Goal: Task Accomplishment & Management: Use online tool/utility

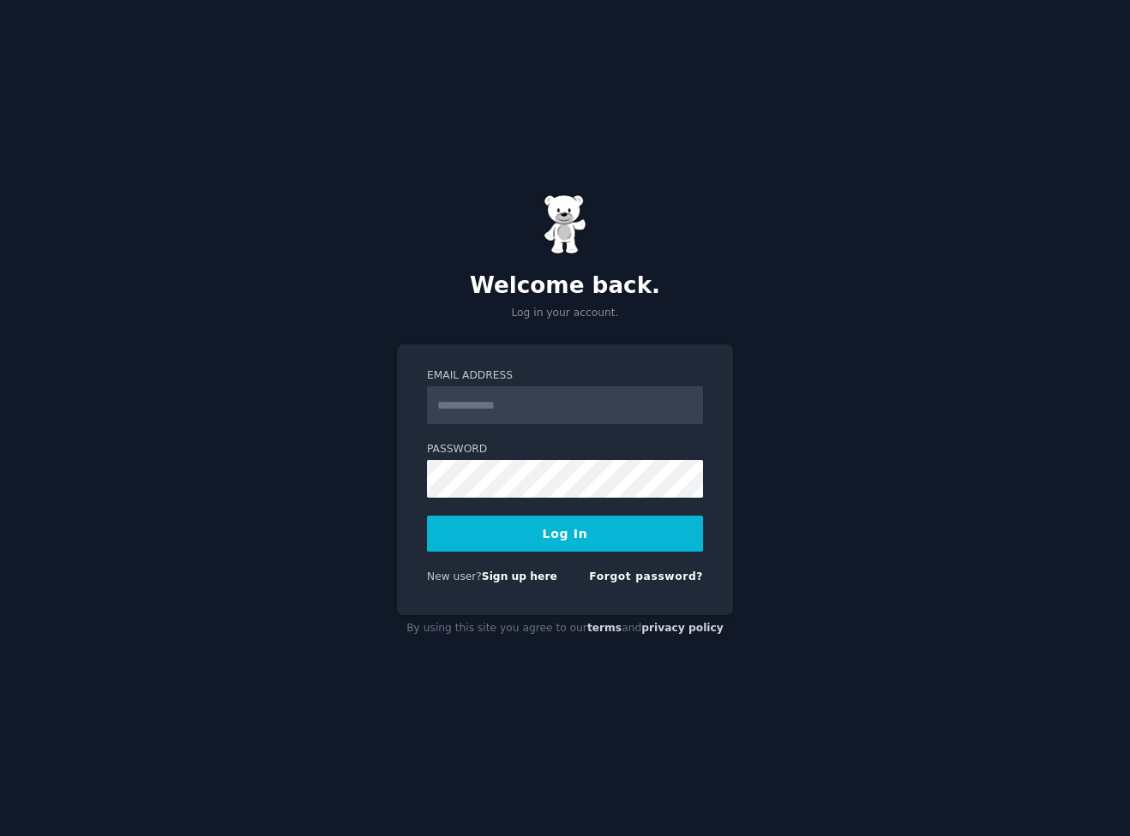
click at [563, 413] on input "Email Address" at bounding box center [565, 406] width 276 height 38
type input "**********"
click at [579, 404] on input "**********" at bounding box center [565, 406] width 276 height 38
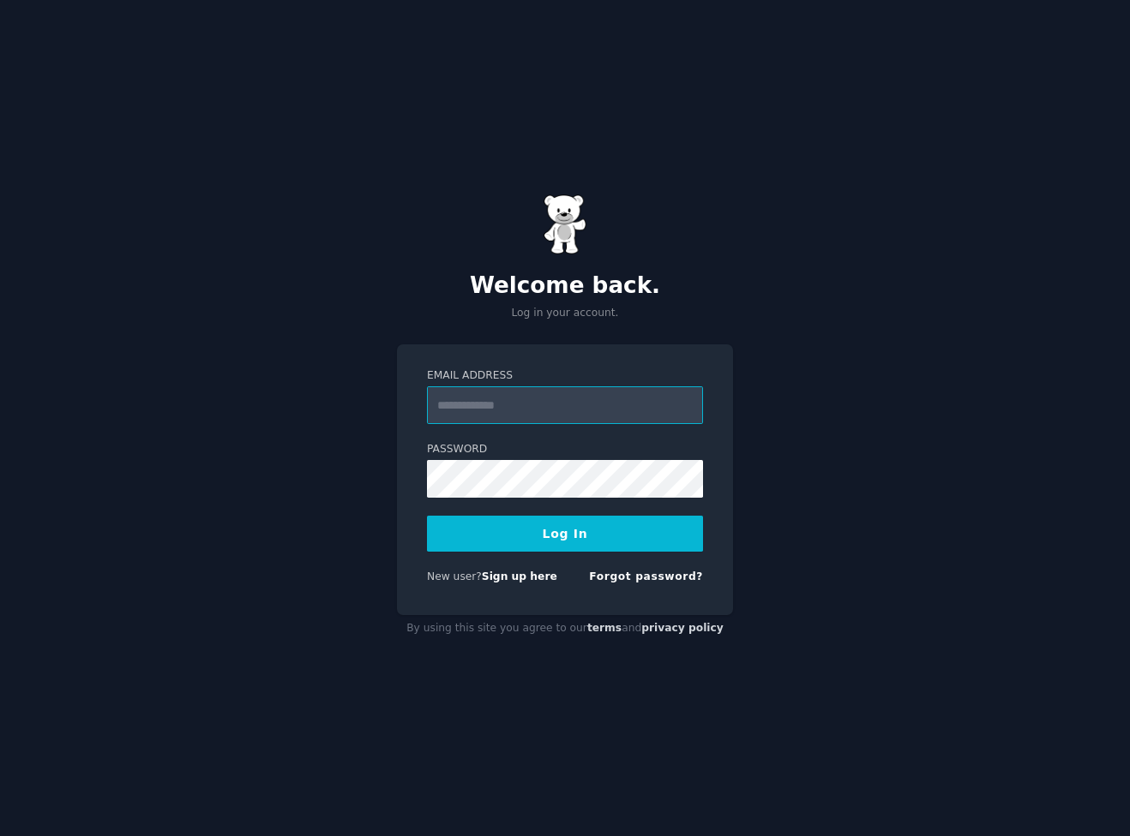
paste input "**********"
type input "**********"
click at [528, 513] on form "**********" at bounding box center [565, 480] width 276 height 223
click at [528, 521] on button "Log In" at bounding box center [565, 534] width 276 height 36
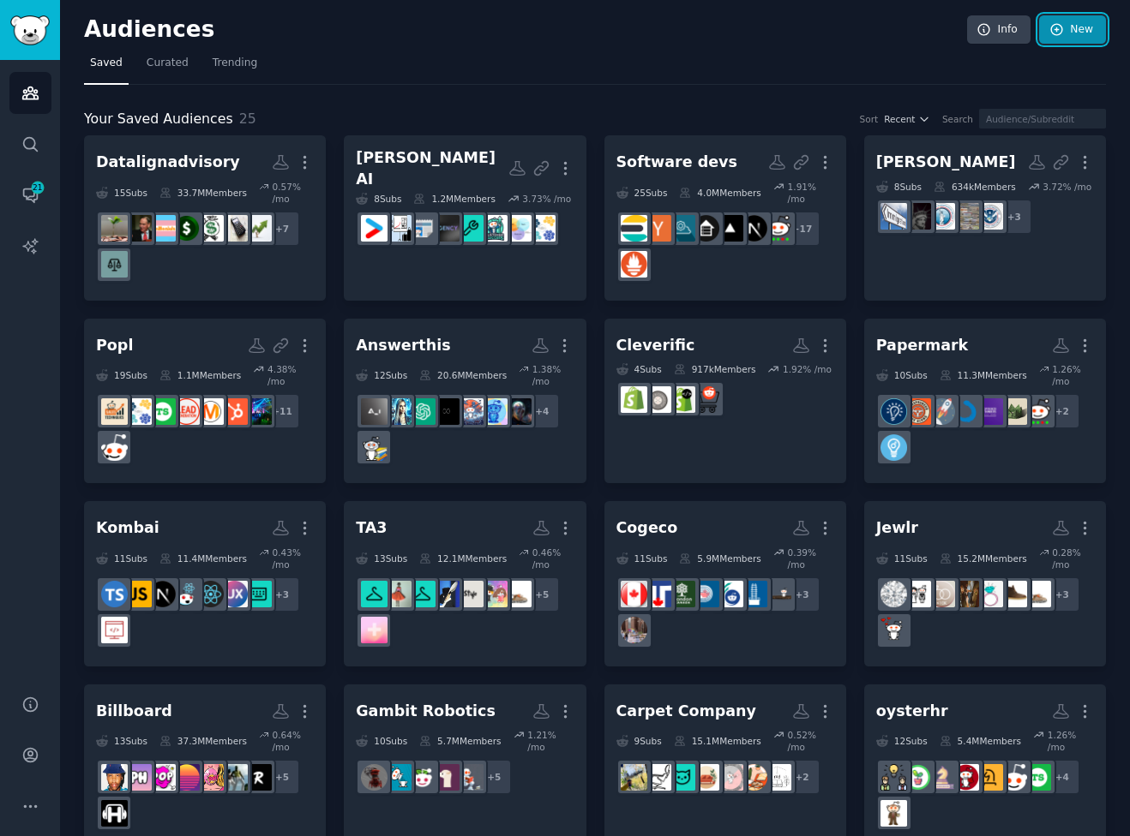
click at [1070, 38] on link "New" at bounding box center [1072, 29] width 67 height 29
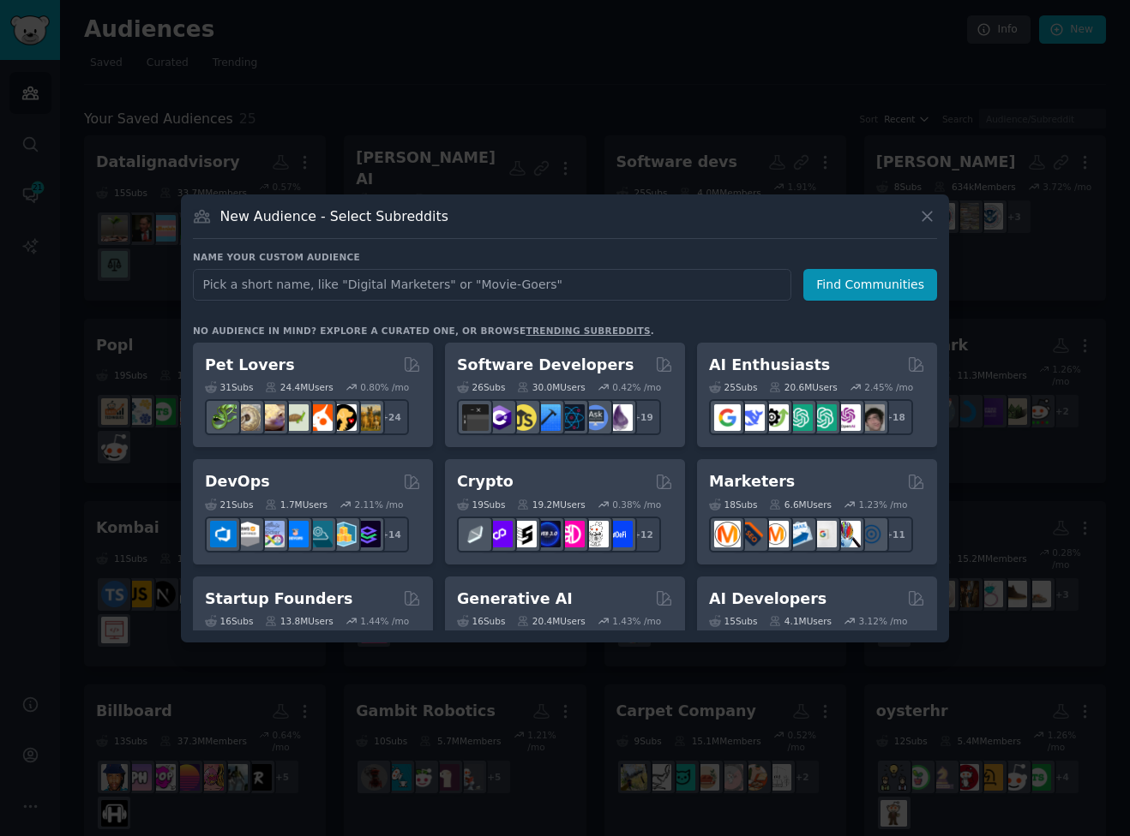
click at [485, 280] on input "text" at bounding box center [492, 285] width 598 height 32
click at [486, 280] on input "text" at bounding box center [492, 285] width 598 height 32
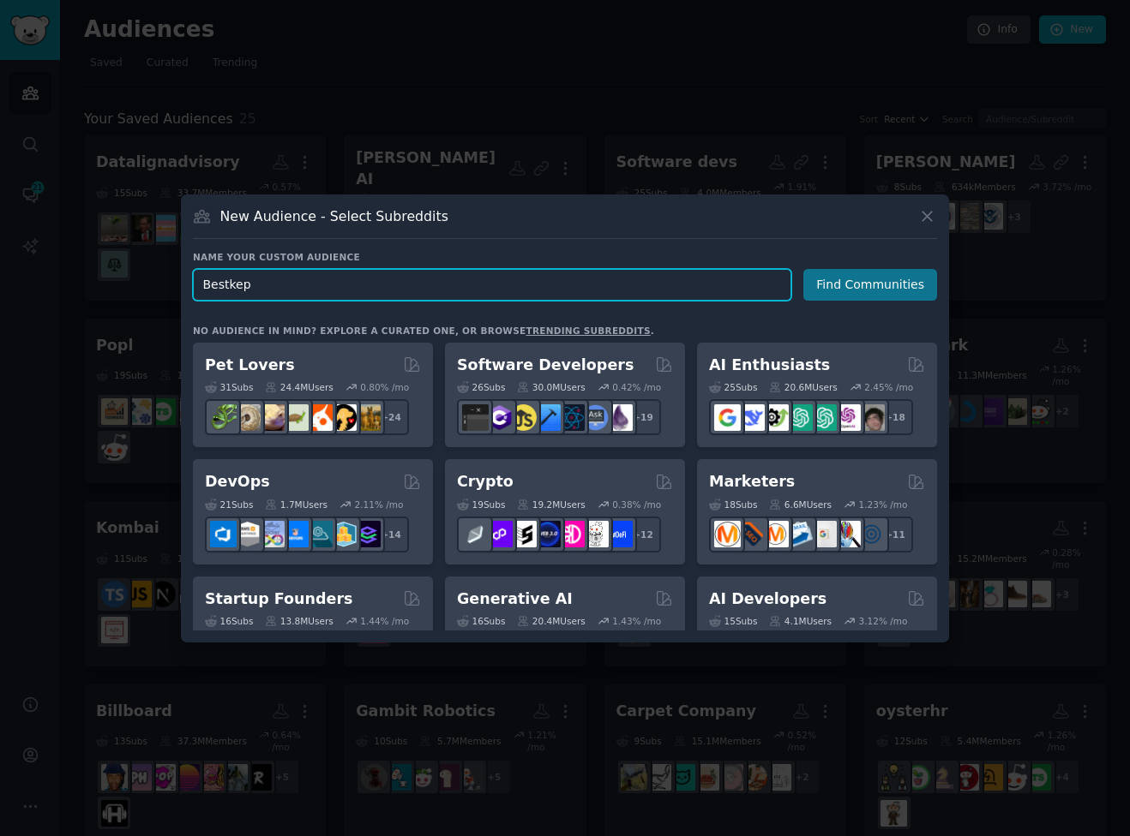
type input "Bestkep"
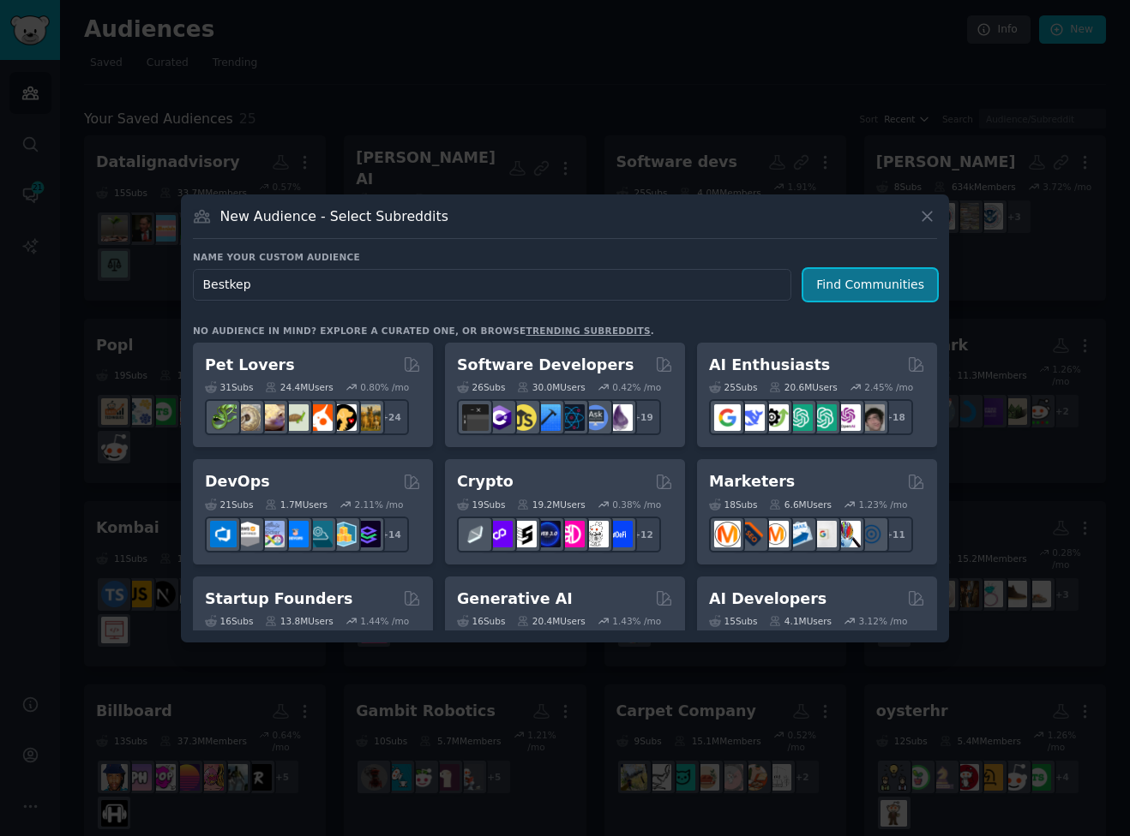
click at [871, 287] on button "Find Communities" at bounding box center [870, 285] width 134 height 32
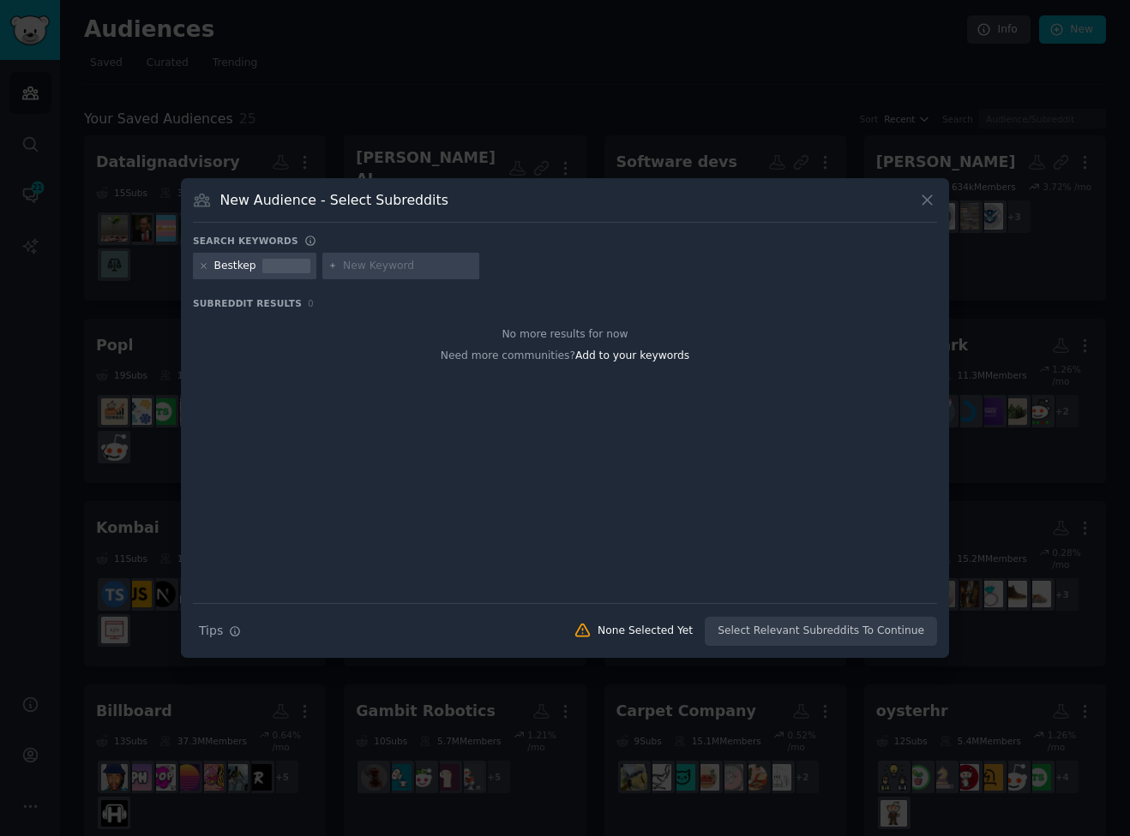
click at [337, 272] on div at bounding box center [401, 266] width 158 height 27
click at [372, 266] on input "text" at bounding box center [408, 266] width 130 height 15
paste input "r/EngagementRings"
type input "r/EngagementRings"
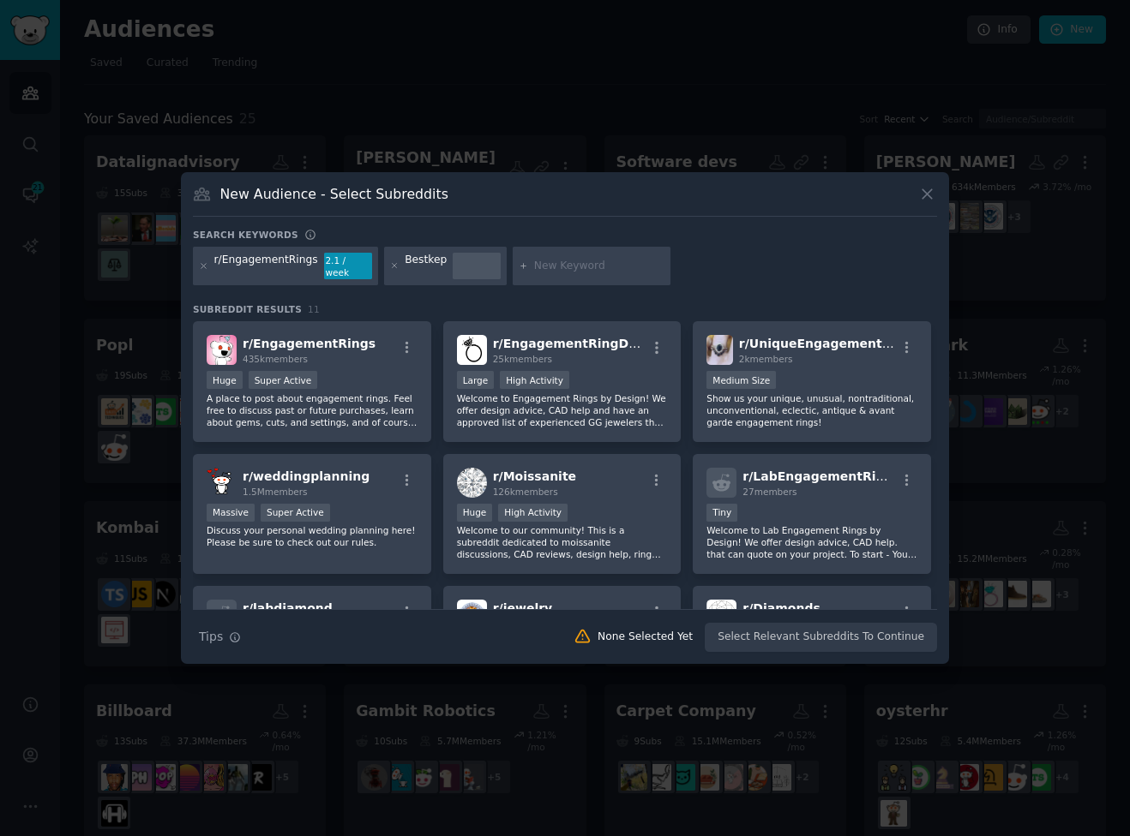
click at [537, 265] on input "text" at bounding box center [599, 266] width 130 height 15
paste input "r/weddingplanning"
type input "r/weddingplanning"
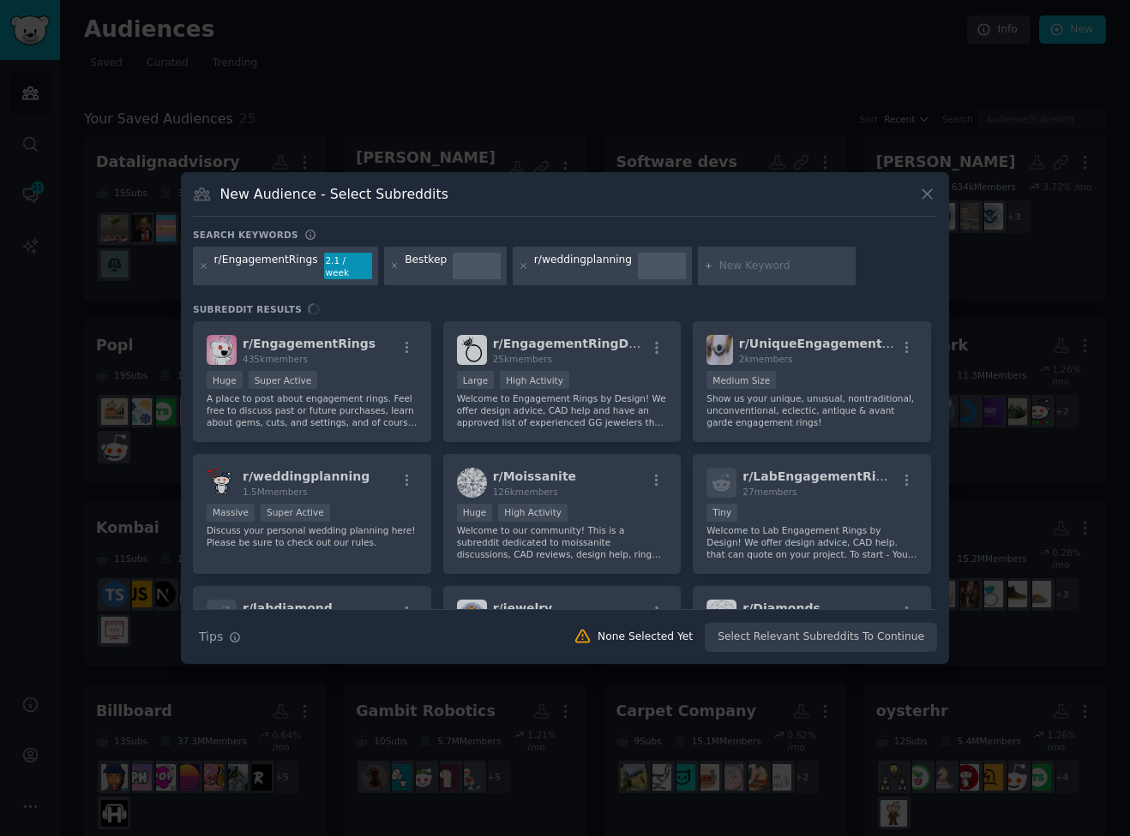
click at [378, 347] on div "r/ EngagementRings 435k members Huge Super Active A place to post about engagem…" at bounding box center [565, 465] width 744 height 288
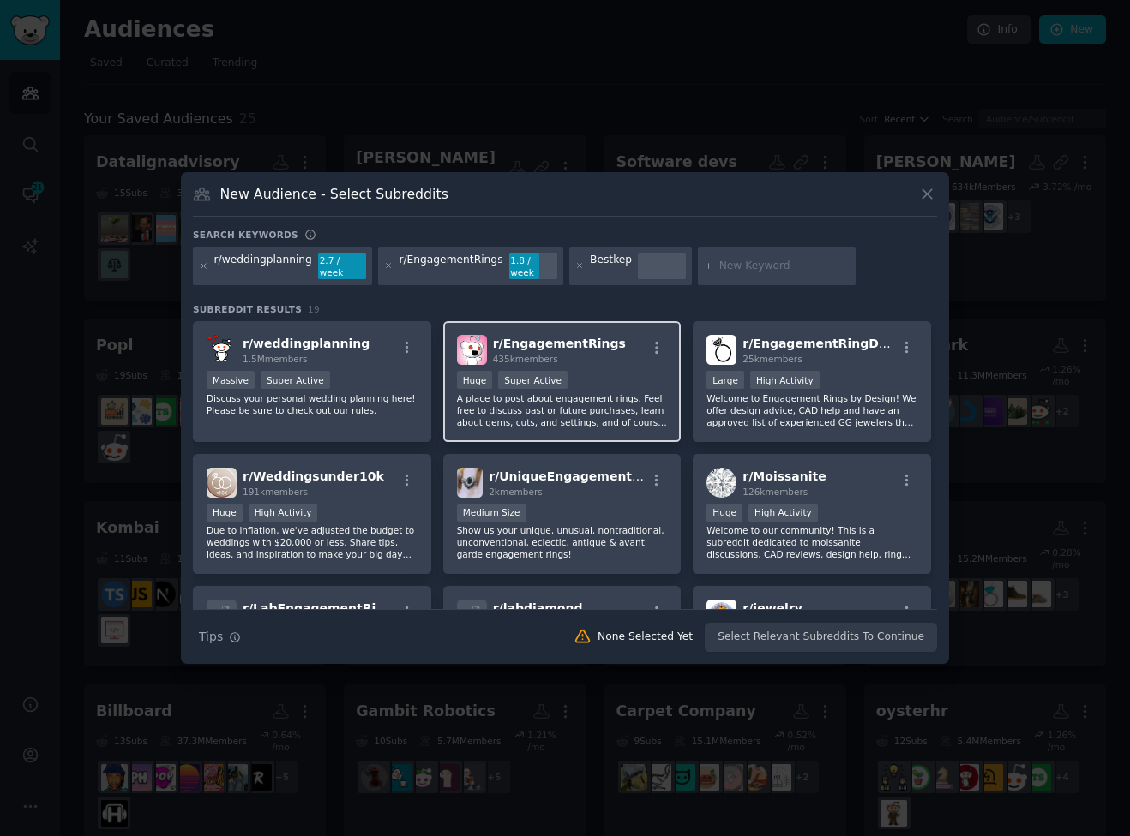
click at [586, 380] on div ">= 95th percentile for submissions / day Huge Super Active" at bounding box center [562, 381] width 211 height 21
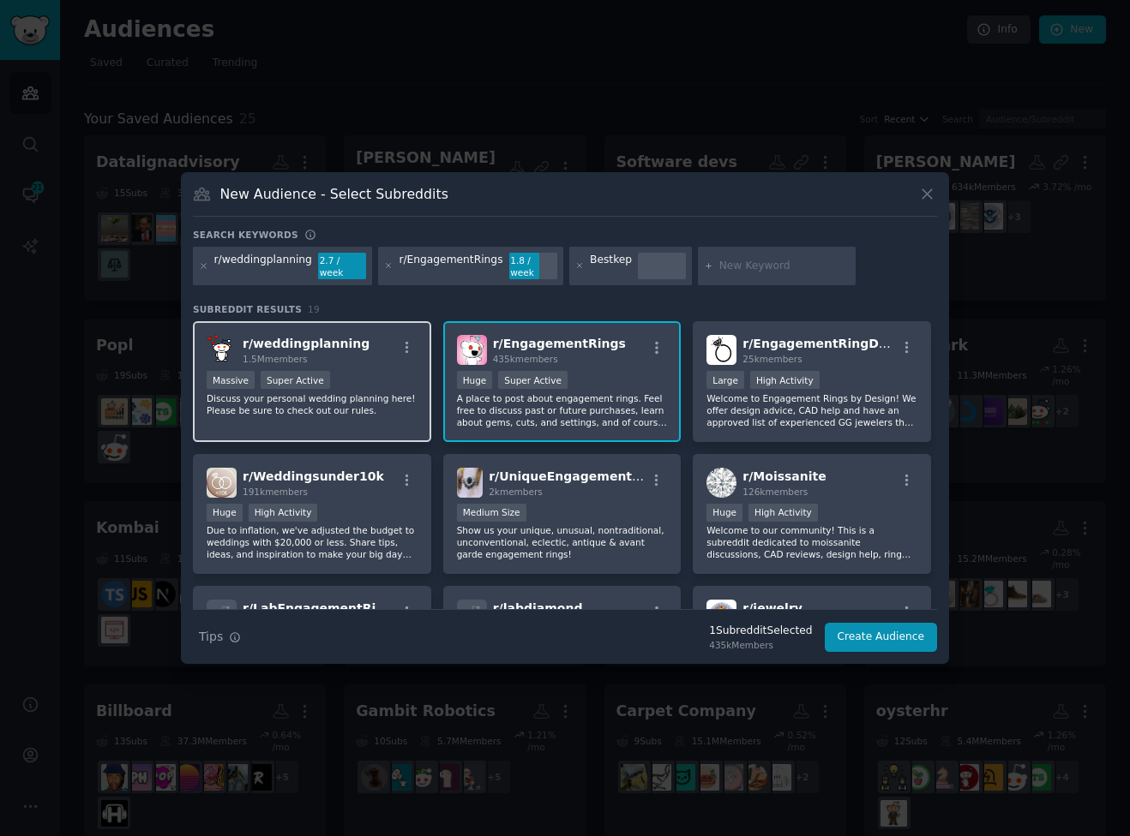
click at [372, 380] on div "Massive Super Active" at bounding box center [312, 381] width 211 height 21
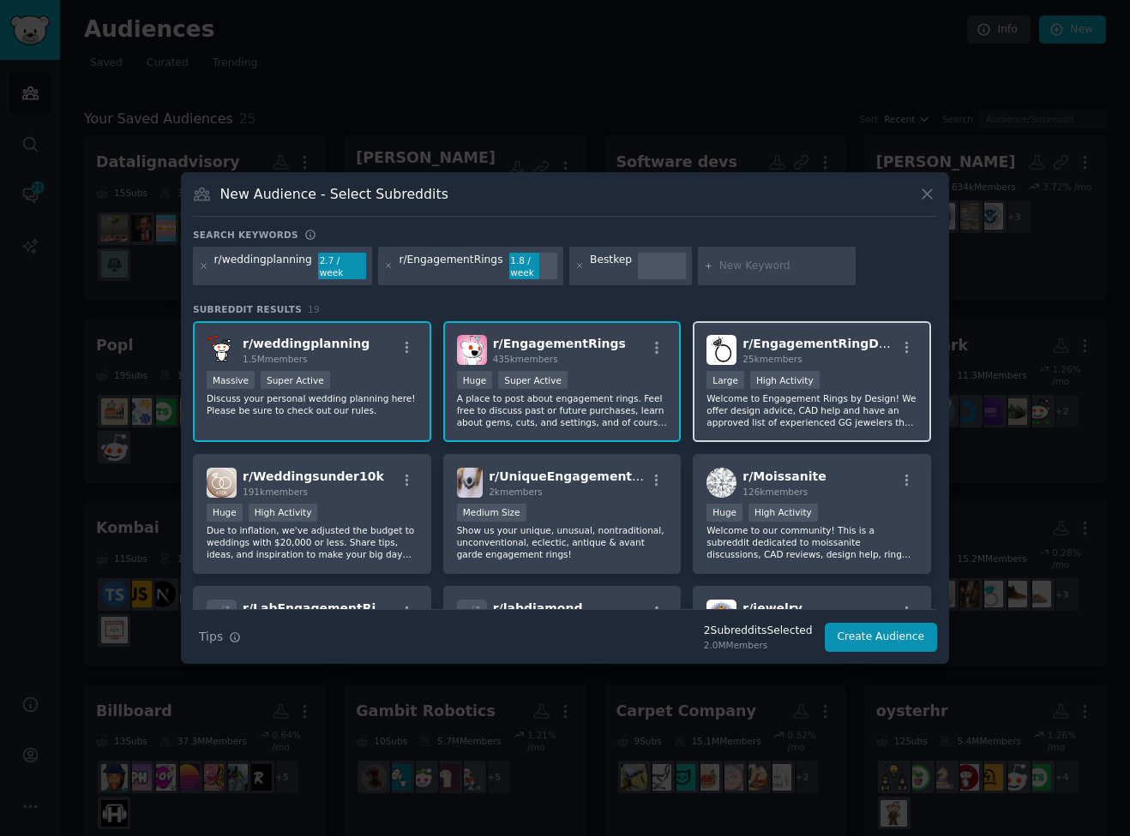
click at [867, 393] on p "Welcome to Engagement Rings by Design! We offer design advice, CAD help and hav…" at bounding box center [811, 411] width 211 height 36
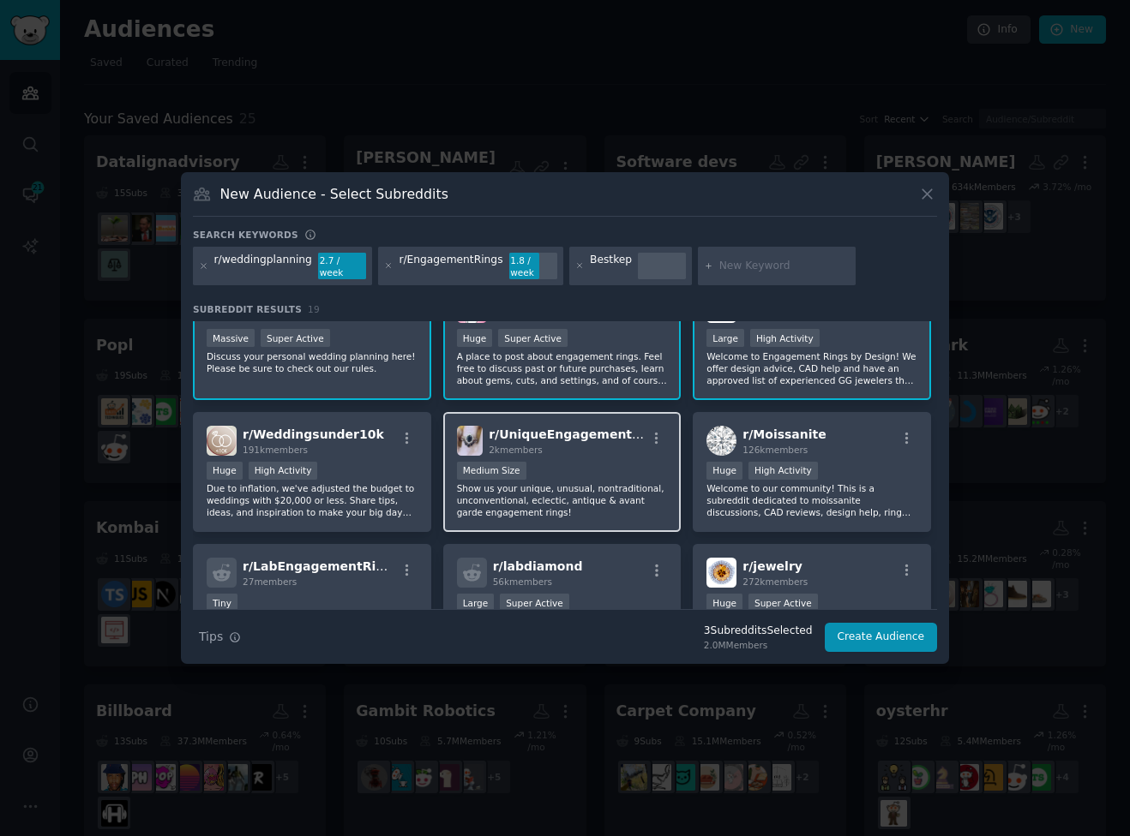
scroll to position [45, 0]
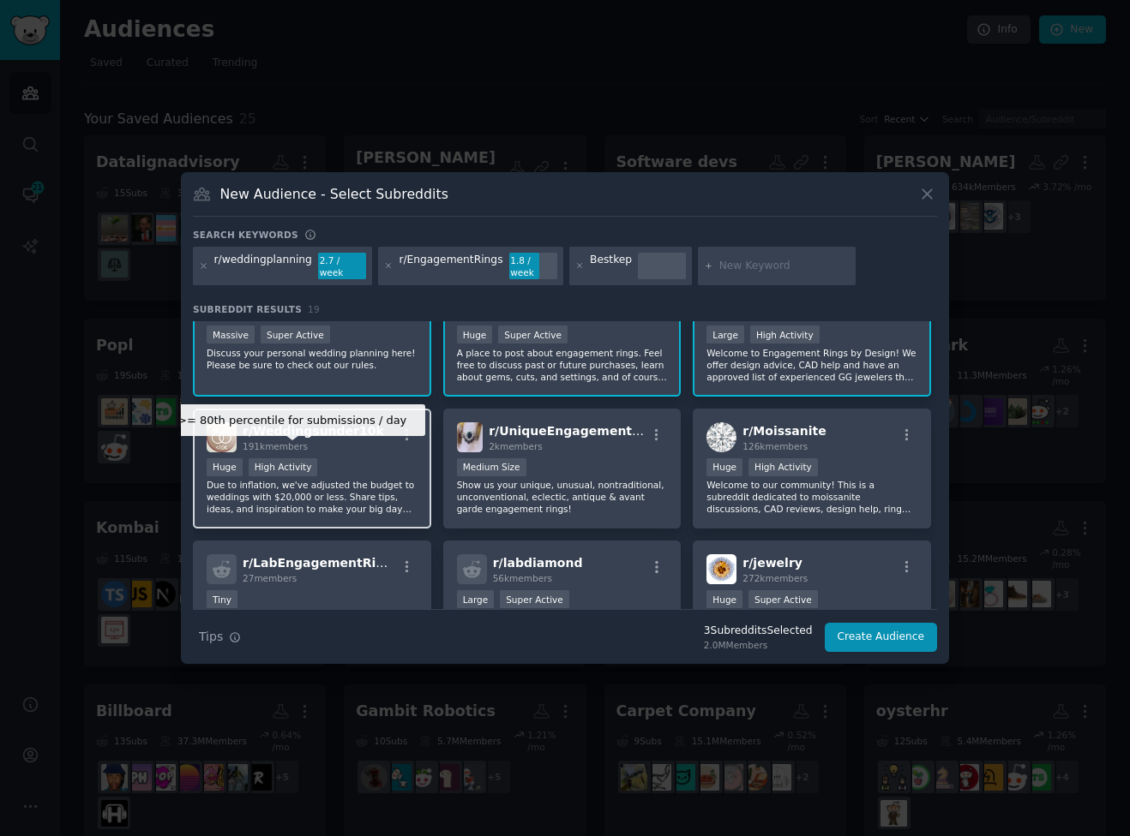
click at [260, 458] on div "High Activity" at bounding box center [283, 467] width 69 height 18
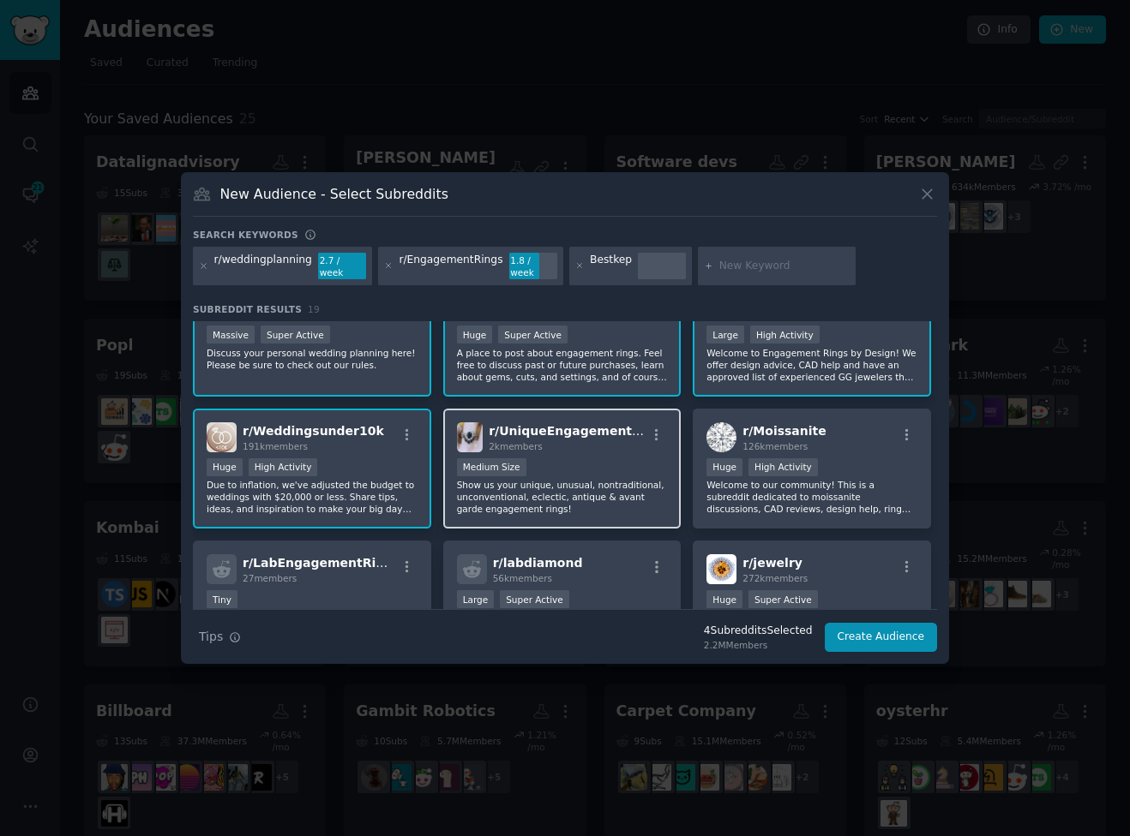
click at [563, 440] on div "2k members" at bounding box center [567, 446] width 158 height 12
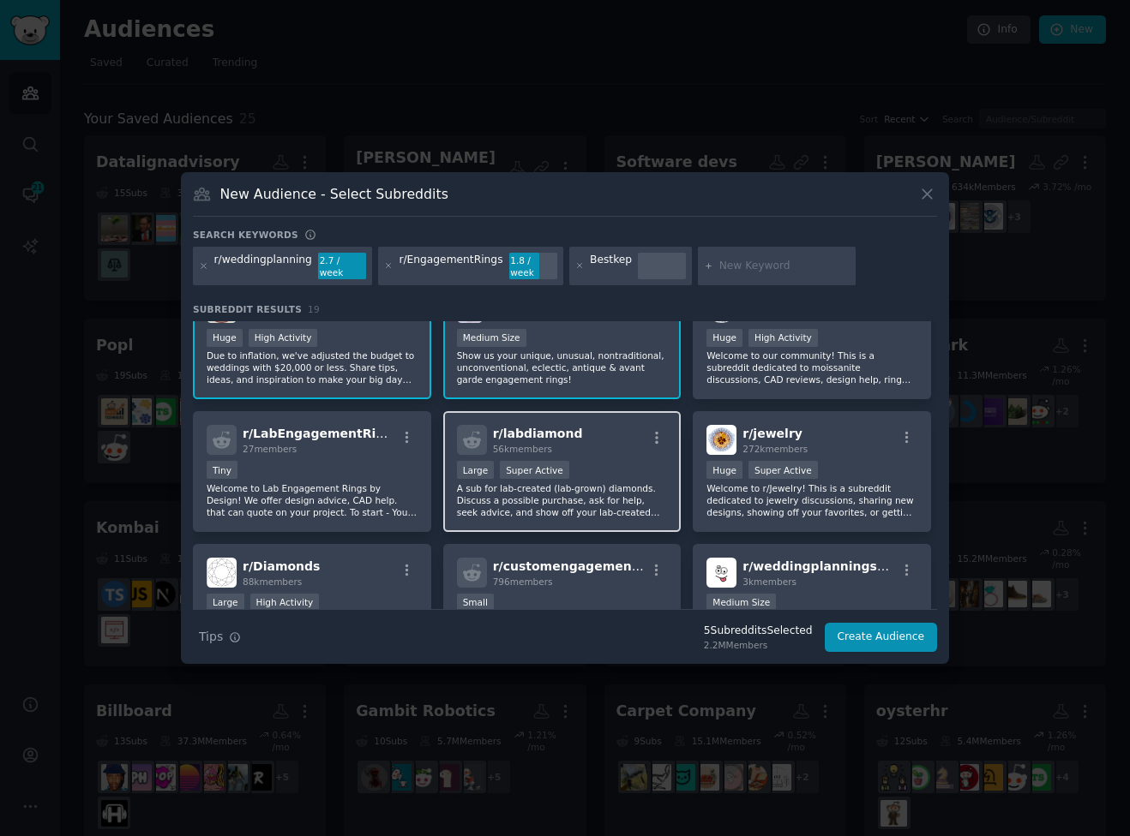
click at [532, 498] on p "A sub for lab-created (lab-grown) diamonds. Discuss a possible purchase, ask fo…" at bounding box center [562, 500] width 211 height 36
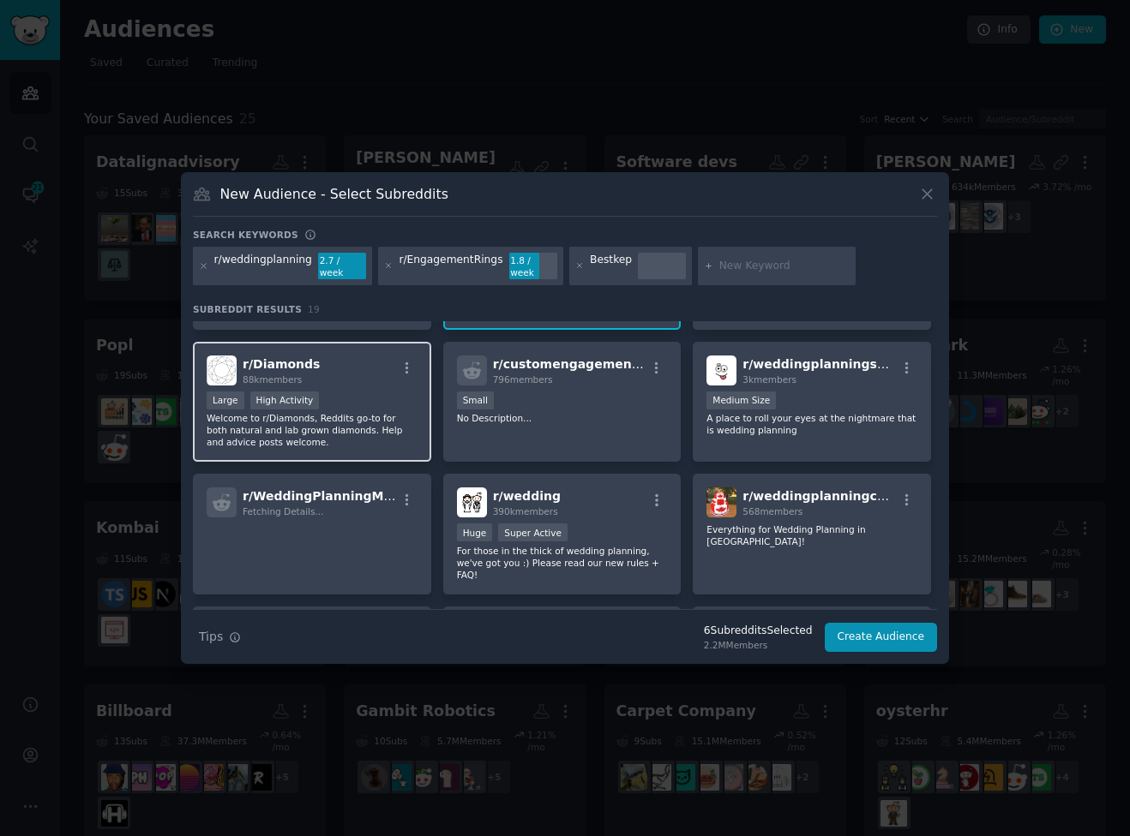
scroll to position [380, 0]
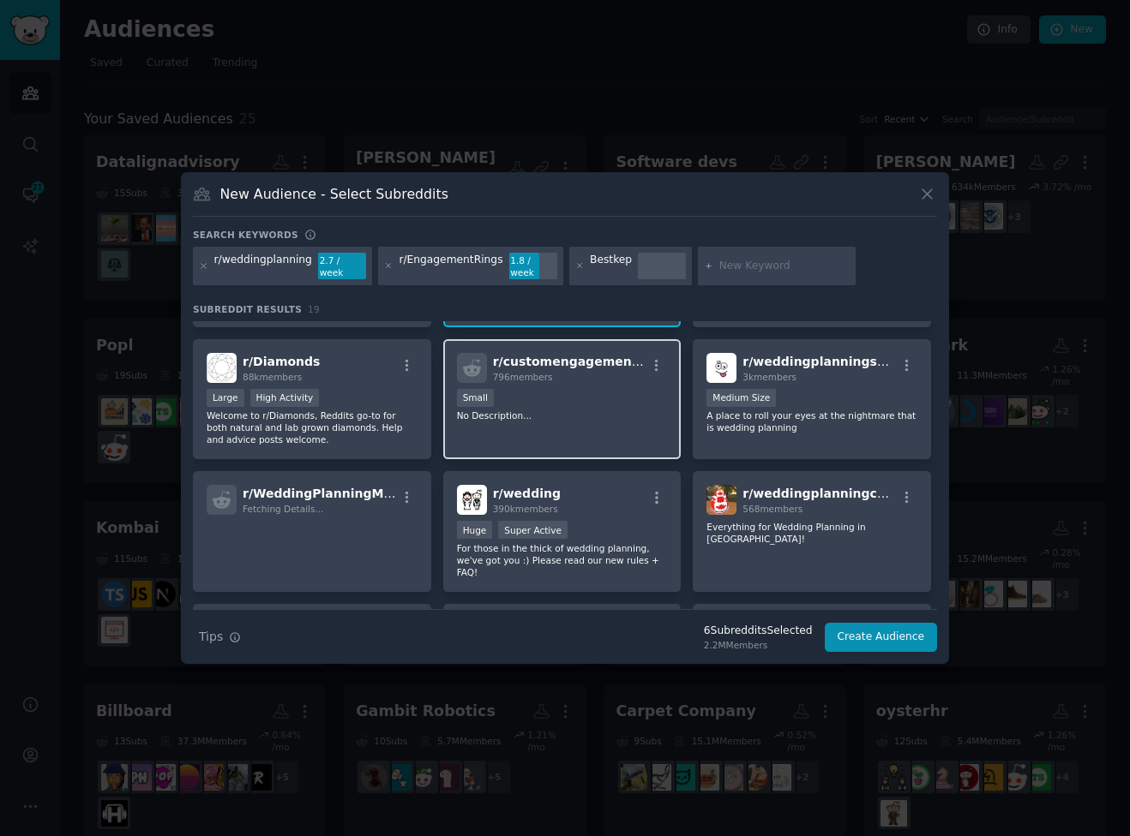
click at [598, 415] on p "No Description..." at bounding box center [562, 416] width 211 height 12
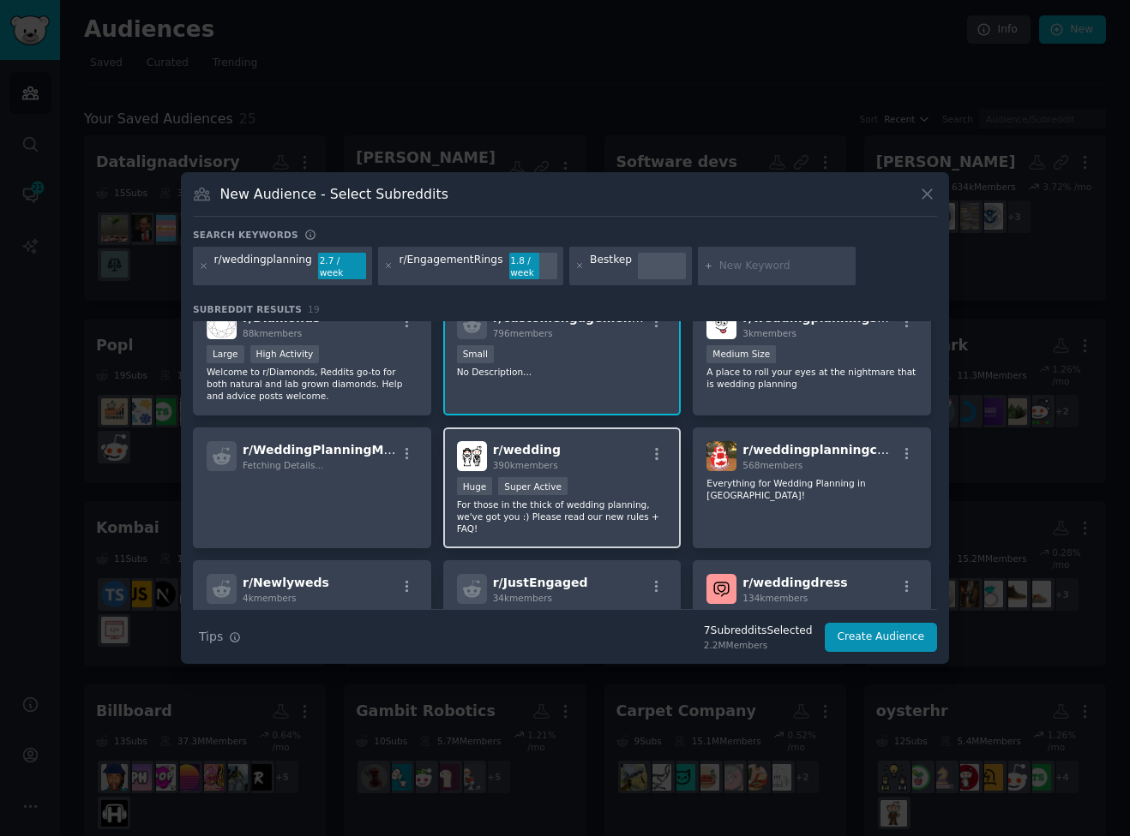
scroll to position [430, 0]
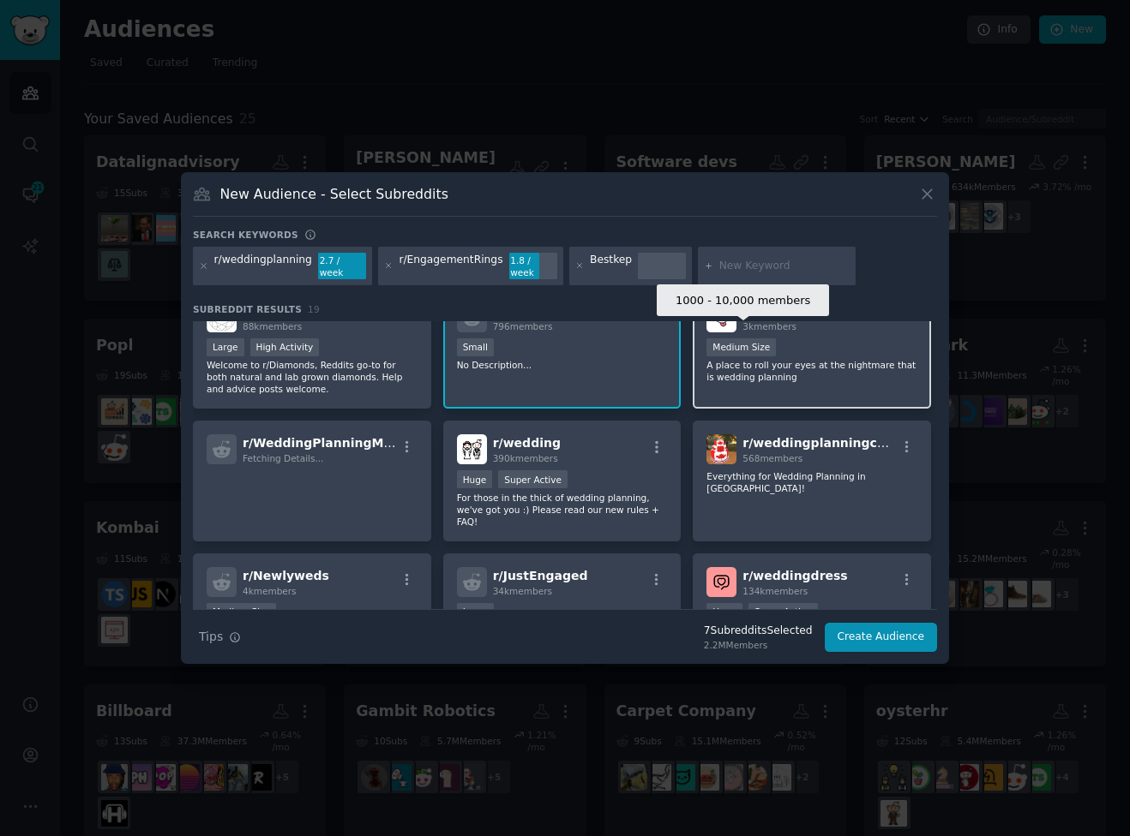
click at [768, 345] on div "Medium Size" at bounding box center [740, 348] width 69 height 18
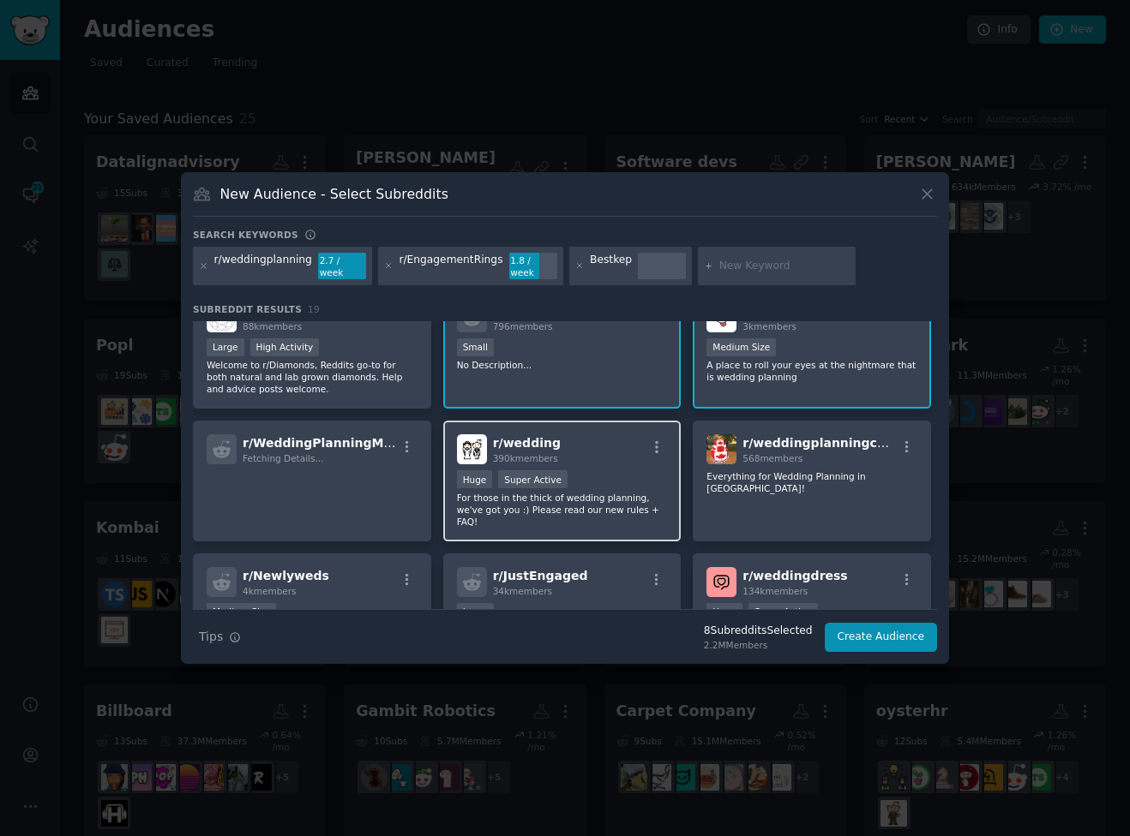
click at [603, 500] on p "For those in the thick of wedding planning, we've got you :) Please read our ne…" at bounding box center [562, 510] width 211 height 36
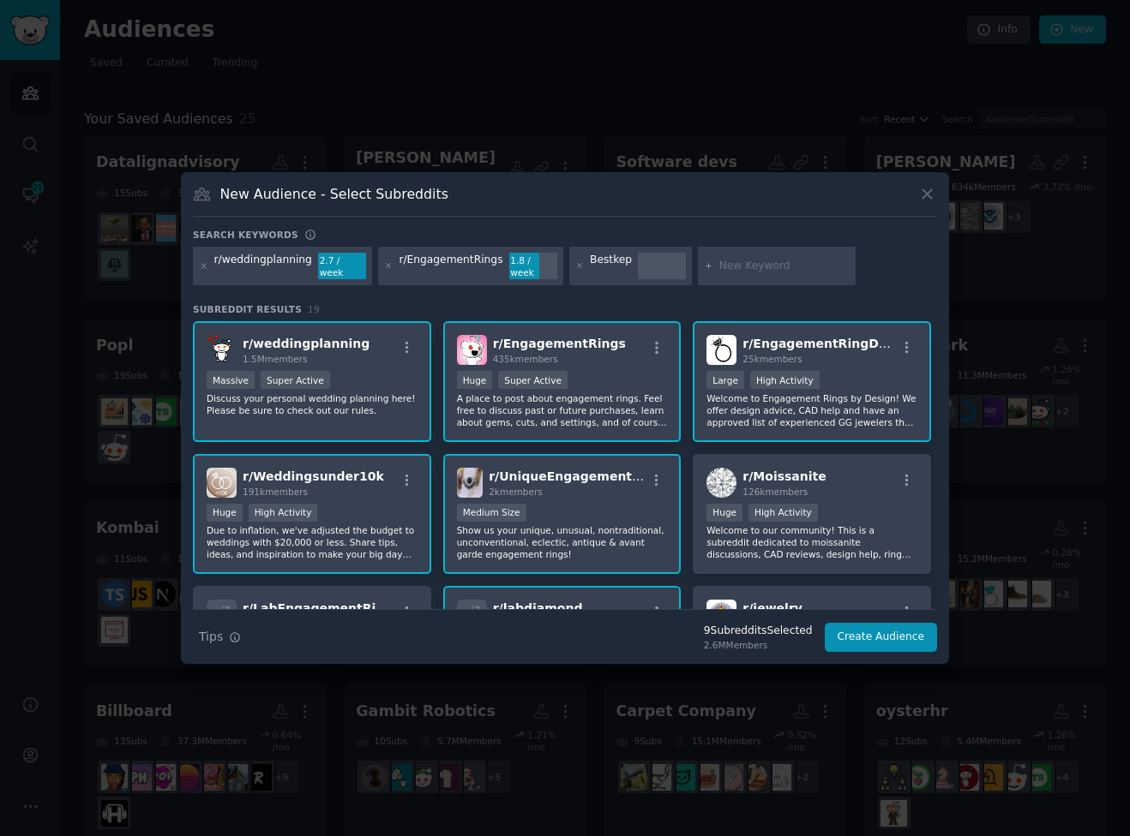
scroll to position [666, 0]
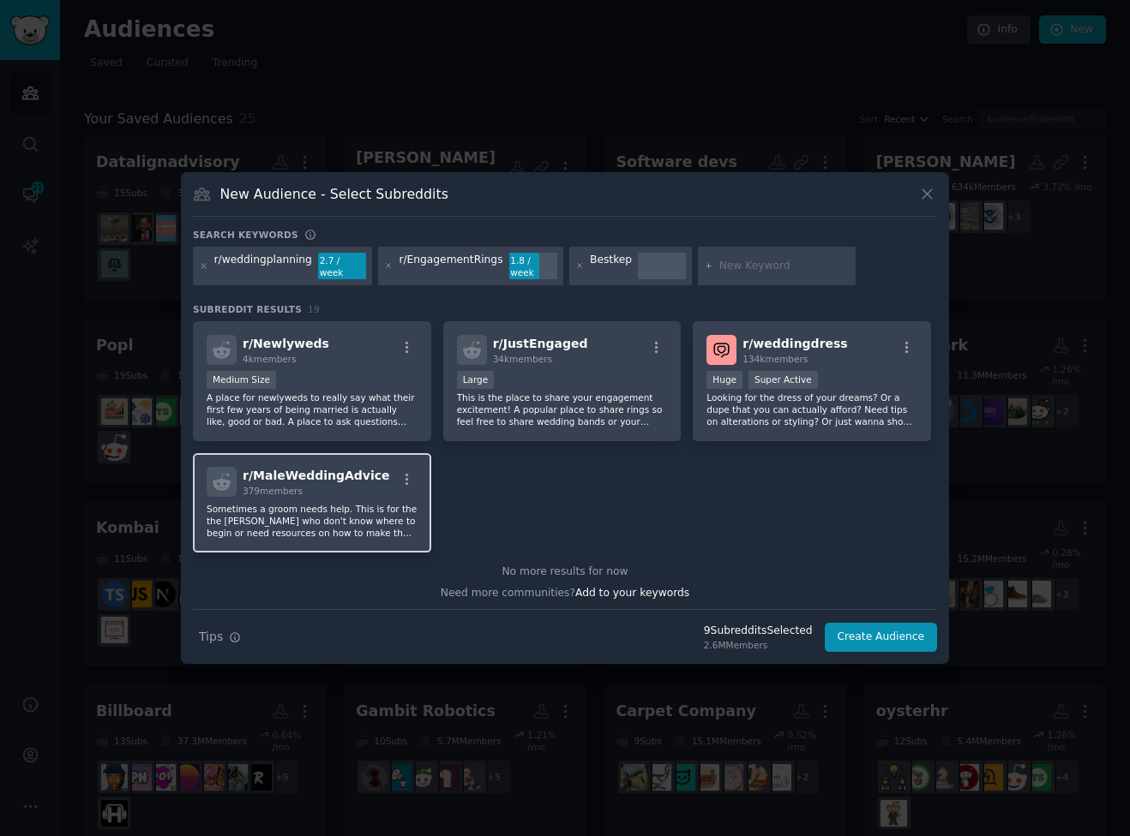
click at [375, 534] on div "r/ MaleWeddingAdvice 379 members Sometimes a groom needs help. This is for the …" at bounding box center [312, 502] width 238 height 99
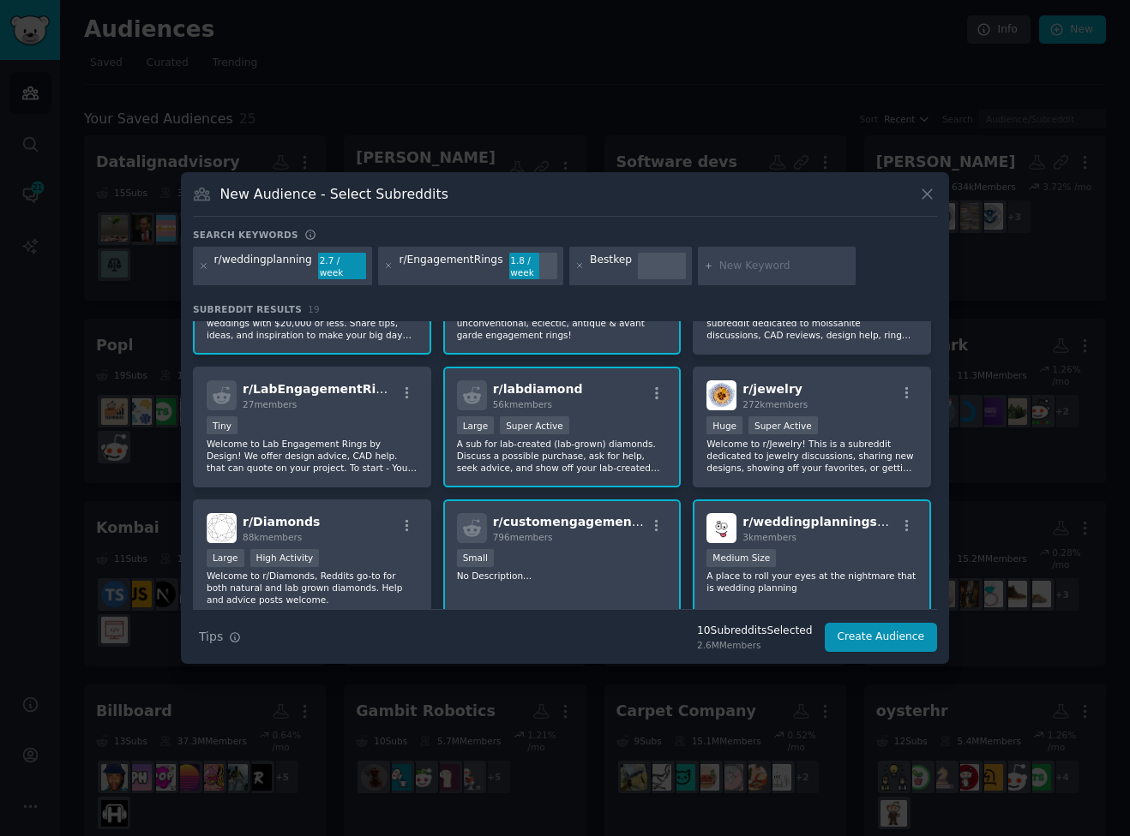
scroll to position [0, 0]
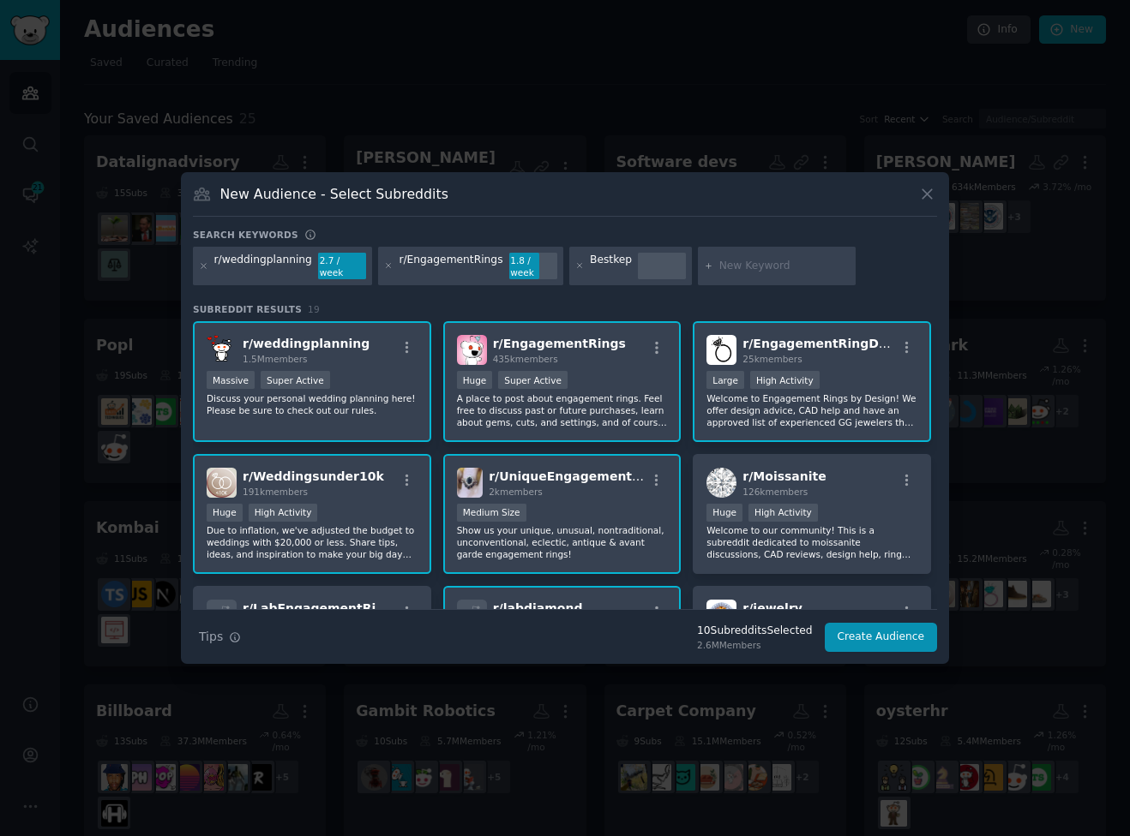
click at [743, 273] on div at bounding box center [777, 266] width 158 height 39
click at [741, 270] on input "text" at bounding box center [784, 266] width 130 height 15
click at [821, 554] on div "r/ Moissanite 126k members Huge High Activity Welcome to our community! This is…" at bounding box center [811, 514] width 238 height 121
click at [747, 272] on input "text" at bounding box center [784, 266] width 130 height 15
paste input "r/wedding"
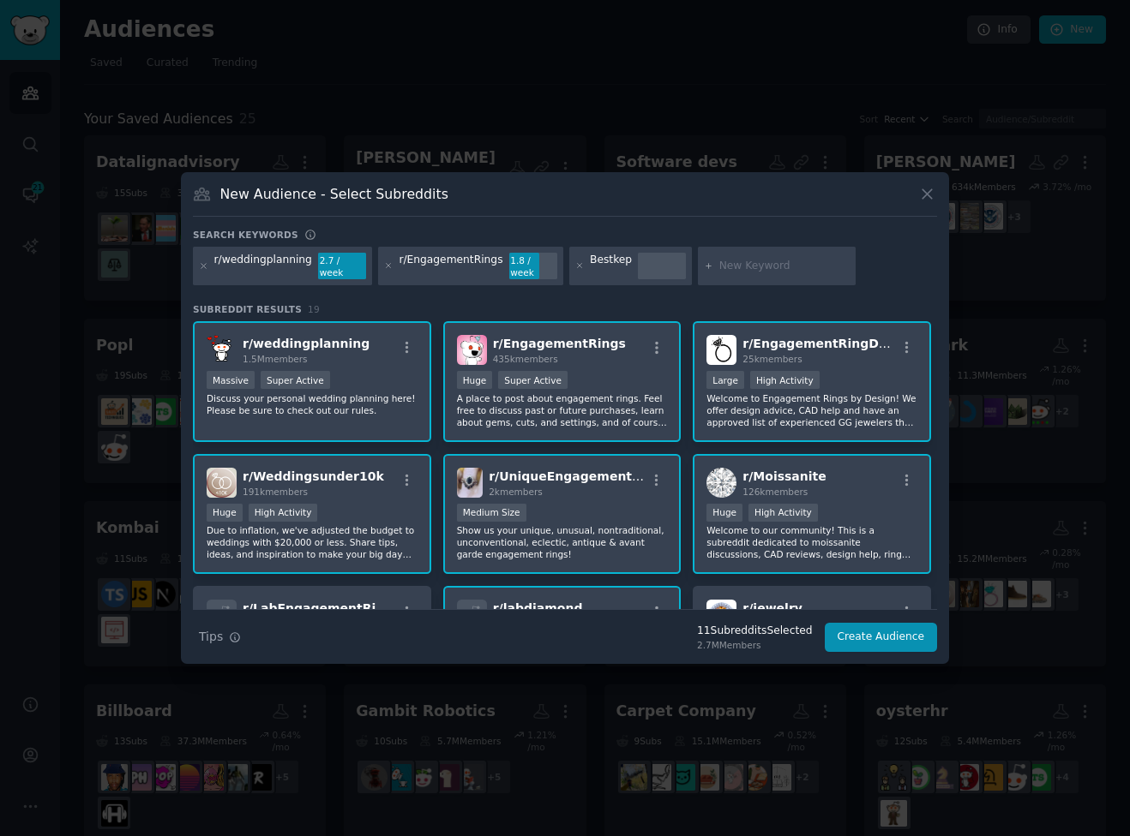
type input "r/wedding"
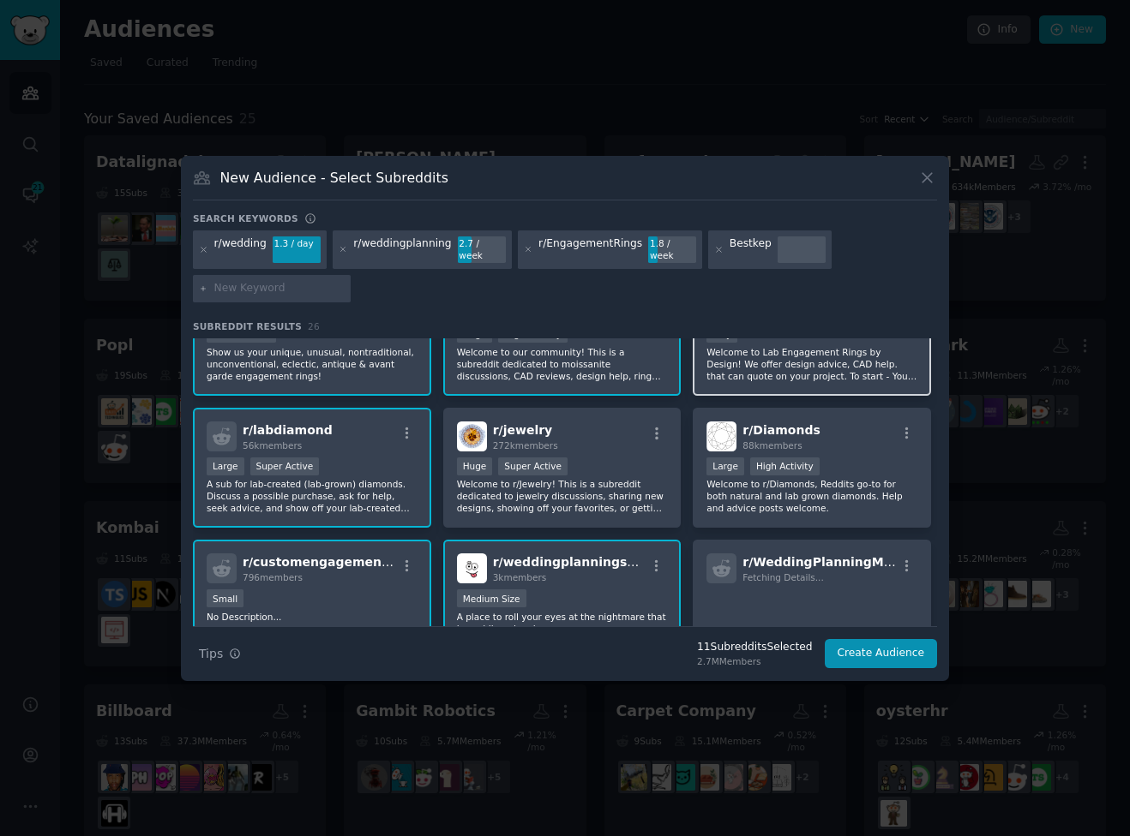
scroll to position [462, 0]
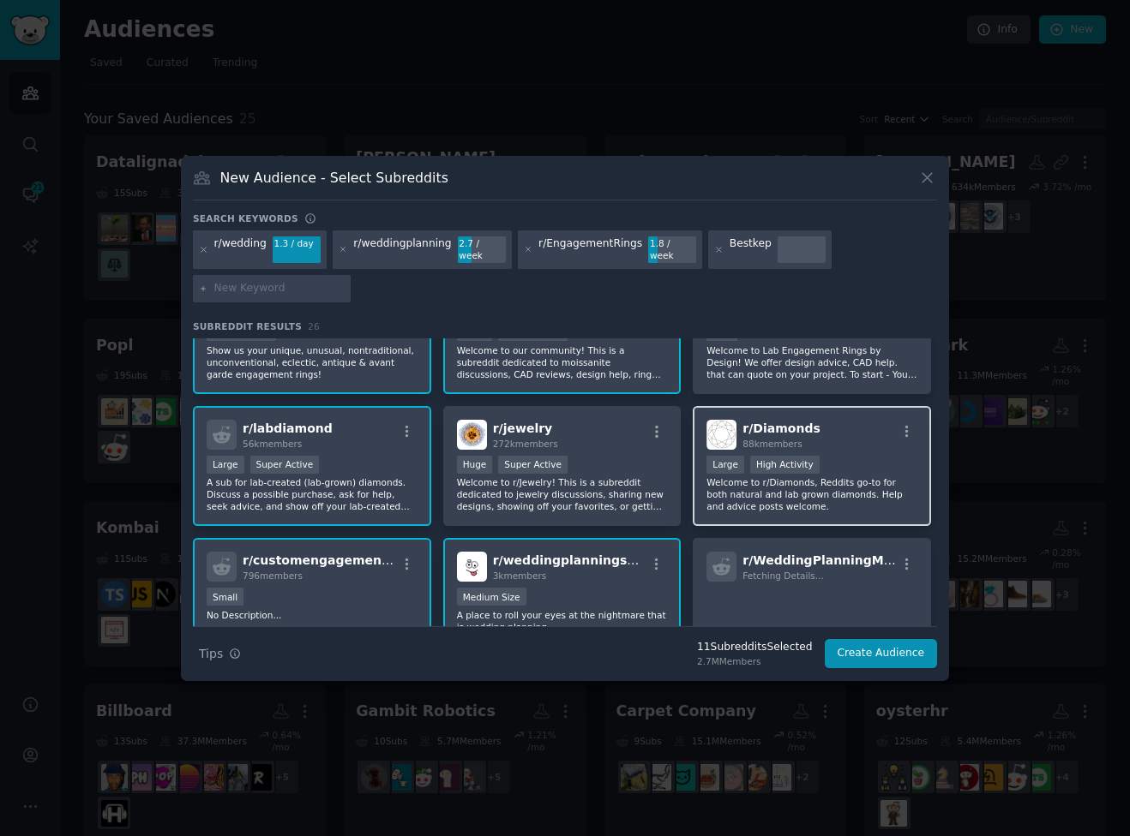
click at [806, 508] on div "r/ Diamonds 88k members Large High Activity Welcome to r/Diamonds, Reddits go-t…" at bounding box center [811, 466] width 238 height 121
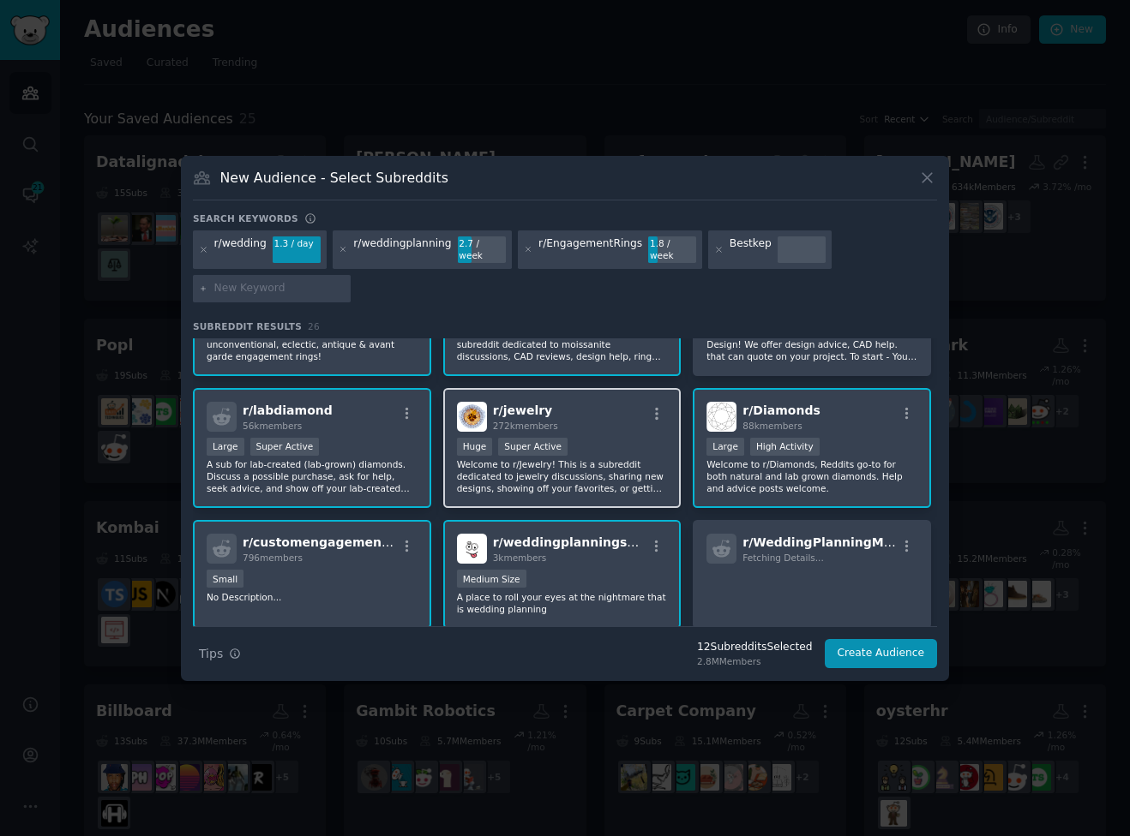
click at [611, 470] on p "Welcome to r/Jewelry! This is a subreddit dedicated to jewelry discussions, sha…" at bounding box center [562, 476] width 211 height 36
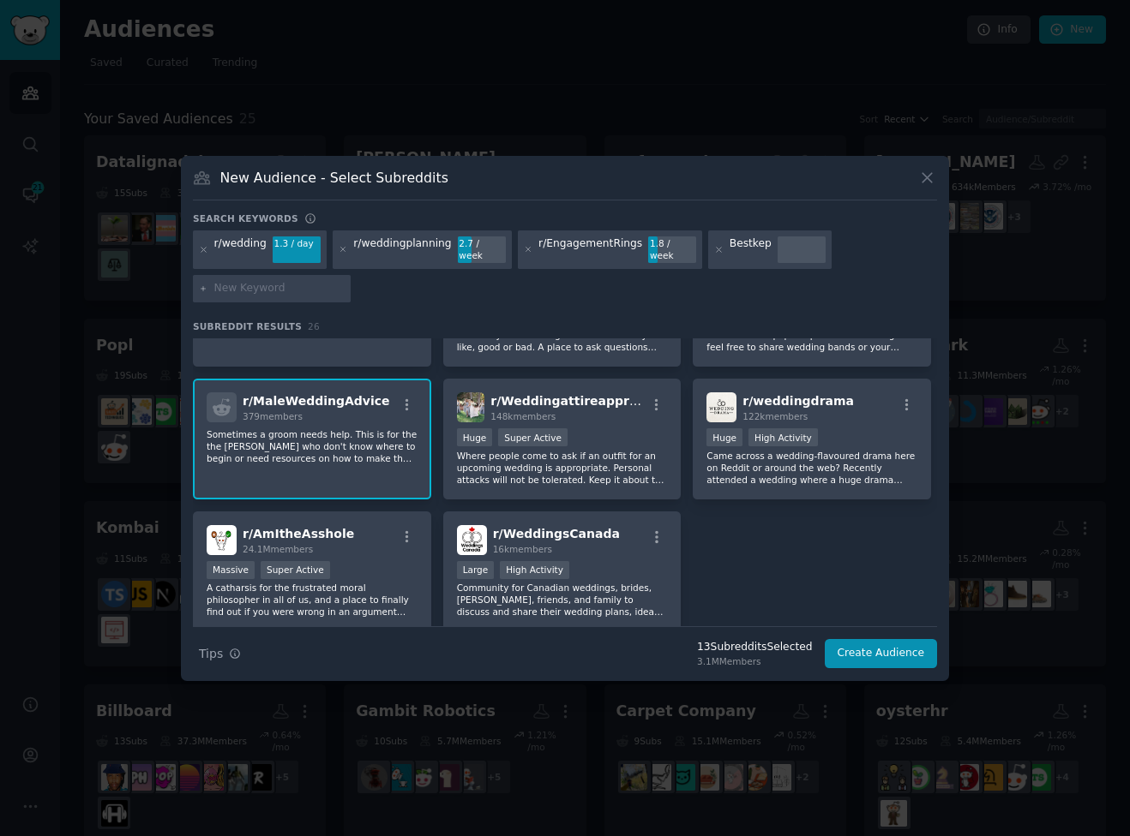
scroll to position [880, 0]
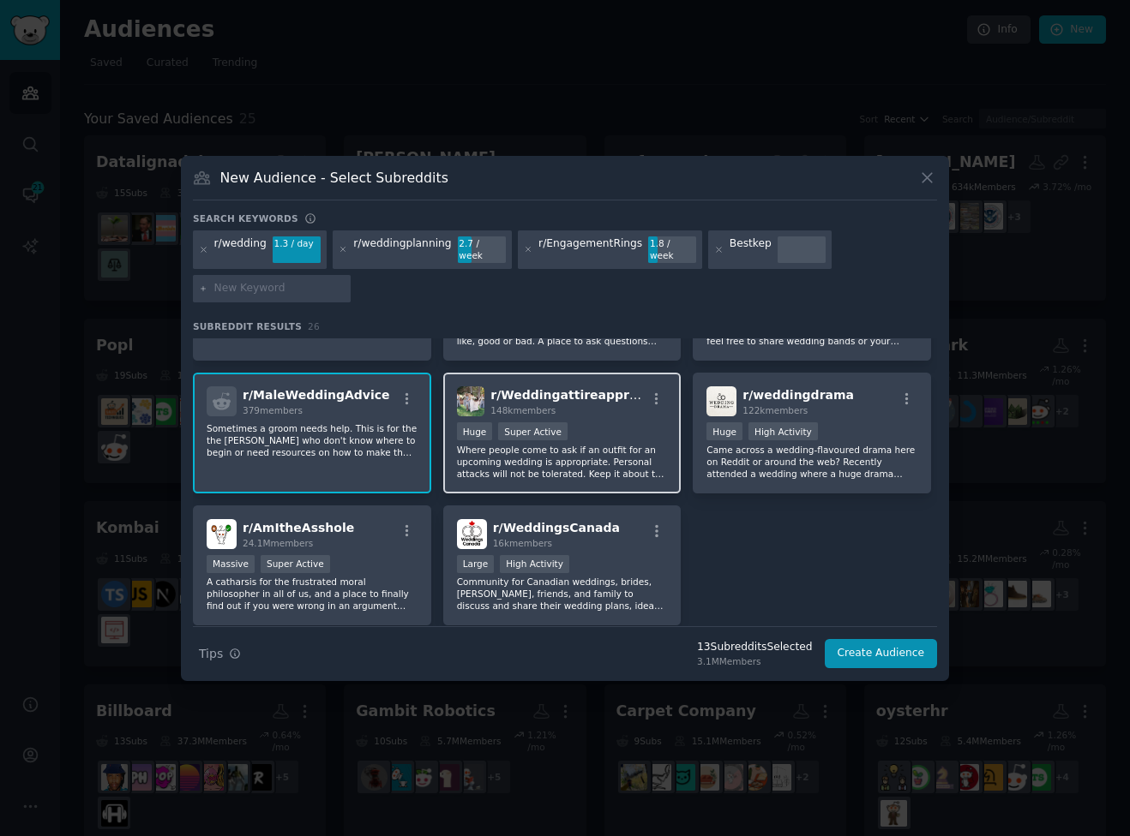
click at [626, 471] on p "Where people come to ask if an outfit for an upcoming wedding is appropriate. P…" at bounding box center [562, 462] width 211 height 36
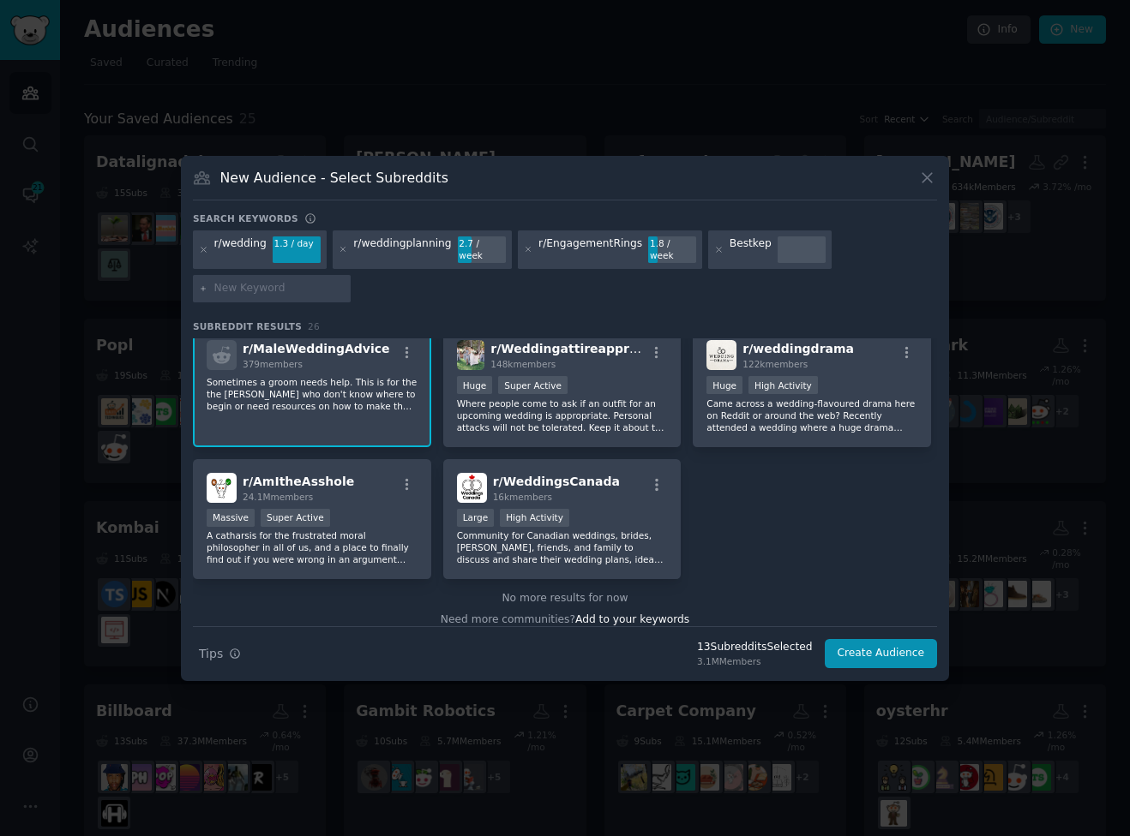
scroll to position [939, 0]
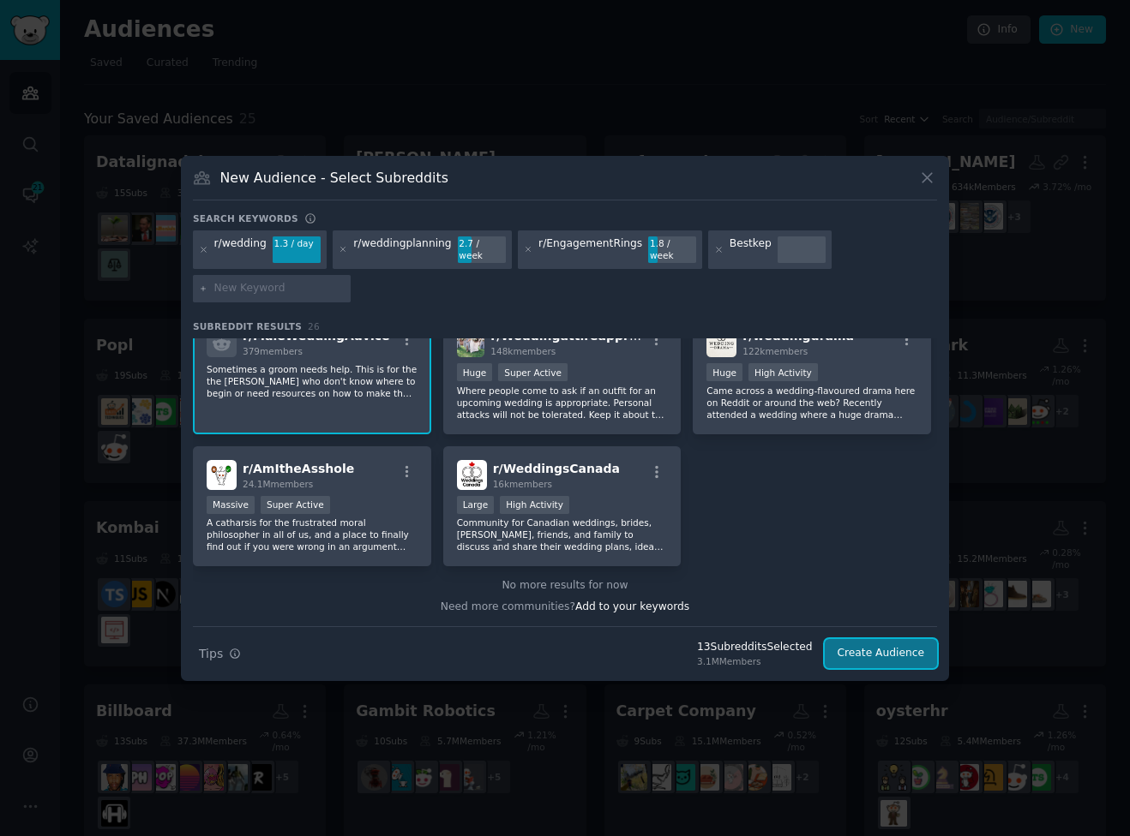
click at [888, 650] on button "Create Audience" at bounding box center [880, 653] width 113 height 29
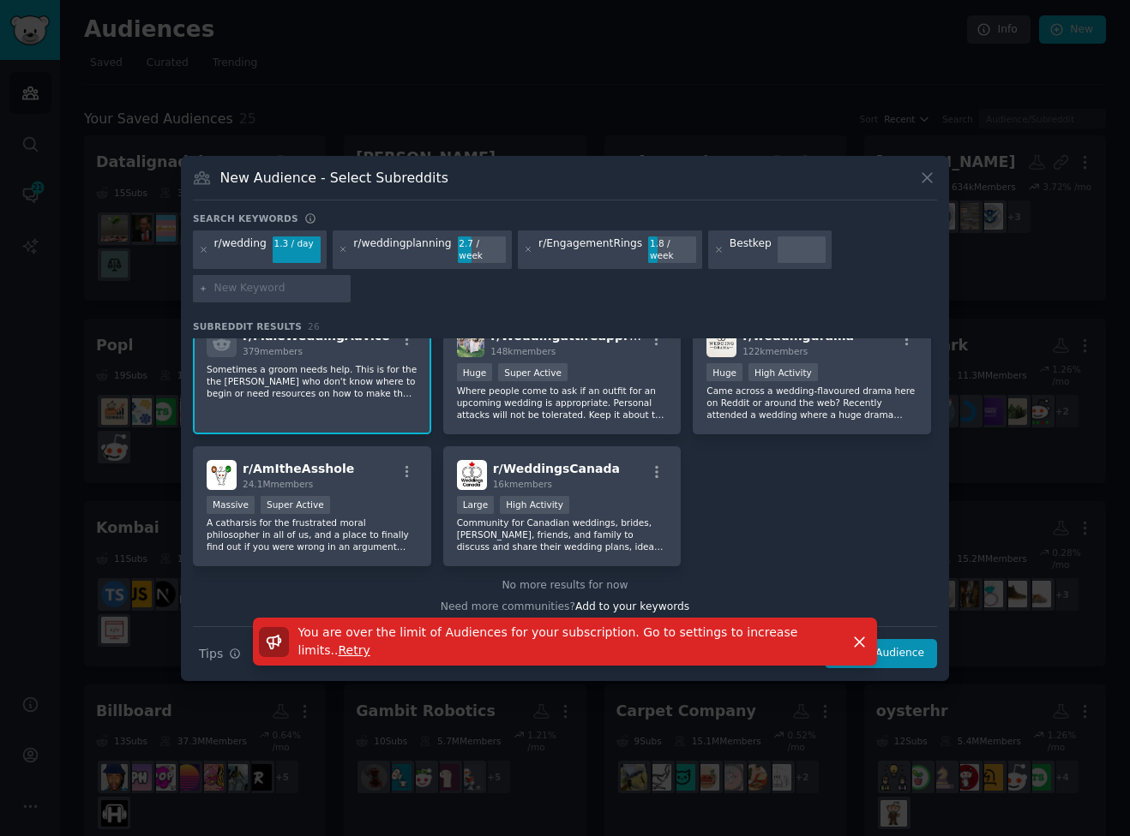
click at [916, 644] on div "You are over the limit of Audiences for your subscription. Go to settings to in…" at bounding box center [565, 649] width 768 height 63
click at [860, 633] on icon "button" at bounding box center [859, 642] width 18 height 18
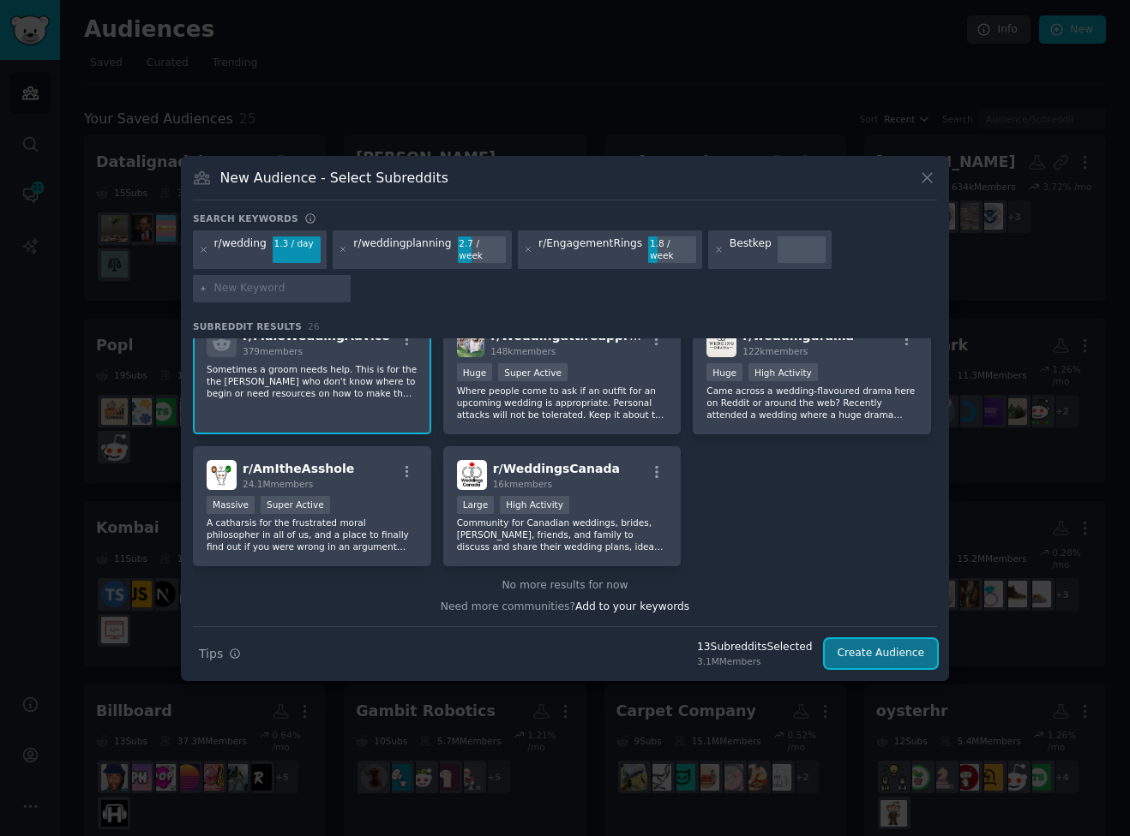
click at [889, 639] on button "Create Audience" at bounding box center [880, 653] width 113 height 29
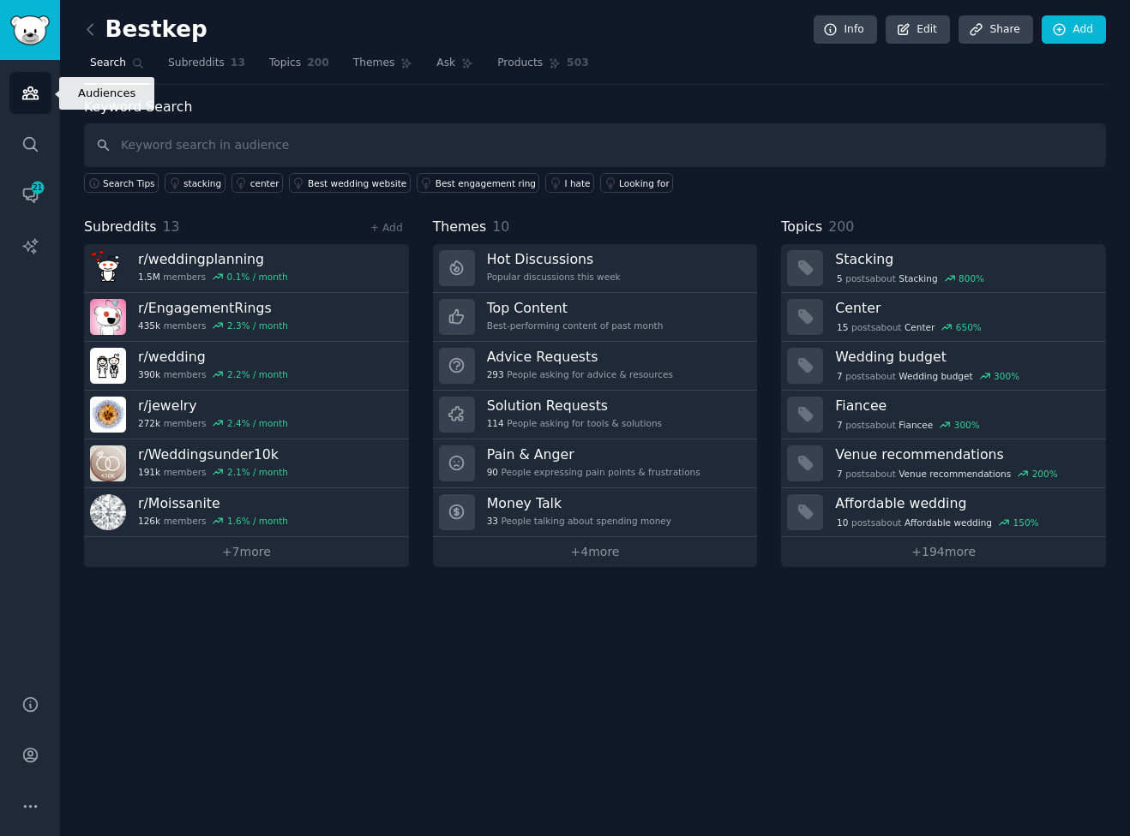
click at [26, 105] on link "Audiences" at bounding box center [30, 93] width 42 height 42
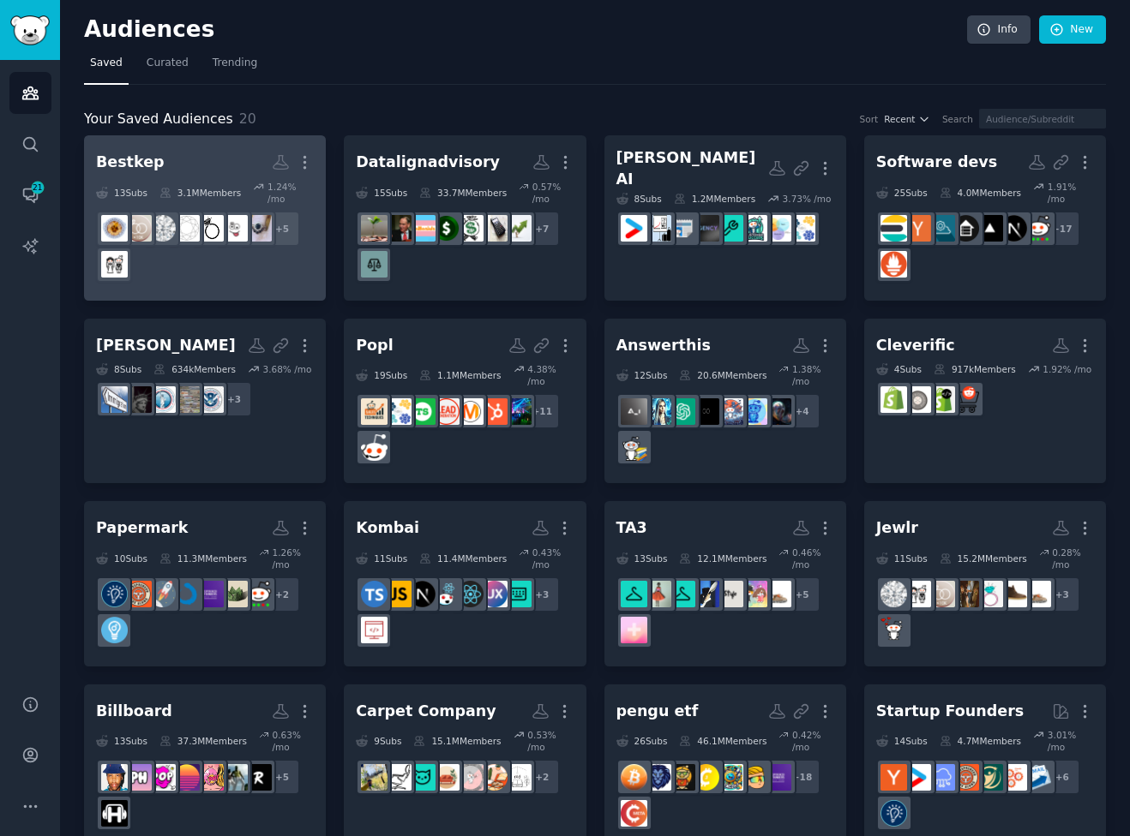
click at [213, 158] on h2 "Bestkep More" at bounding box center [205, 162] width 218 height 30
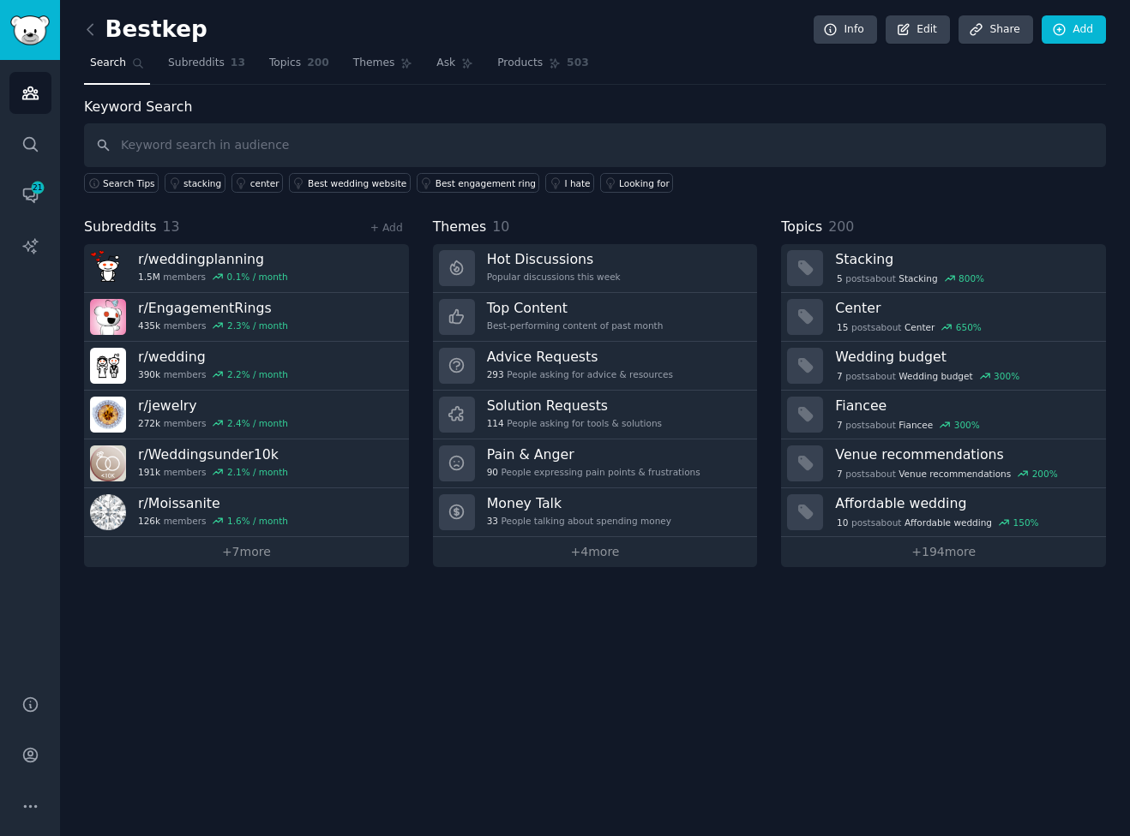
click at [130, 102] on label "Keyword Search" at bounding box center [138, 107] width 108 height 16
click at [33, 141] on icon "Sidebar" at bounding box center [30, 144] width 14 height 14
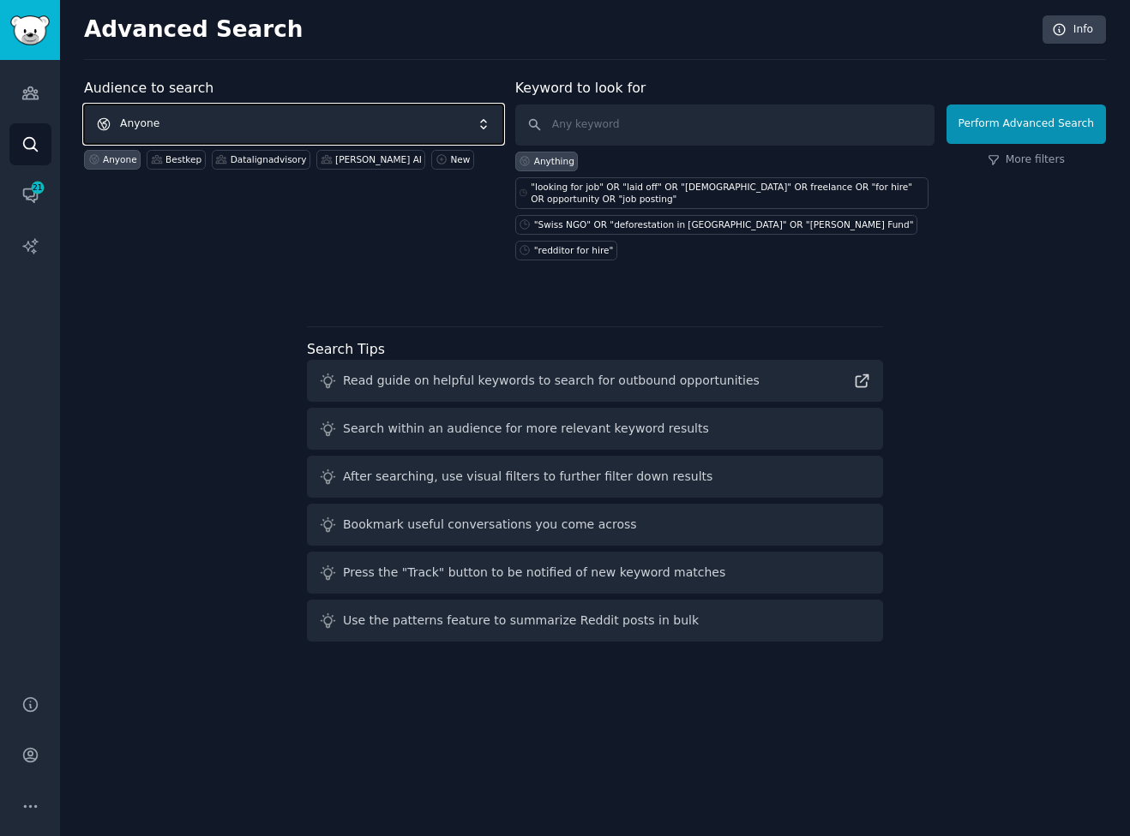
click at [217, 133] on span "Anyone" at bounding box center [293, 124] width 419 height 39
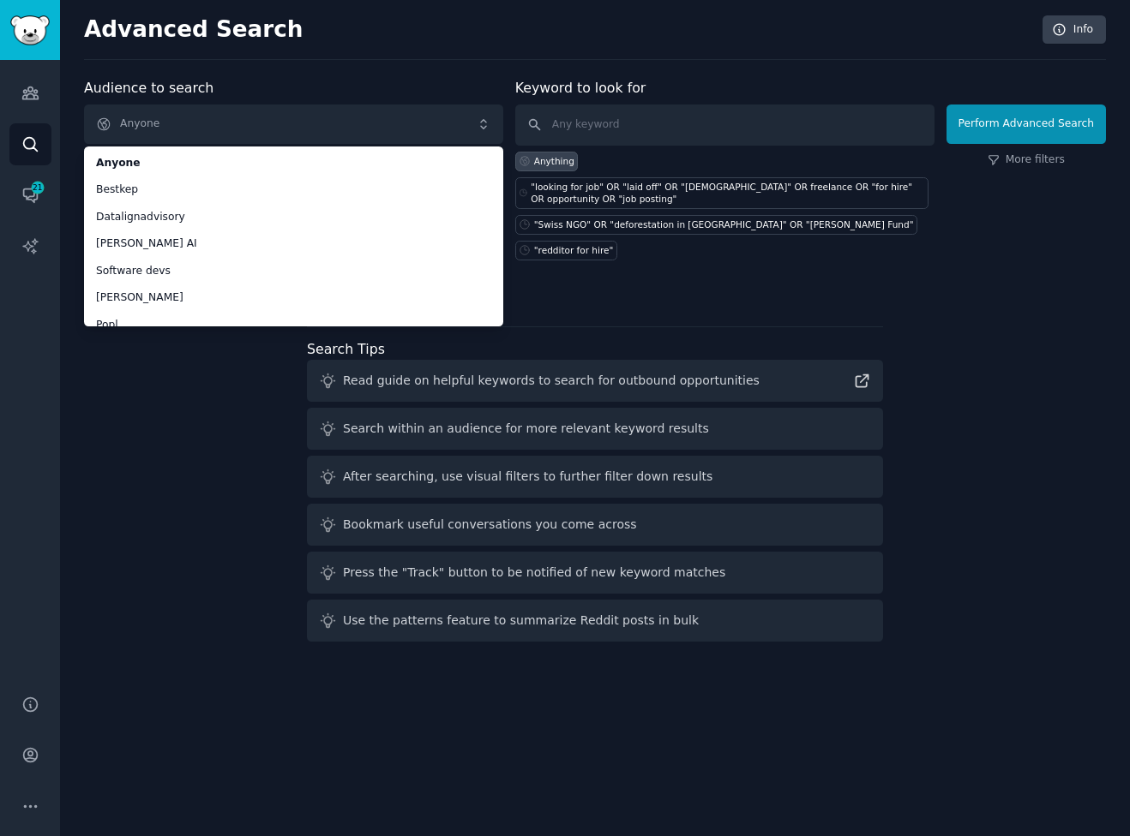
click at [93, 513] on div "Audience to search Anyone Anyone Bestkep Datalignadvisory Rumi AI Software devs…" at bounding box center [595, 363] width 1022 height 571
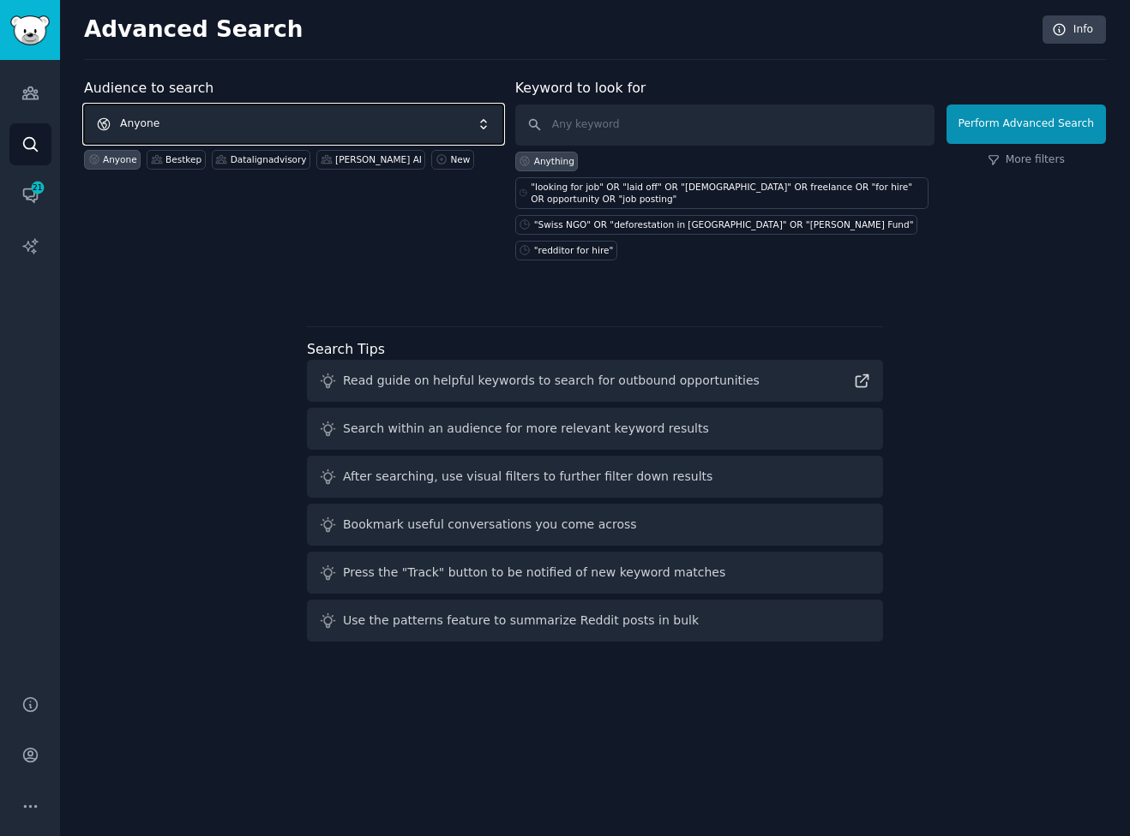
click at [135, 113] on span "Anyone" at bounding box center [293, 124] width 419 height 39
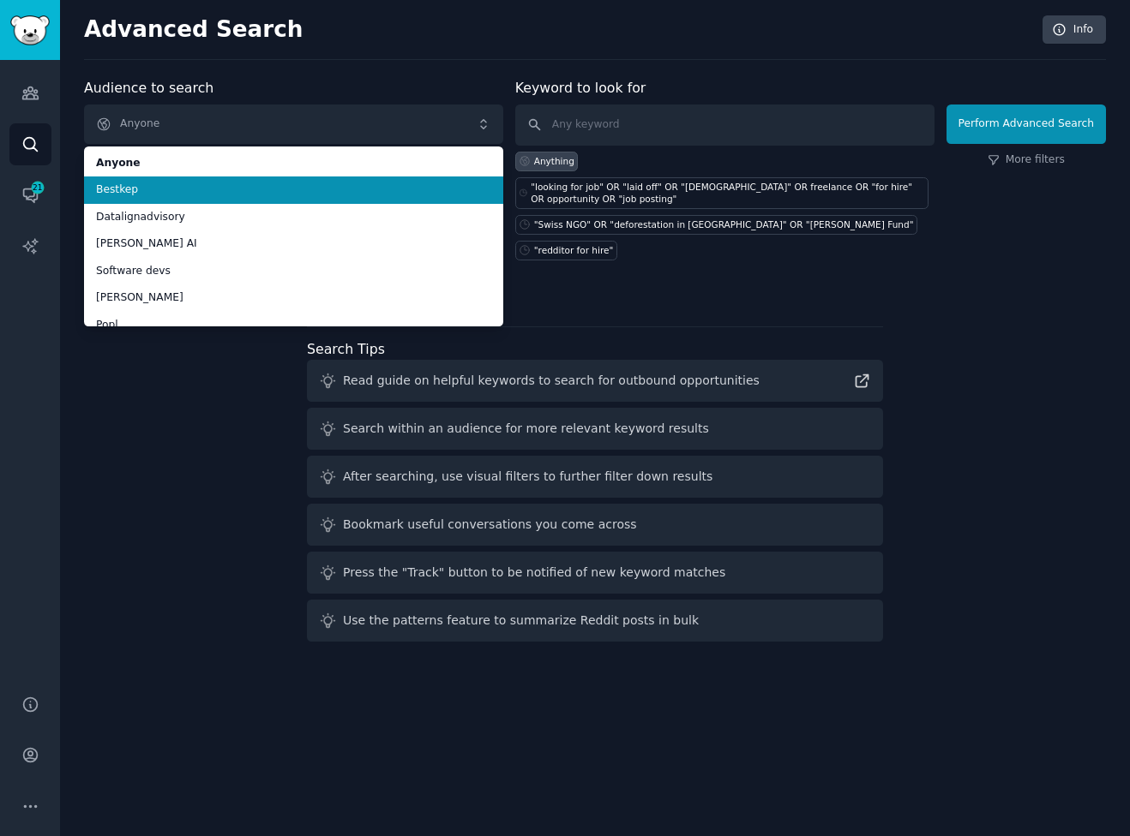
click at [157, 192] on span "Bestkep" at bounding box center [293, 190] width 395 height 15
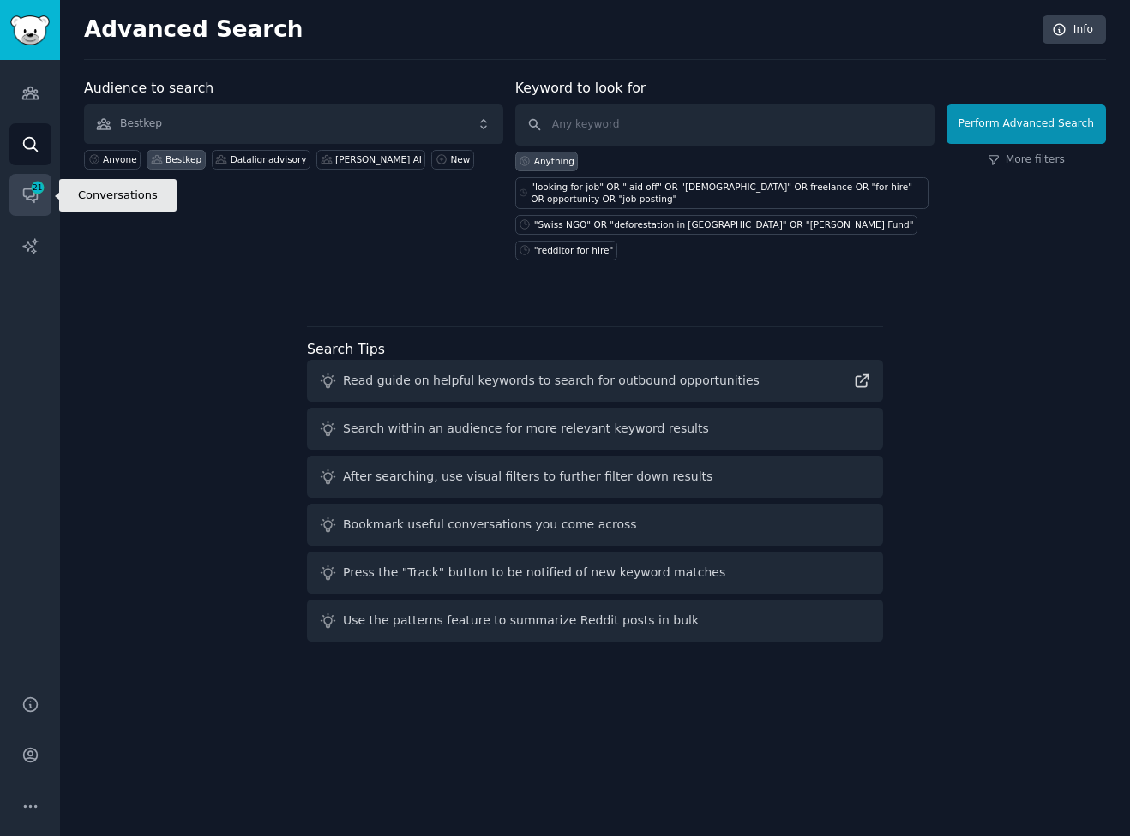
click at [35, 190] on span "21" at bounding box center [37, 188] width 15 height 12
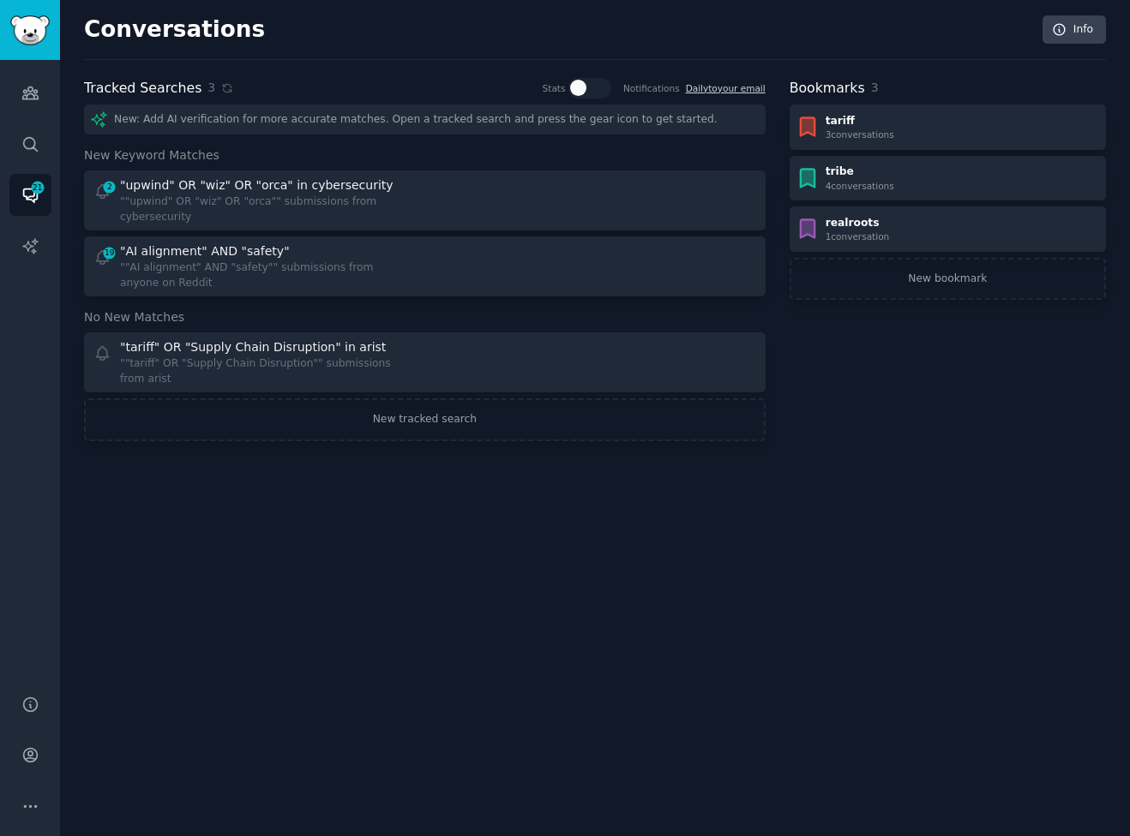
click at [155, 103] on div "Tracked Searches 3 Stats Notifications Daily to your email New: Add AI verifica…" at bounding box center [424, 259] width 681 height 363
click at [146, 115] on div "New: Add AI verification for more accurate matches. Open a tracked search and p…" at bounding box center [424, 120] width 681 height 30
click at [664, 609] on div "Conversations Info Tracked Searches 3 Stats Notifications Daily to your email N…" at bounding box center [595, 418] width 1070 height 836
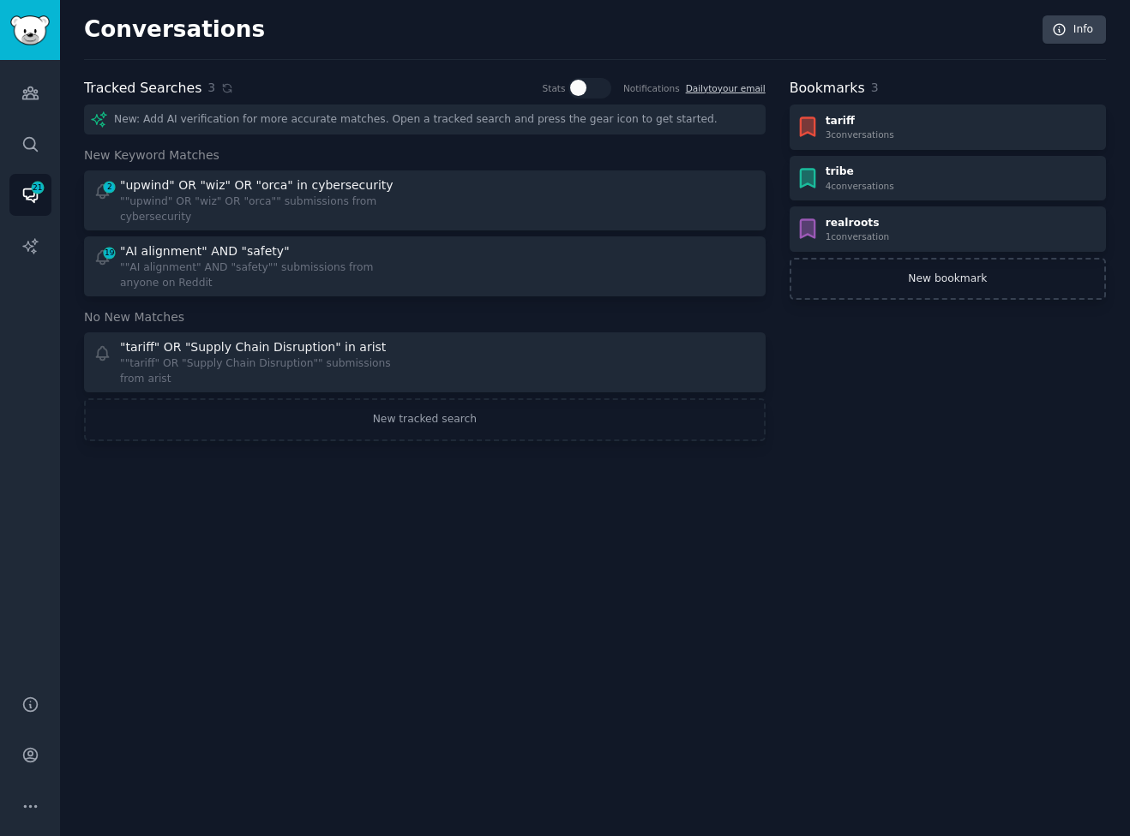
click at [986, 285] on link "New bookmark" at bounding box center [947, 279] width 316 height 43
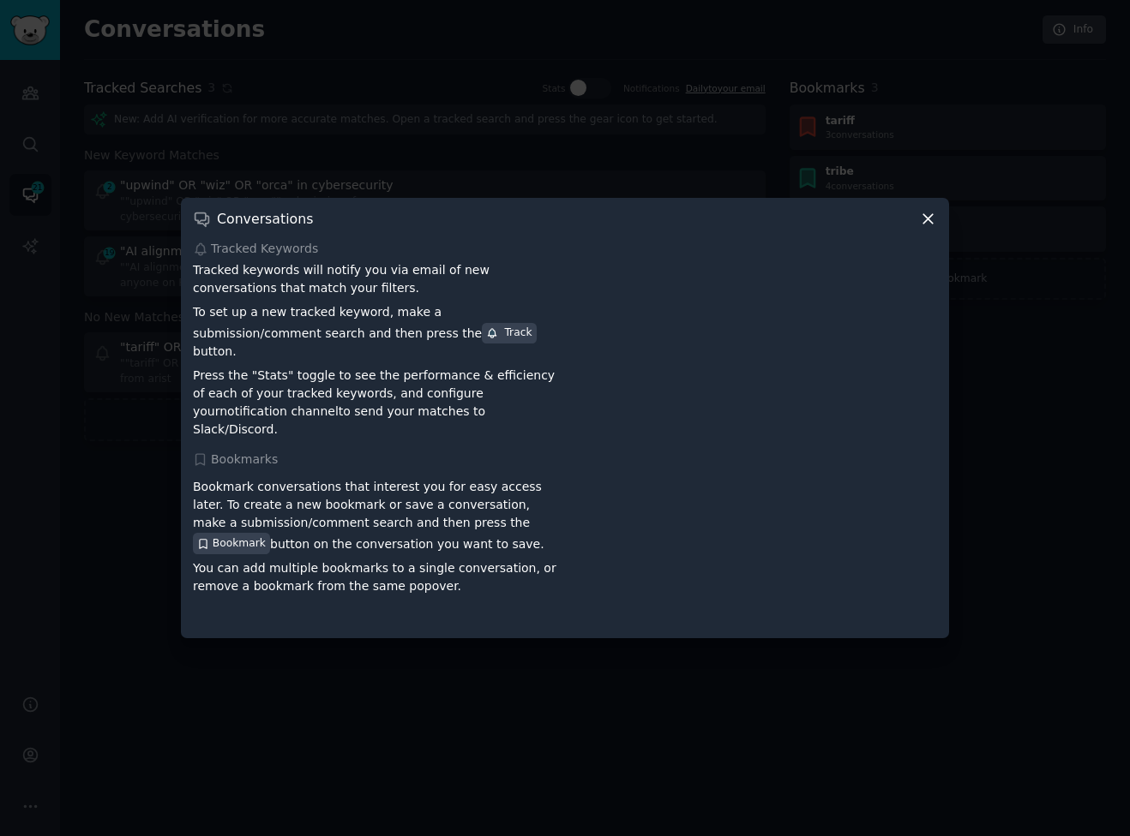
click at [920, 227] on icon at bounding box center [928, 219] width 18 height 18
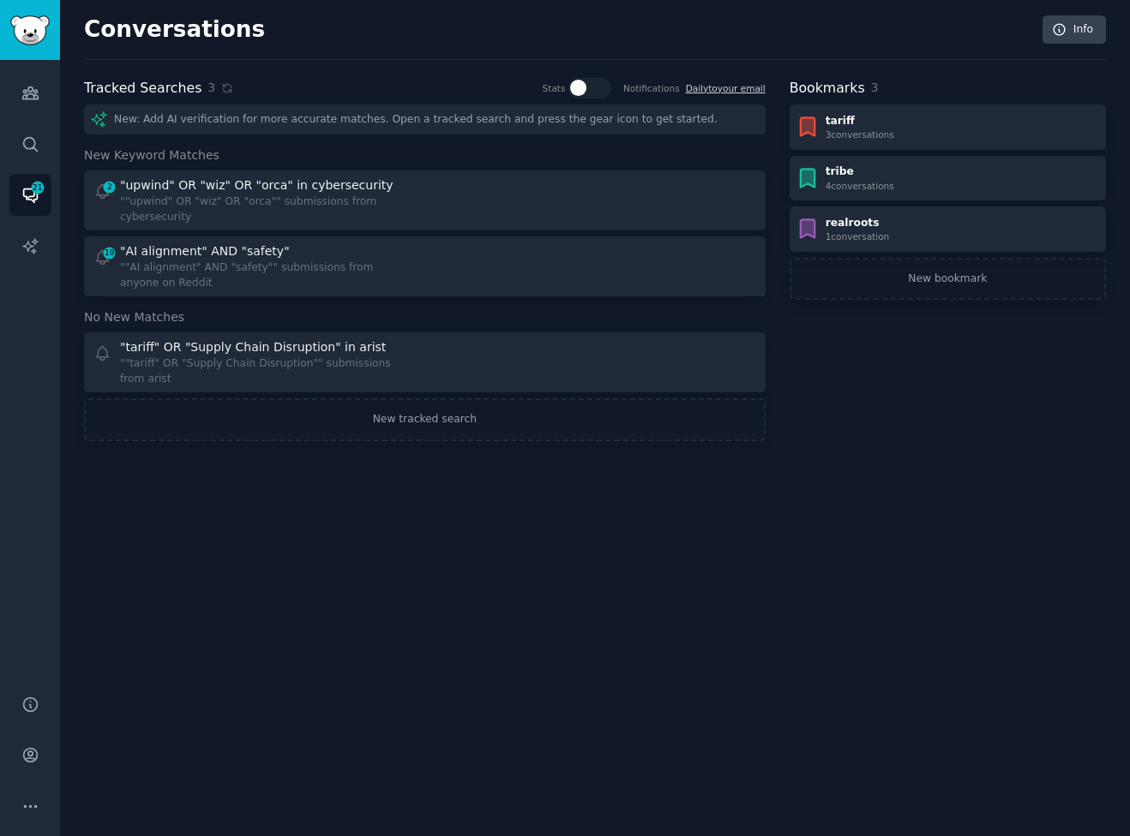
click at [216, 125] on div "New: Add AI verification for more accurate matches. Open a tracked search and p…" at bounding box center [424, 120] width 681 height 30
click at [590, 99] on div "Tracked Searches 3 Stats Notifications Daily to your email New: Add AI verifica…" at bounding box center [424, 259] width 681 height 363
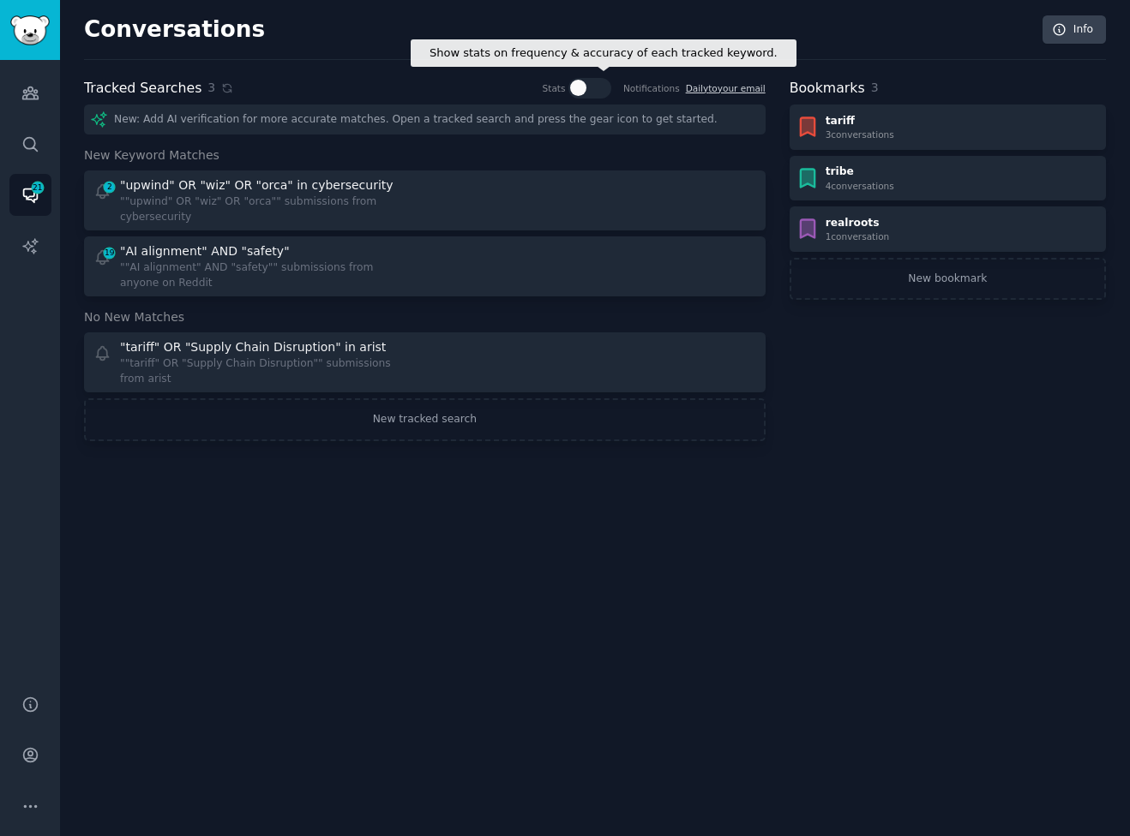
click at [584, 91] on div at bounding box center [578, 88] width 16 height 16
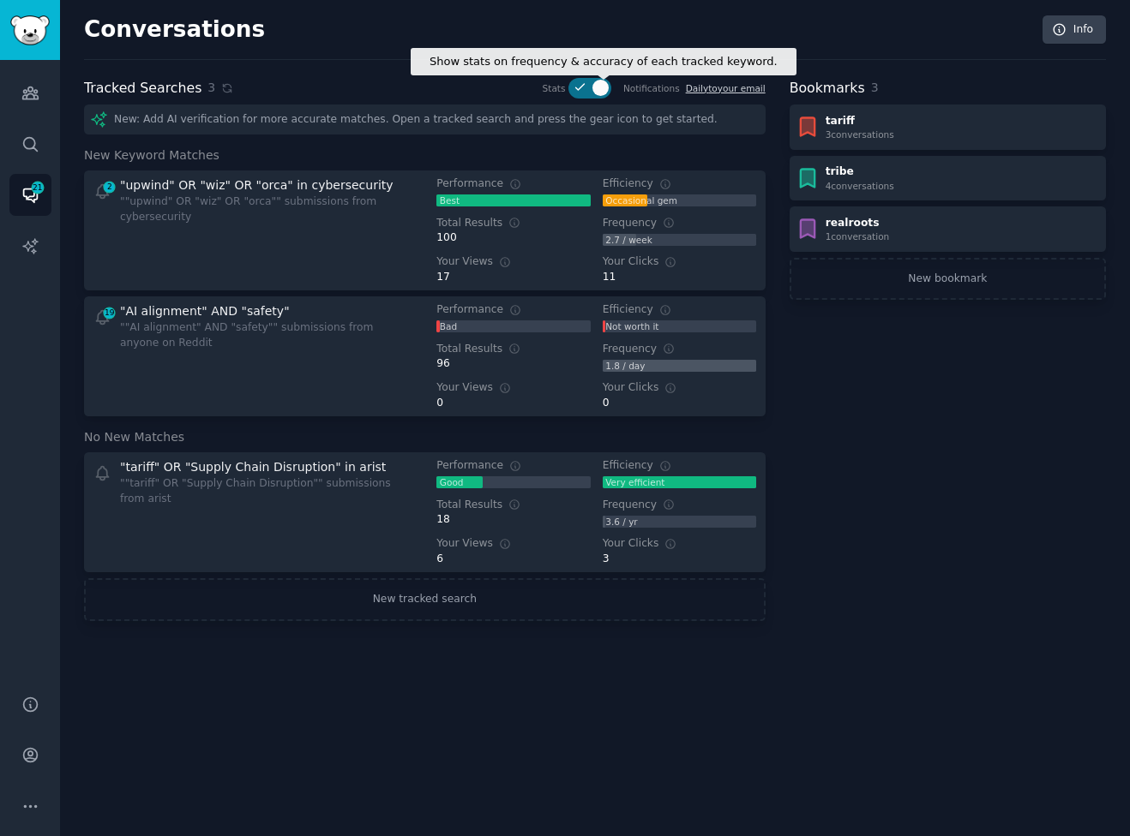
click at [585, 91] on icon at bounding box center [579, 87] width 15 height 15
checkbox input "false"
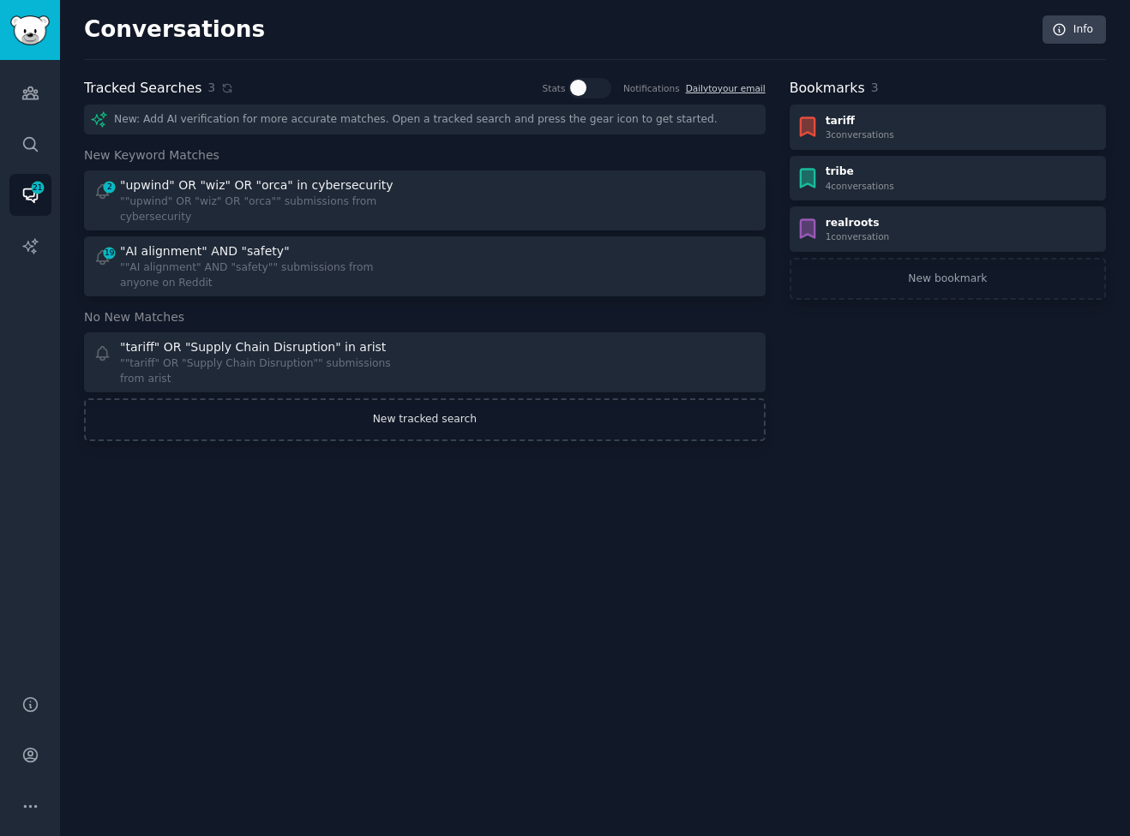
click at [425, 417] on link "New tracked search" at bounding box center [424, 420] width 681 height 43
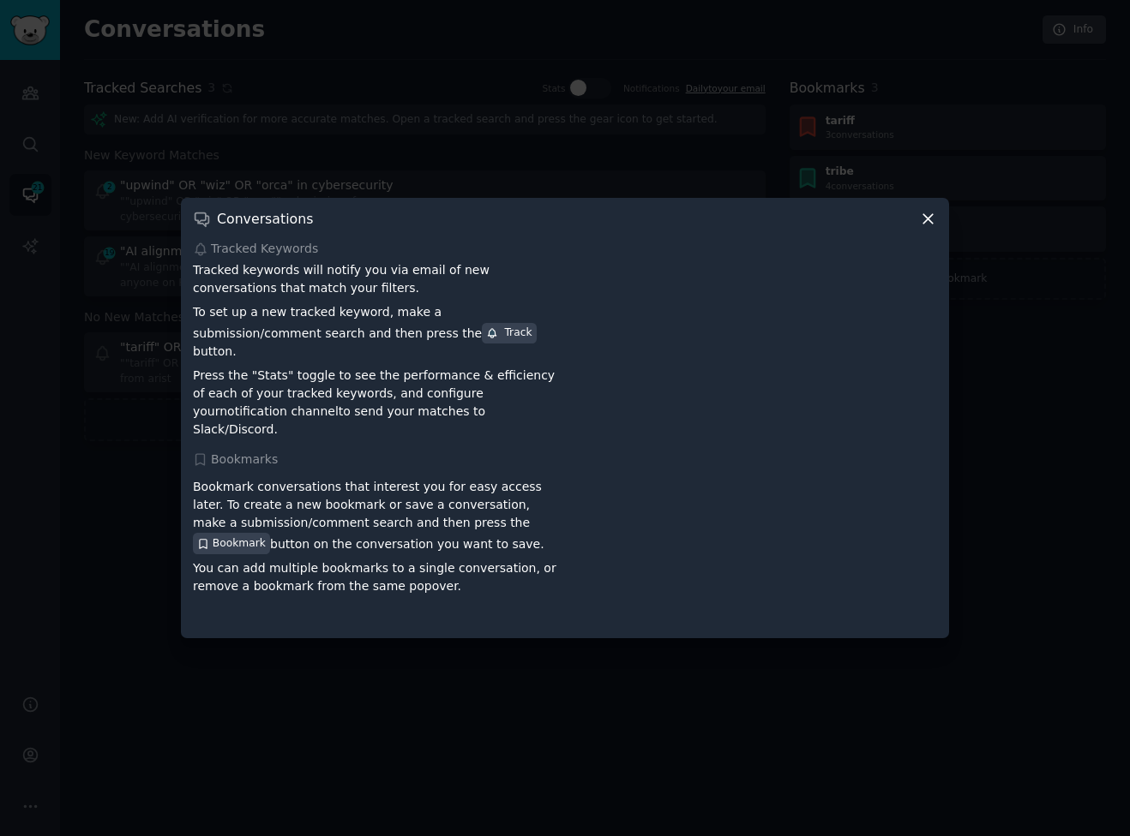
click at [921, 241] on div "Conversations Tracked Keywords Tracked keywords will notify you via email of ne…" at bounding box center [565, 418] width 768 height 440
click at [929, 221] on div "Conversations Tracked Keywords Tracked keywords will notify you via email of ne…" at bounding box center [565, 418] width 768 height 440
click at [925, 225] on icon at bounding box center [927, 219] width 9 height 9
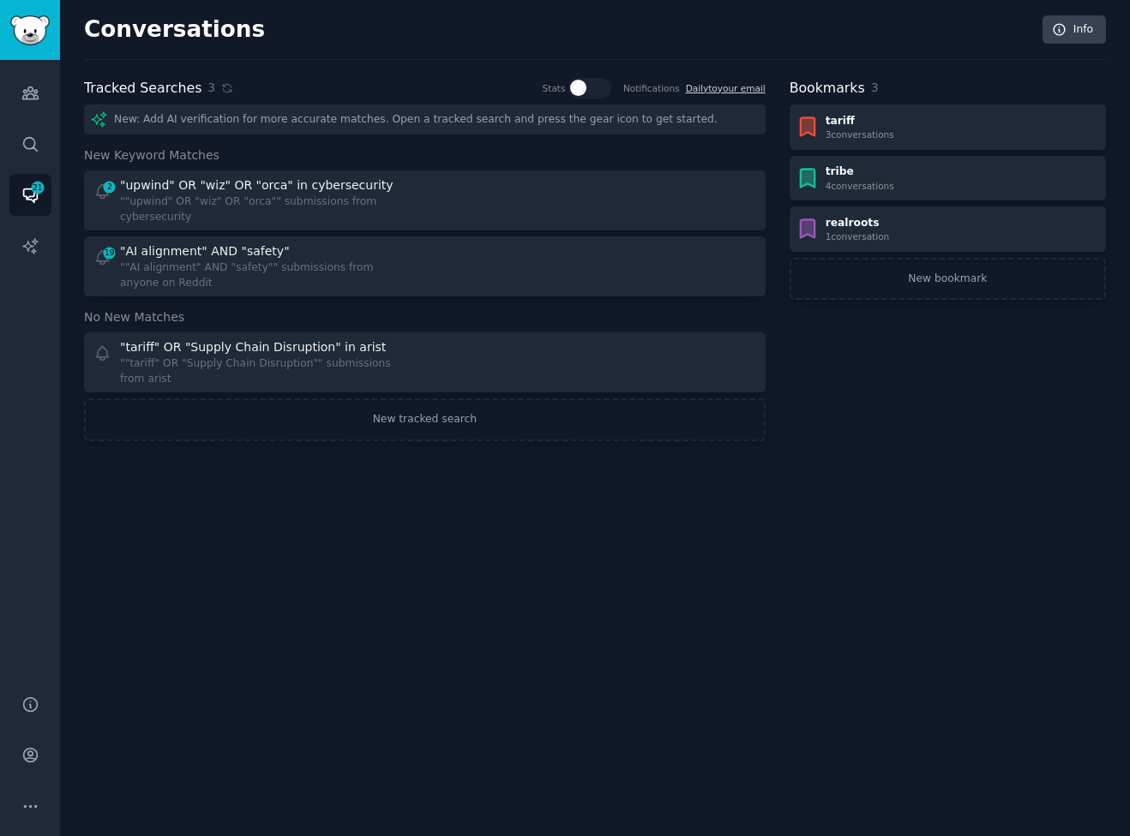
click at [131, 119] on div "New: Add AI verification for more accurate matches. Open a tracked search and p…" at bounding box center [424, 120] width 681 height 30
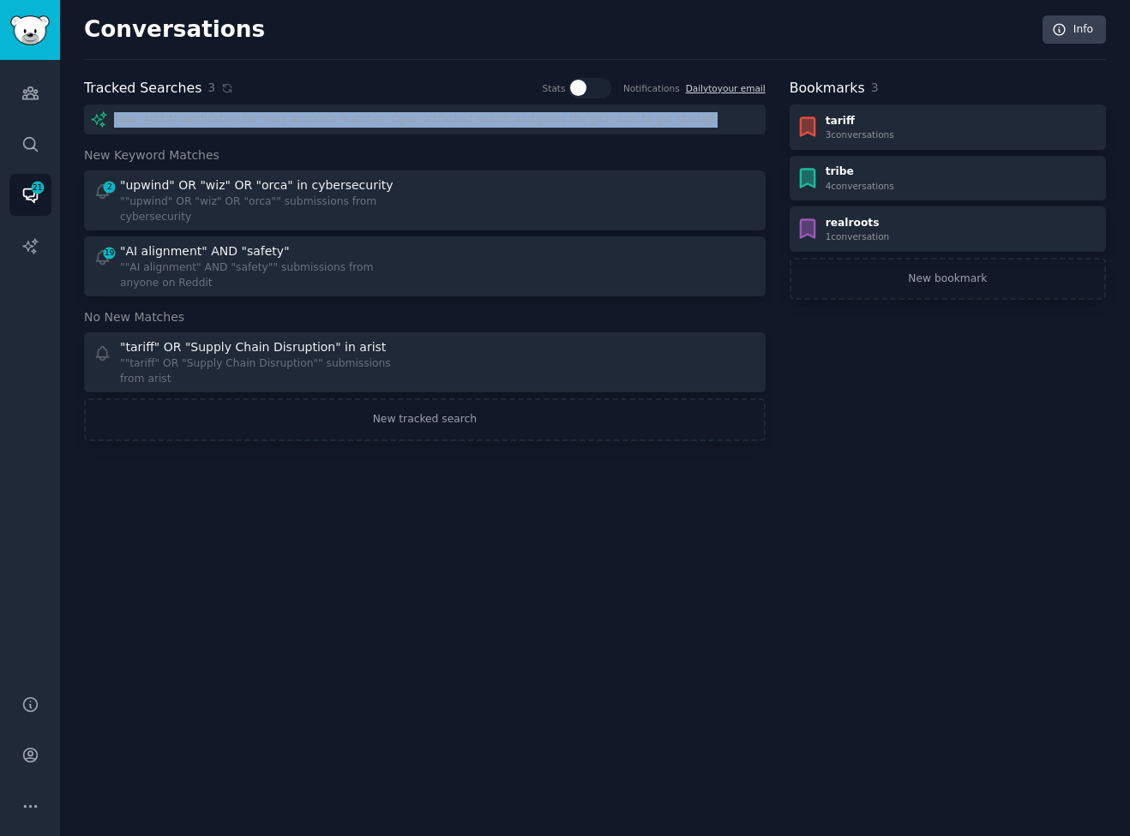
click at [150, 129] on div "New: Add AI verification for more accurate matches. Open a tracked search and p…" at bounding box center [424, 120] width 681 height 30
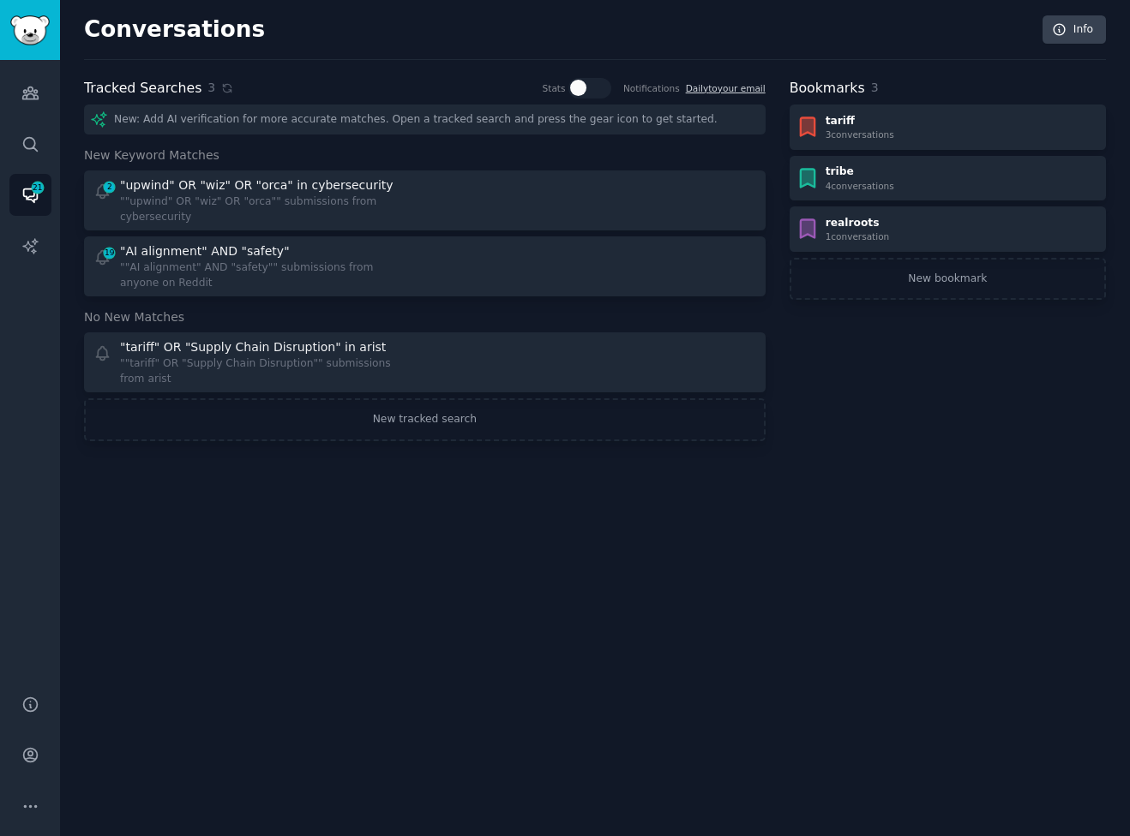
click at [135, 117] on div "New: Add AI verification for more accurate matches. Open a tracked search and p…" at bounding box center [424, 120] width 681 height 30
click at [34, 261] on link "AI Reports" at bounding box center [30, 246] width 42 height 42
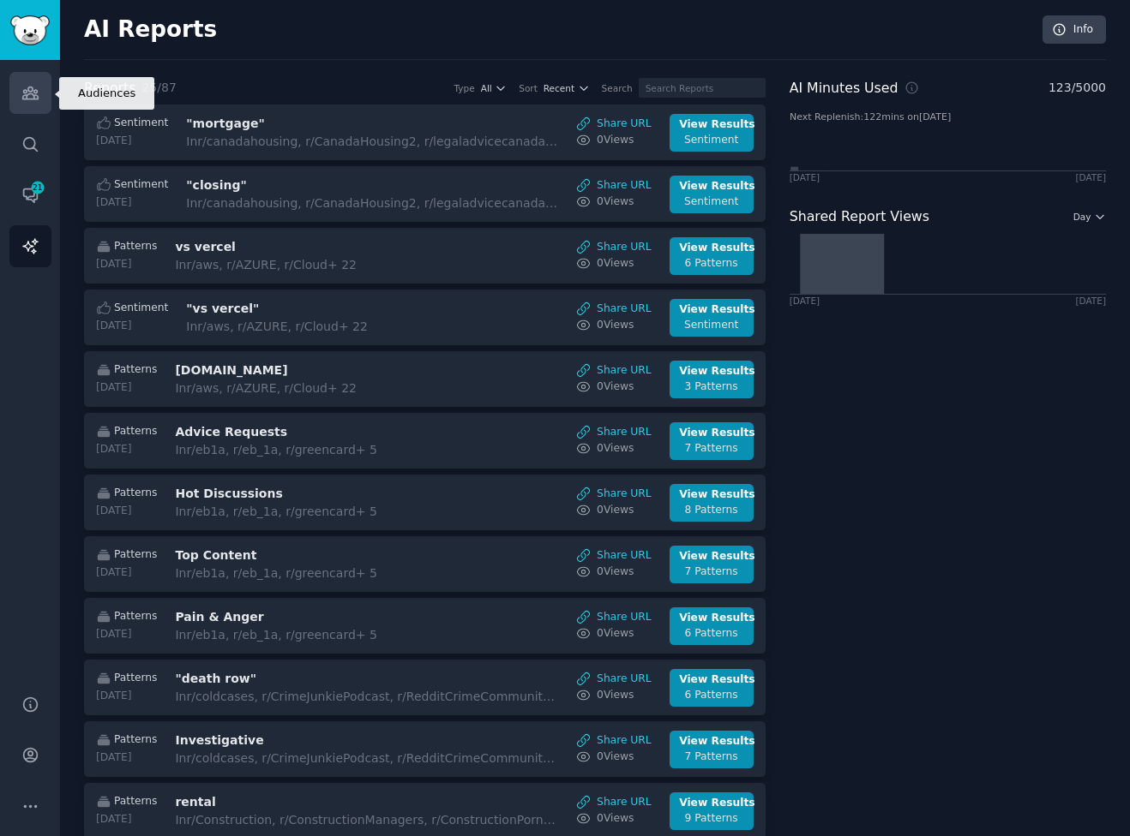
click at [27, 90] on icon "Sidebar" at bounding box center [30, 93] width 18 height 18
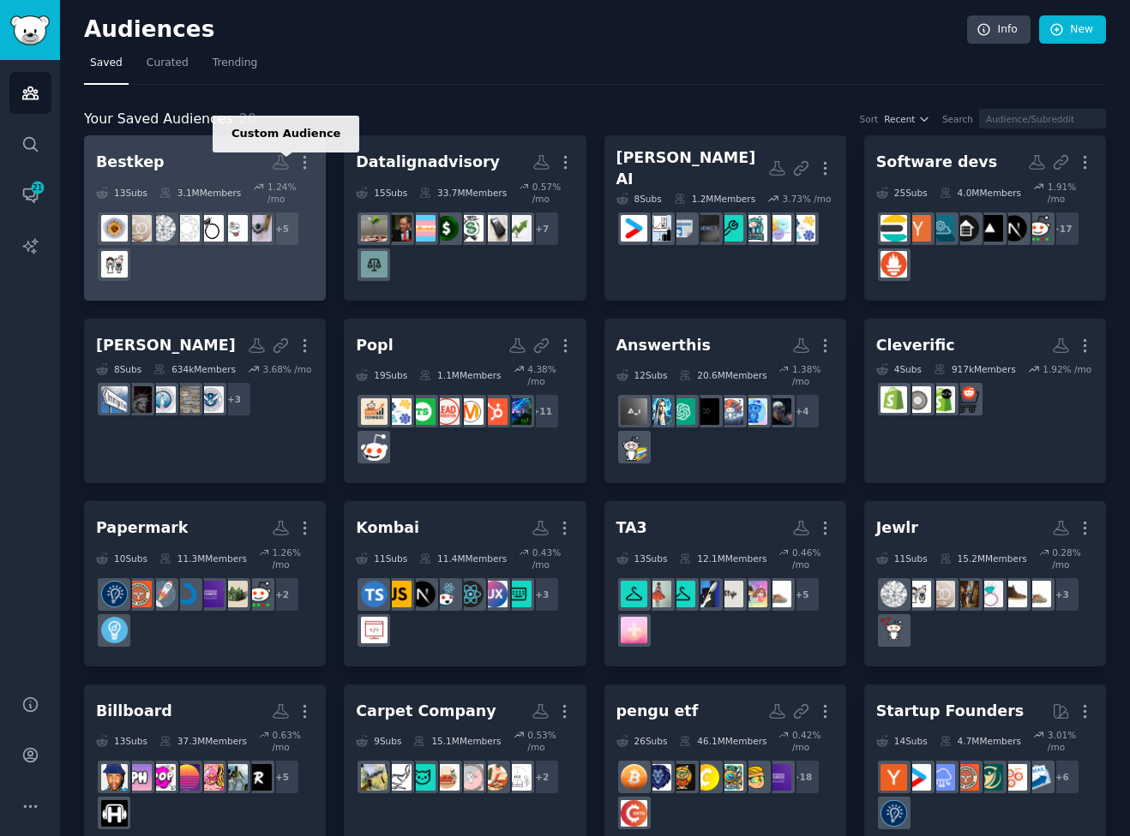
click at [279, 159] on icon at bounding box center [281, 162] width 18 height 18
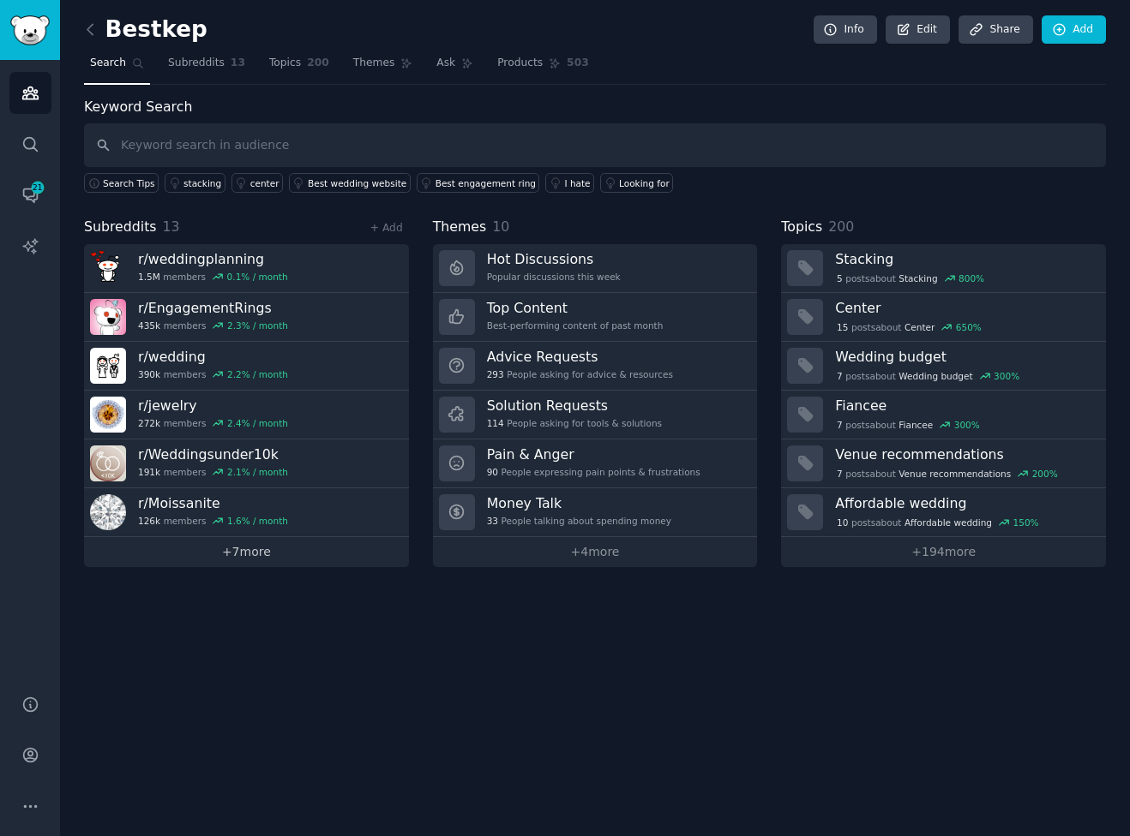
click at [336, 559] on link "+ 7 more" at bounding box center [246, 552] width 325 height 30
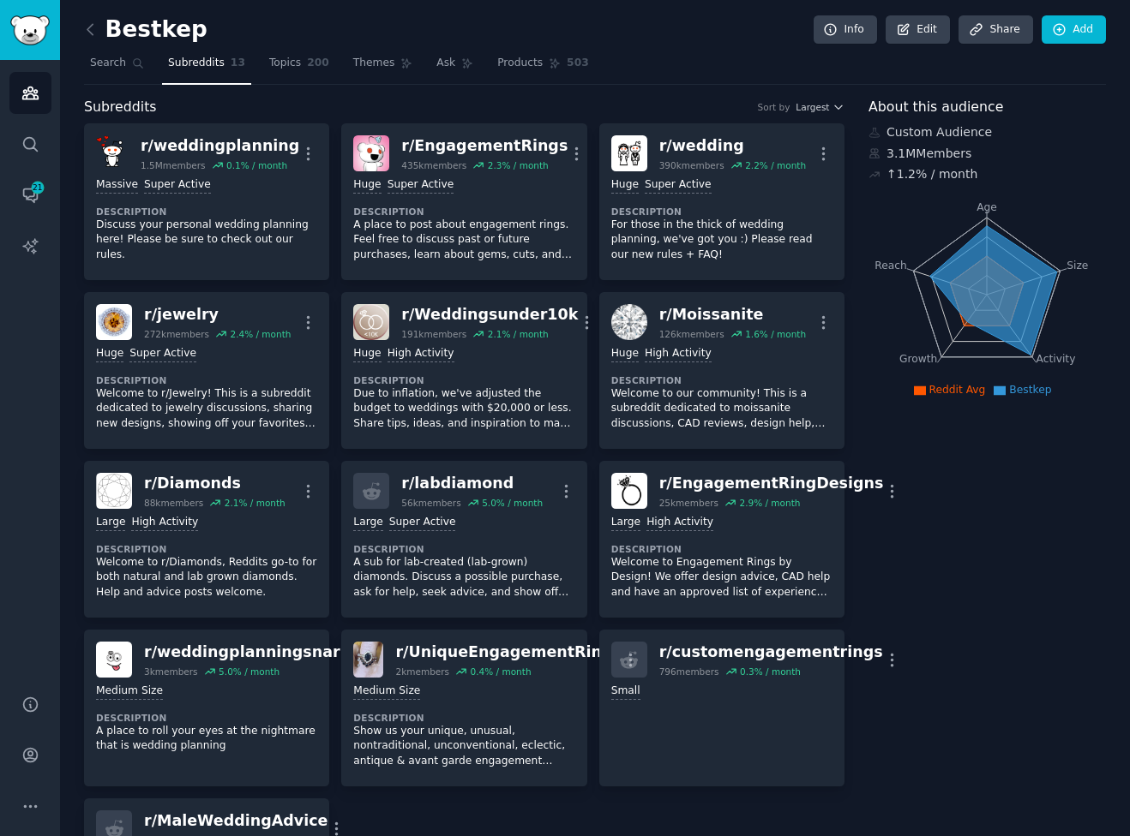
click at [1028, 402] on icon "Age Size Activity Growth Reach" at bounding box center [986, 295] width 237 height 216
click at [994, 310] on icon at bounding box center [993, 289] width 127 height 129
click at [1012, 400] on icon "Age Size Activity Growth Reach" at bounding box center [986, 295] width 237 height 216
click at [935, 395] on span "Reddit Avg" at bounding box center [957, 390] width 57 height 12
click at [968, 316] on icon at bounding box center [993, 289] width 127 height 129
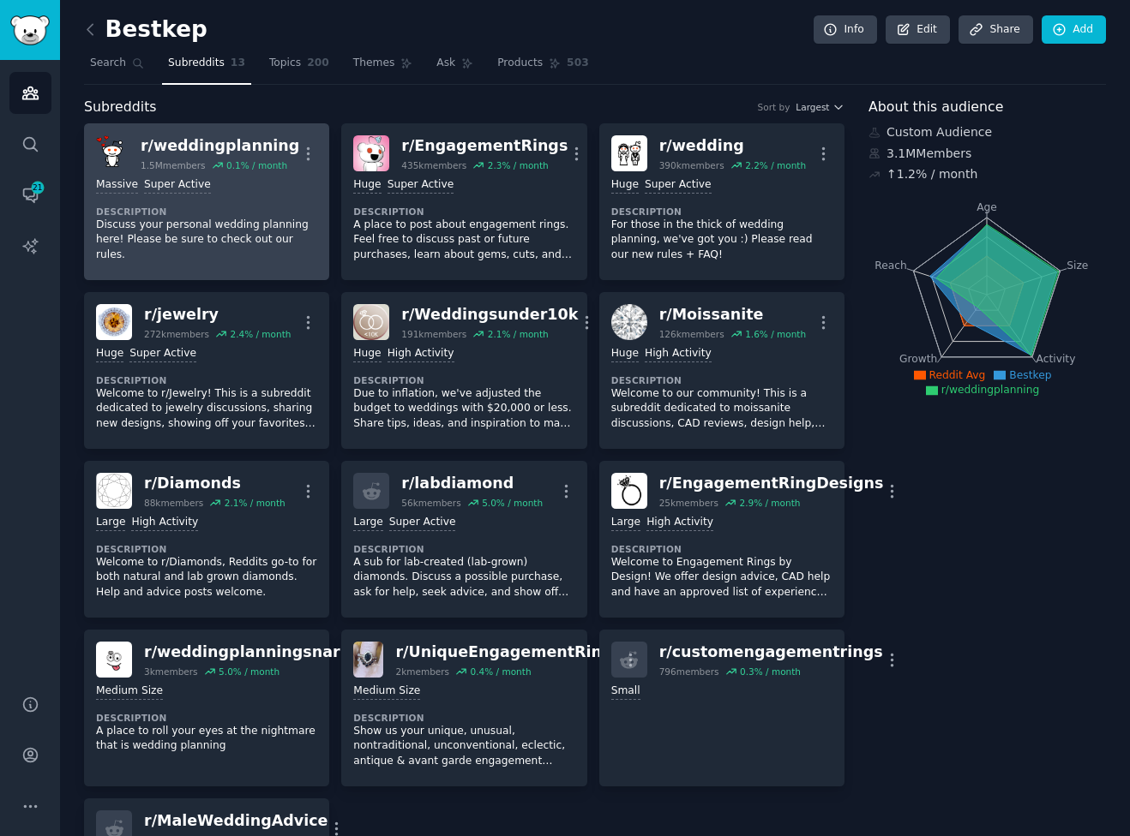
click at [158, 174] on div "Massive Super Active Description Discuss your personal wedding planning here! P…" at bounding box center [206, 219] width 221 height 97
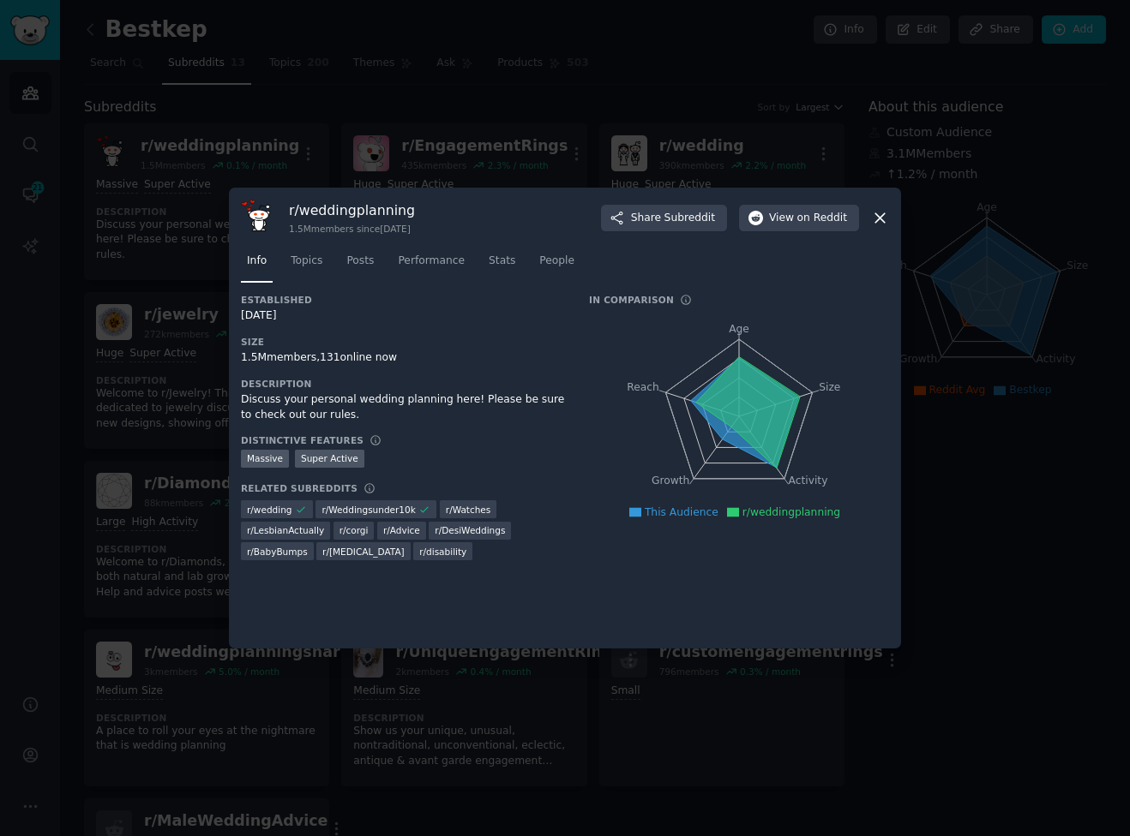
click at [506, 97] on div at bounding box center [565, 418] width 1130 height 836
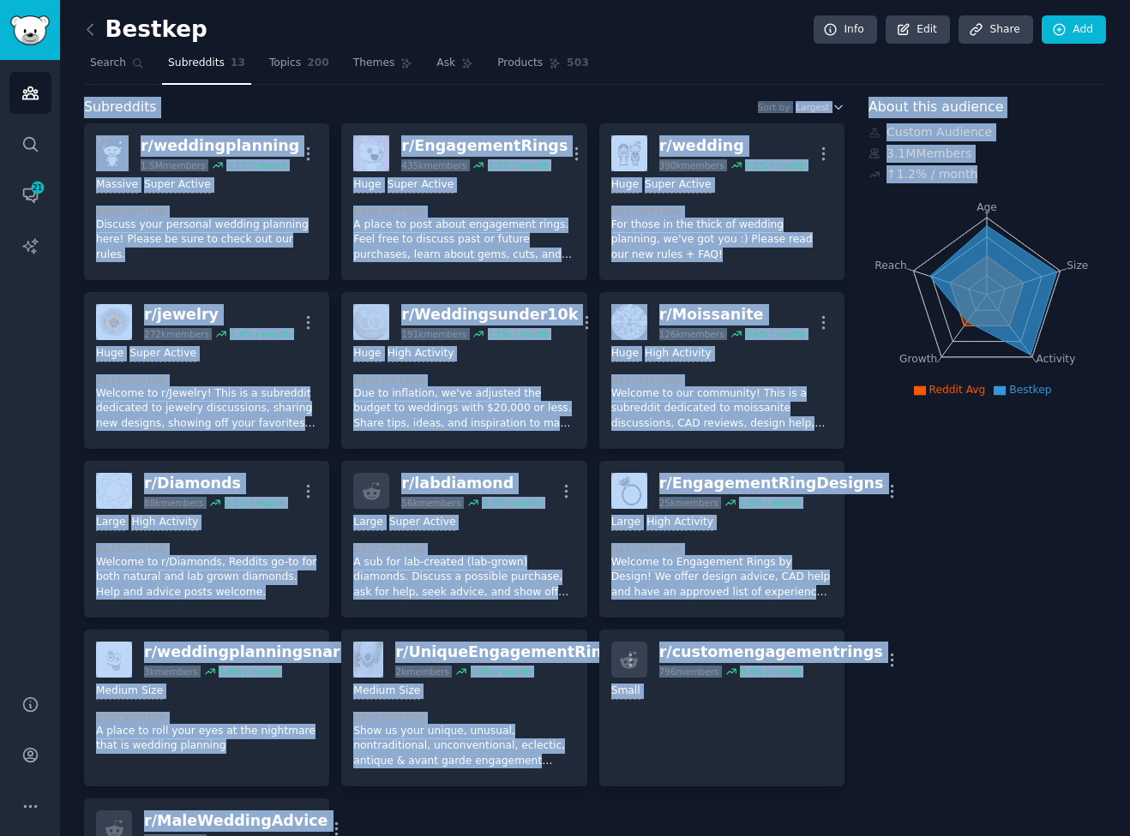
drag, startPoint x: 849, startPoint y: 81, endPoint x: 1061, endPoint y: 362, distance: 351.2
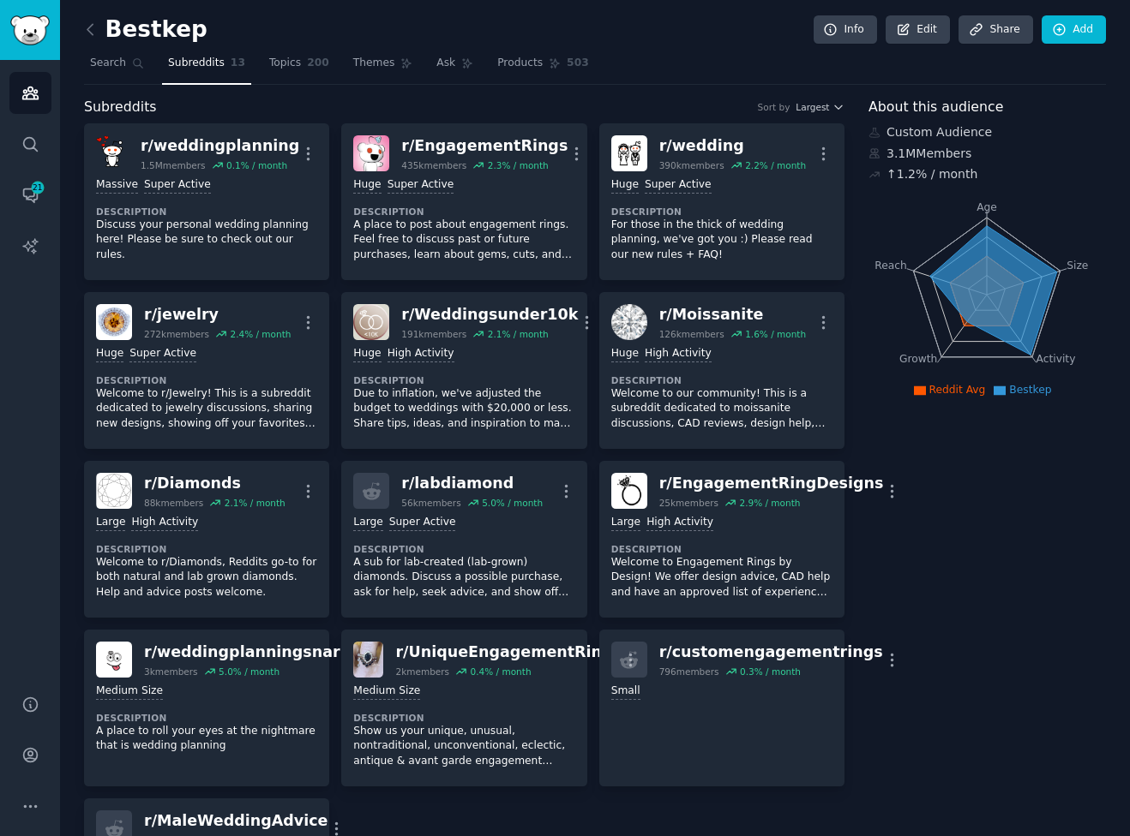
click at [273, 72] on link "Topics 200" at bounding box center [299, 67] width 72 height 35
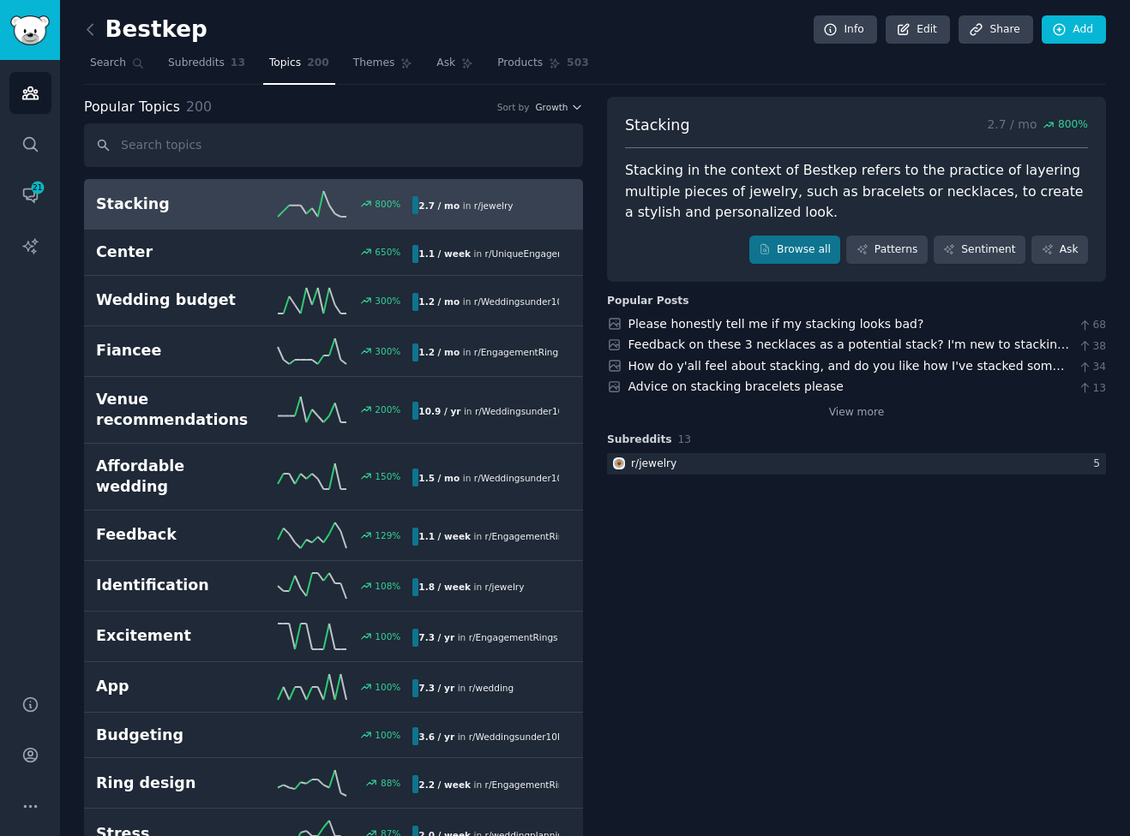
click at [344, 151] on input "text" at bounding box center [333, 145] width 499 height 44
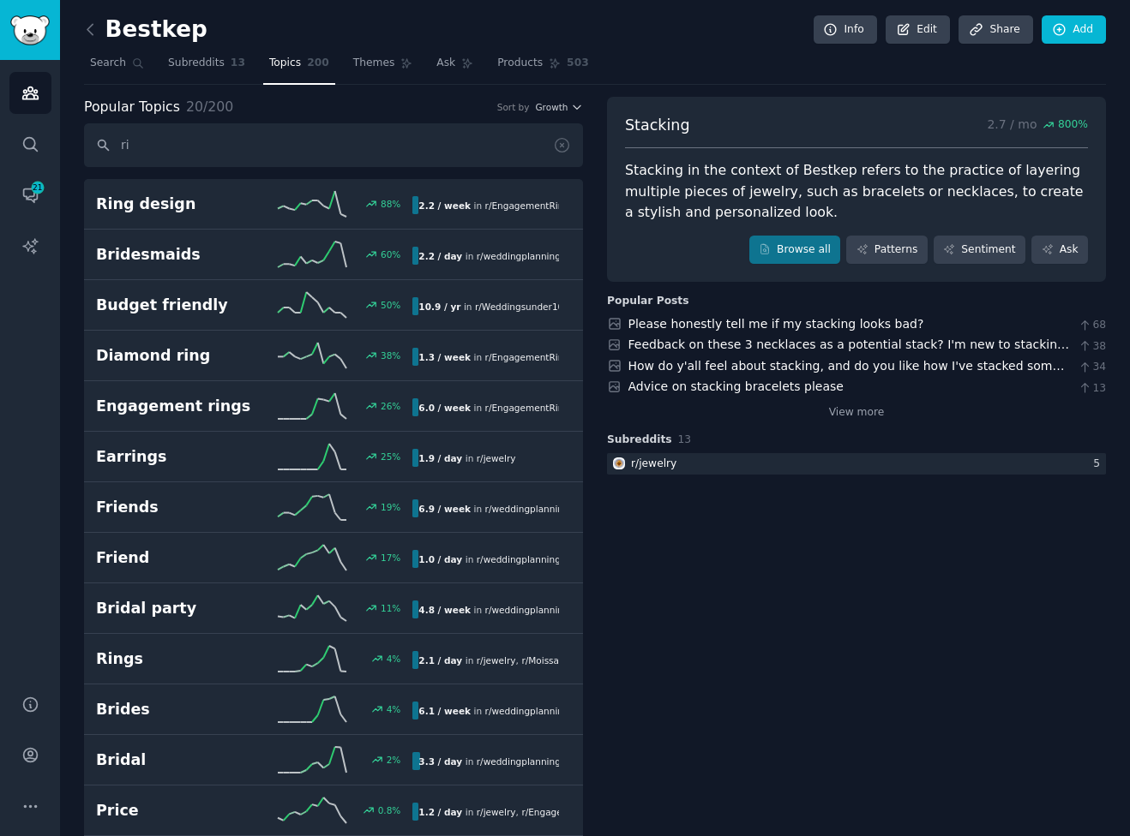
type input "r"
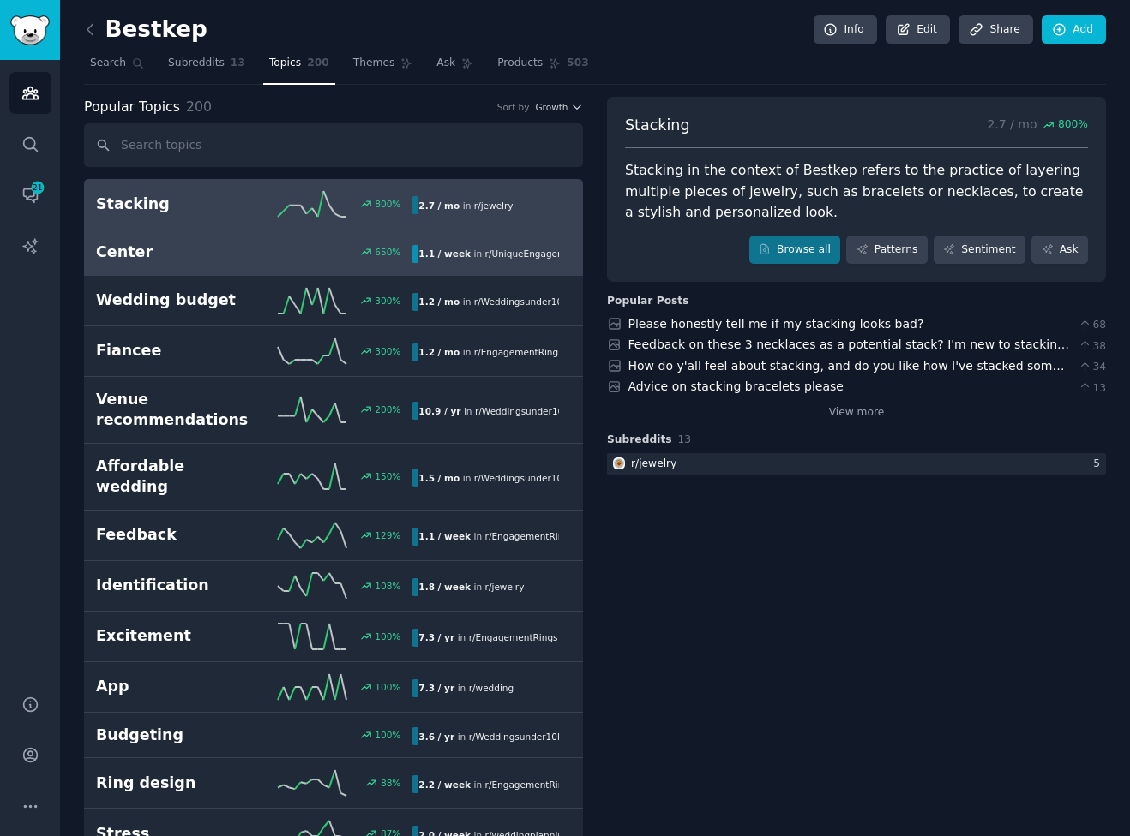
click at [542, 248] on span "r/ UniqueEngagementRings" at bounding box center [545, 254] width 121 height 12
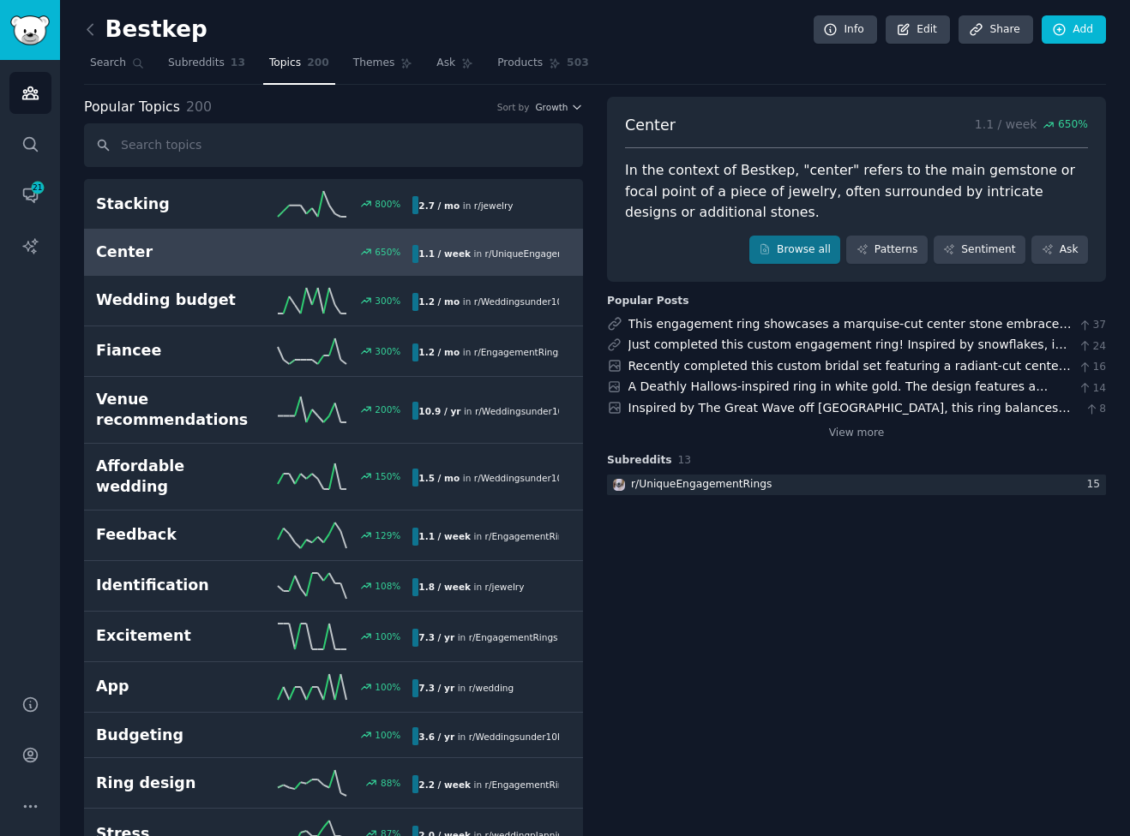
click at [551, 99] on div "Popular Topics 200 Sort by Growth" at bounding box center [333, 107] width 499 height 21
click at [551, 104] on span "Growth" at bounding box center [551, 107] width 33 height 12
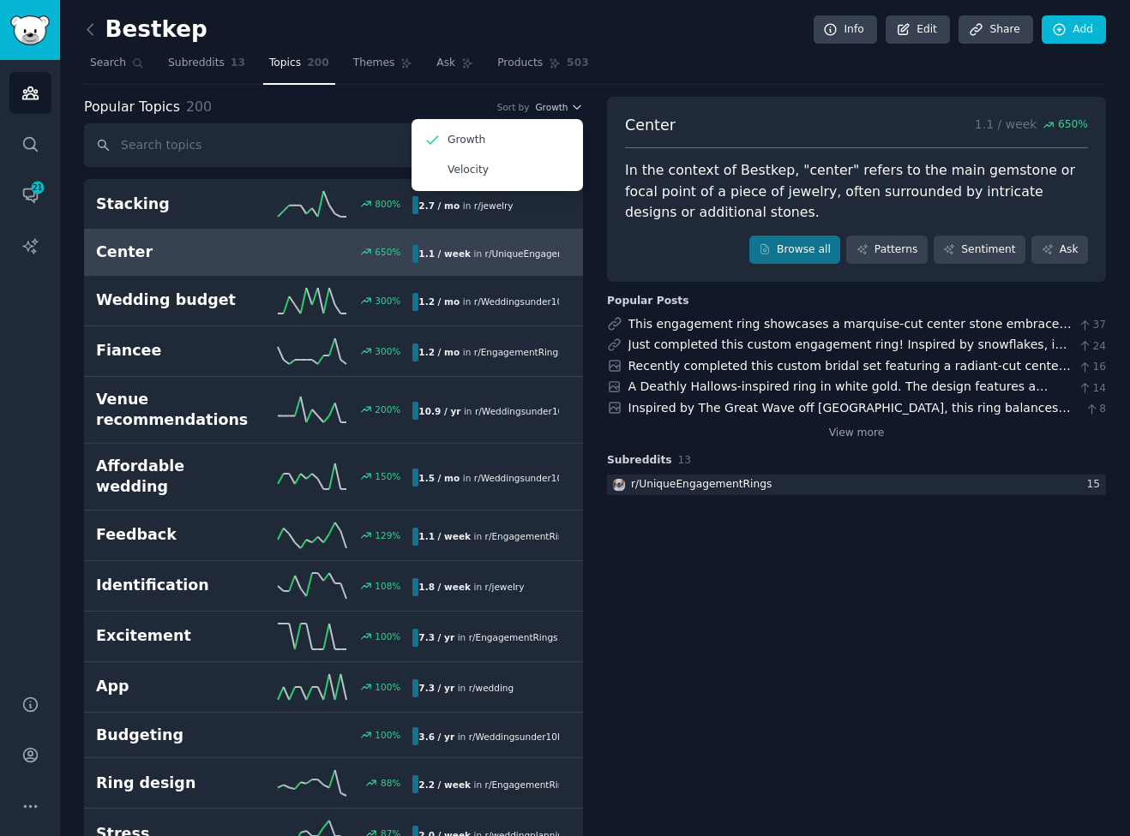
click at [561, 99] on div "Popular Topics 200 Sort by Growth Growth Velocity" at bounding box center [333, 107] width 499 height 21
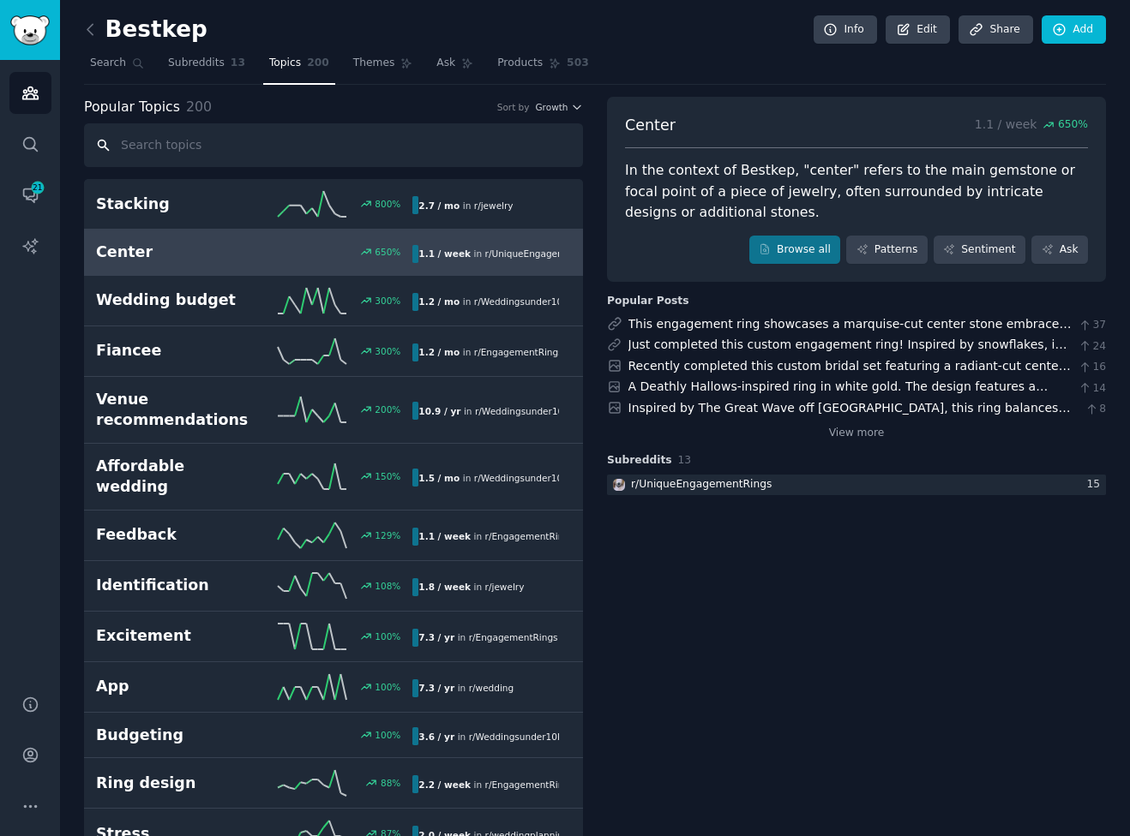
click at [194, 141] on input "text" at bounding box center [333, 145] width 499 height 44
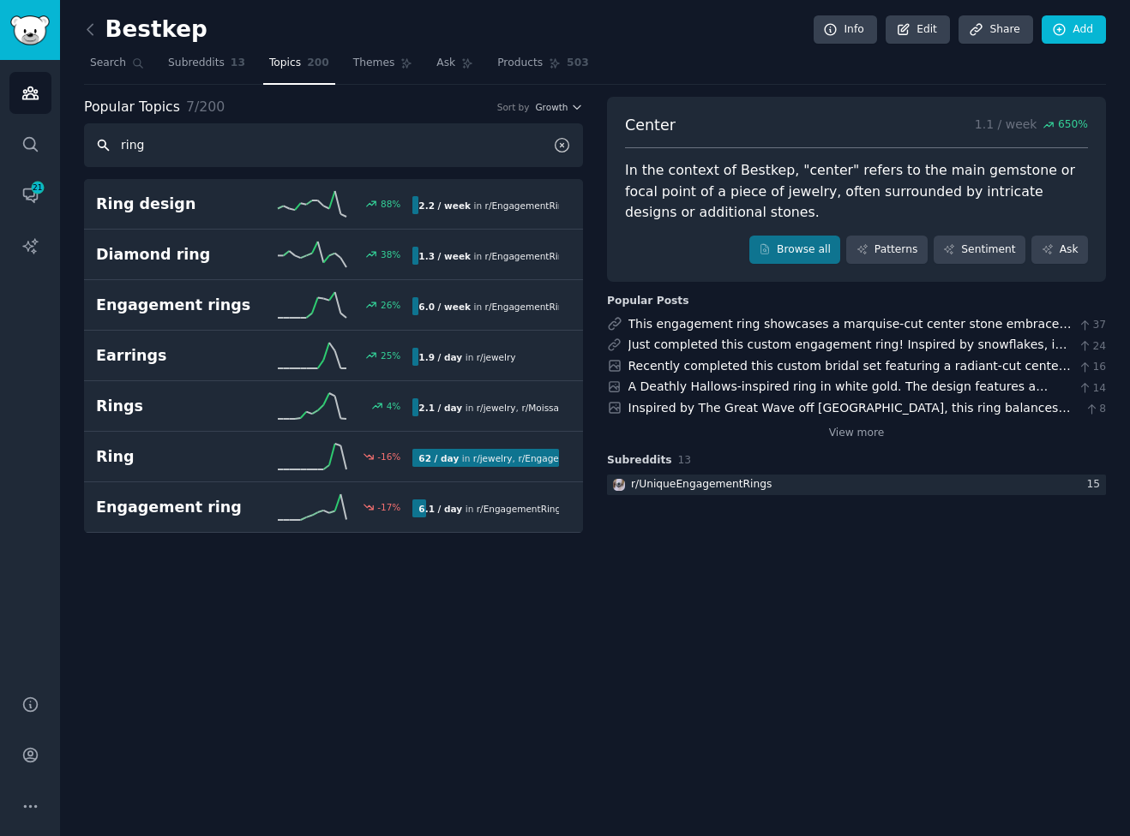
type input "ring"
click at [558, 144] on icon at bounding box center [562, 145] width 18 height 18
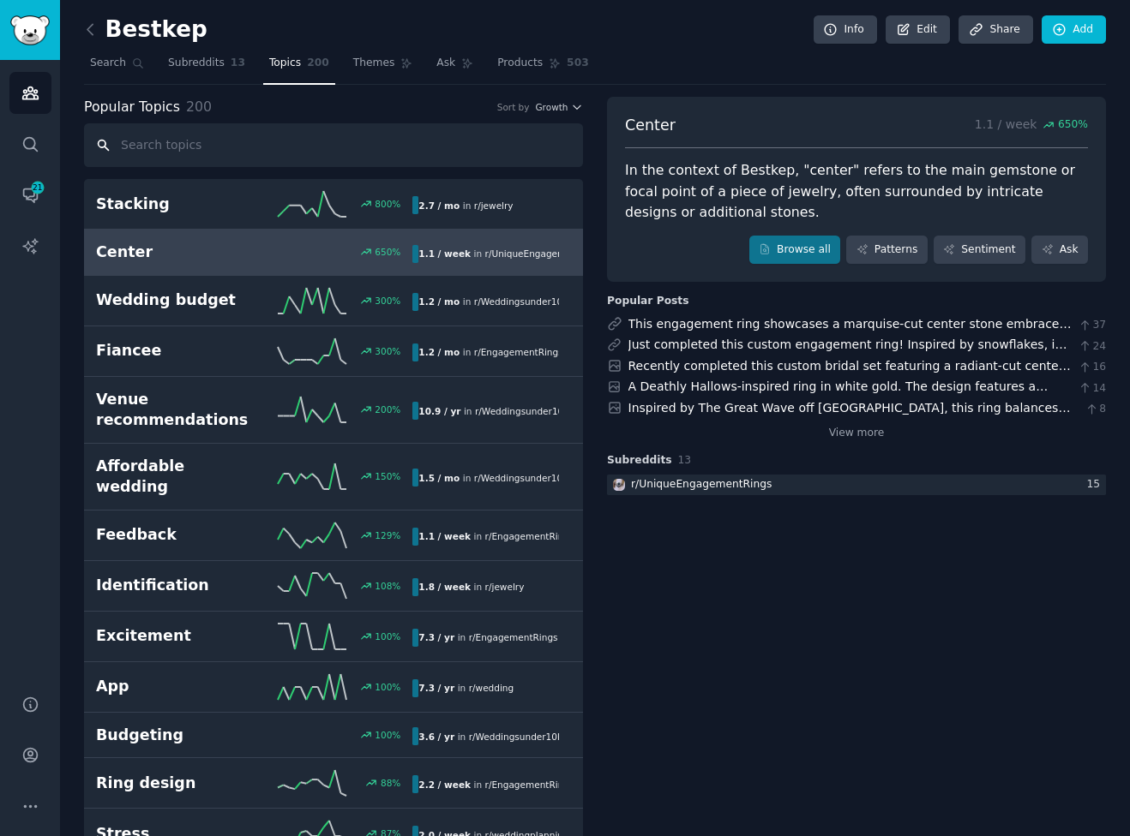
click at [173, 132] on input "text" at bounding box center [333, 145] width 499 height 44
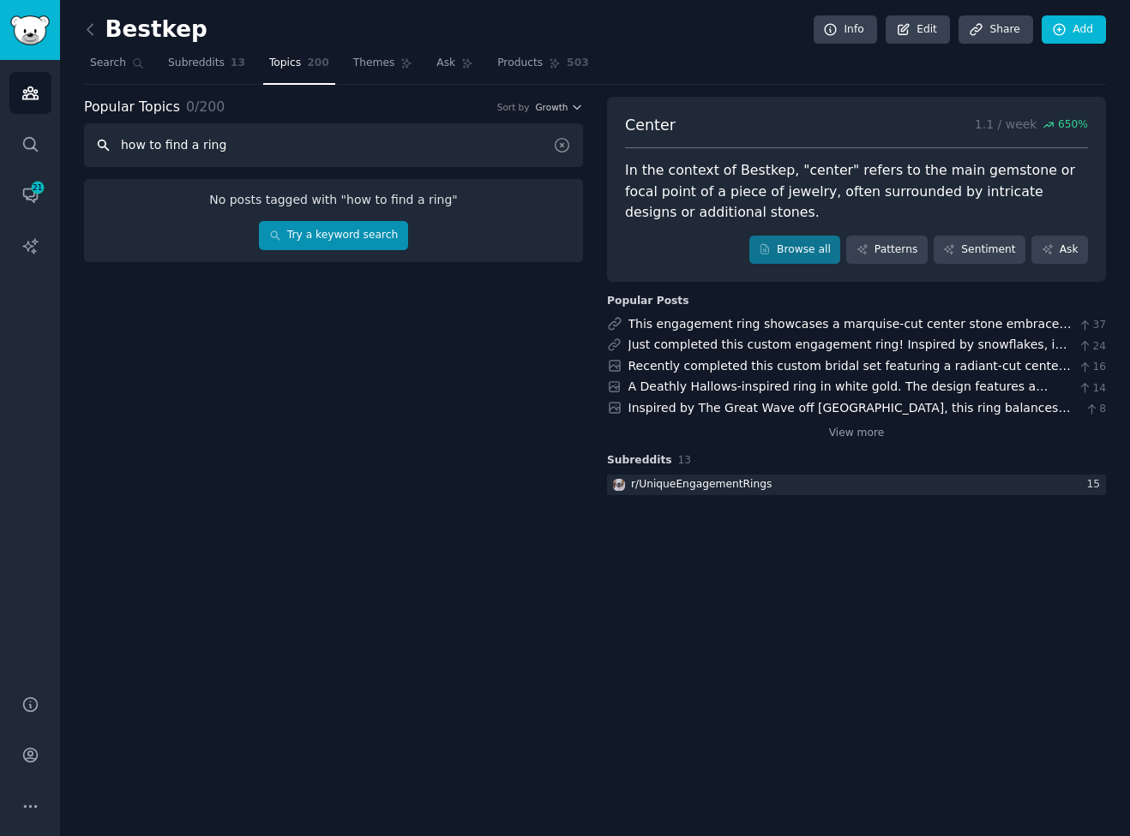
type input "how to find a ring"
click at [299, 230] on link "Try a keyword search" at bounding box center [333, 235] width 148 height 29
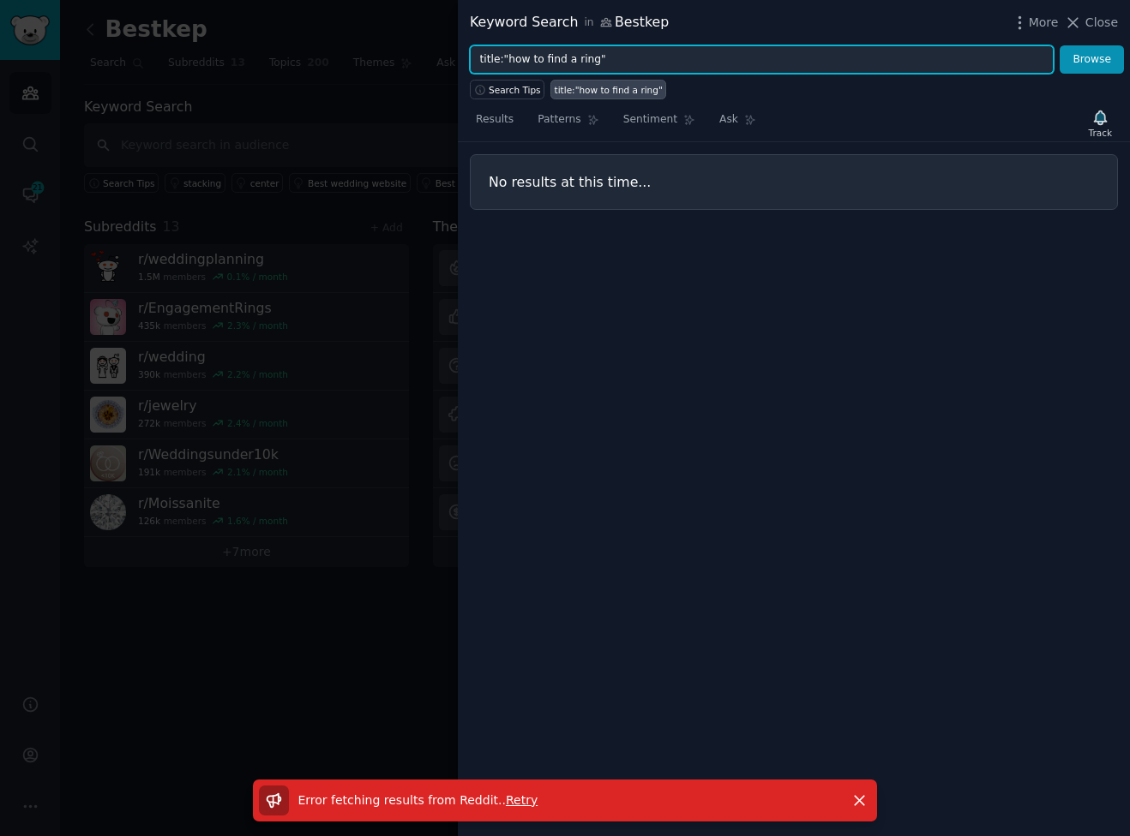
click at [567, 61] on input "title:"how to find a ring"" at bounding box center [762, 59] width 584 height 29
drag, startPoint x: 542, startPoint y: 62, endPoint x: 508, endPoint y: 64, distance: 33.5
click at [509, 64] on input "title:"how to find ring"" at bounding box center [762, 59] width 584 height 29
click at [1059, 45] on button "Browse" at bounding box center [1091, 59] width 64 height 29
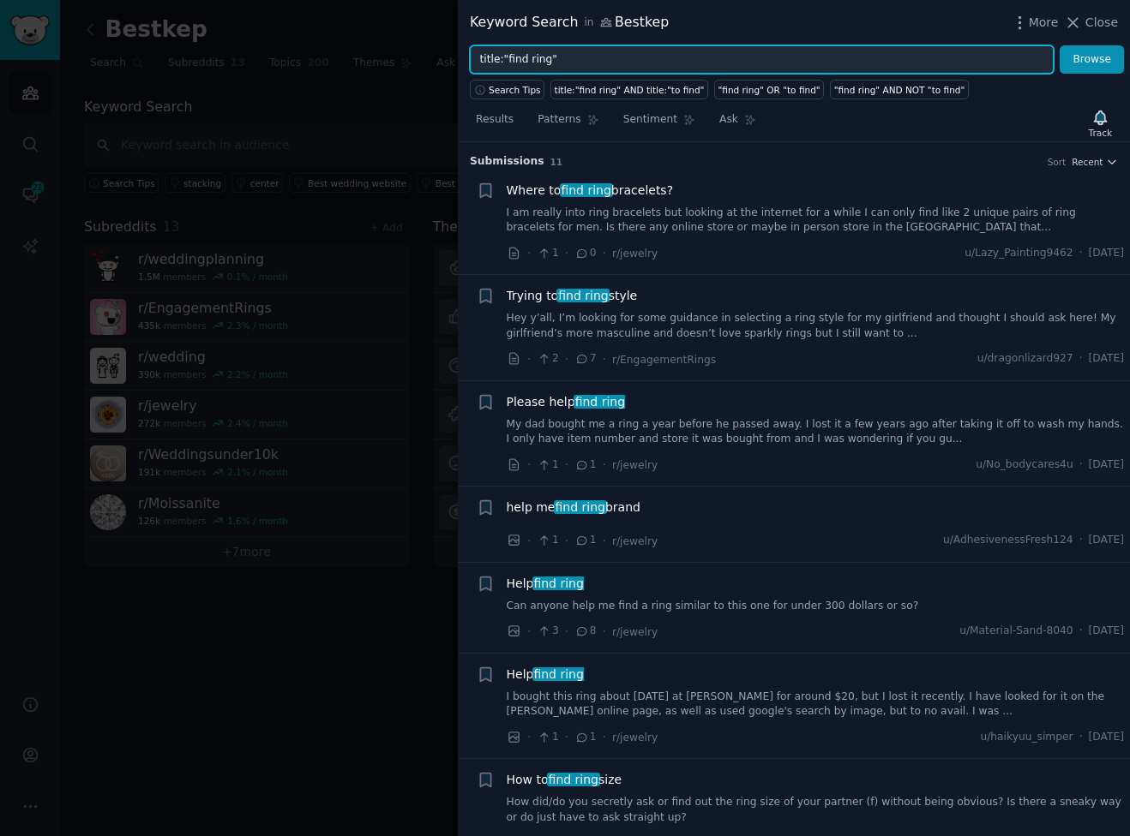
click at [520, 63] on input "title:"find ring"" at bounding box center [762, 59] width 584 height 29
click at [1059, 45] on button "Browse" at bounding box center [1091, 59] width 64 height 29
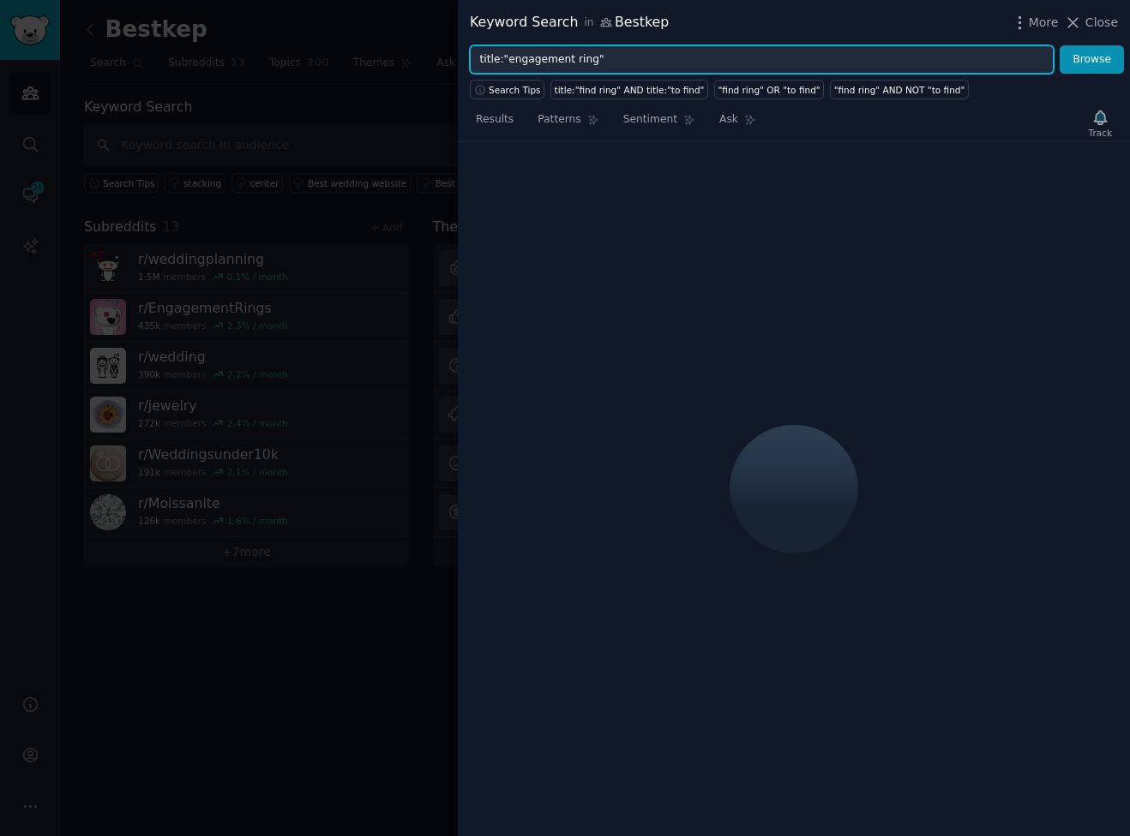
drag, startPoint x: 590, startPoint y: 63, endPoint x: 852, endPoint y: 27, distance: 263.8
click at [590, 63] on input "title:"engagement ring"" at bounding box center [762, 59] width 584 height 29
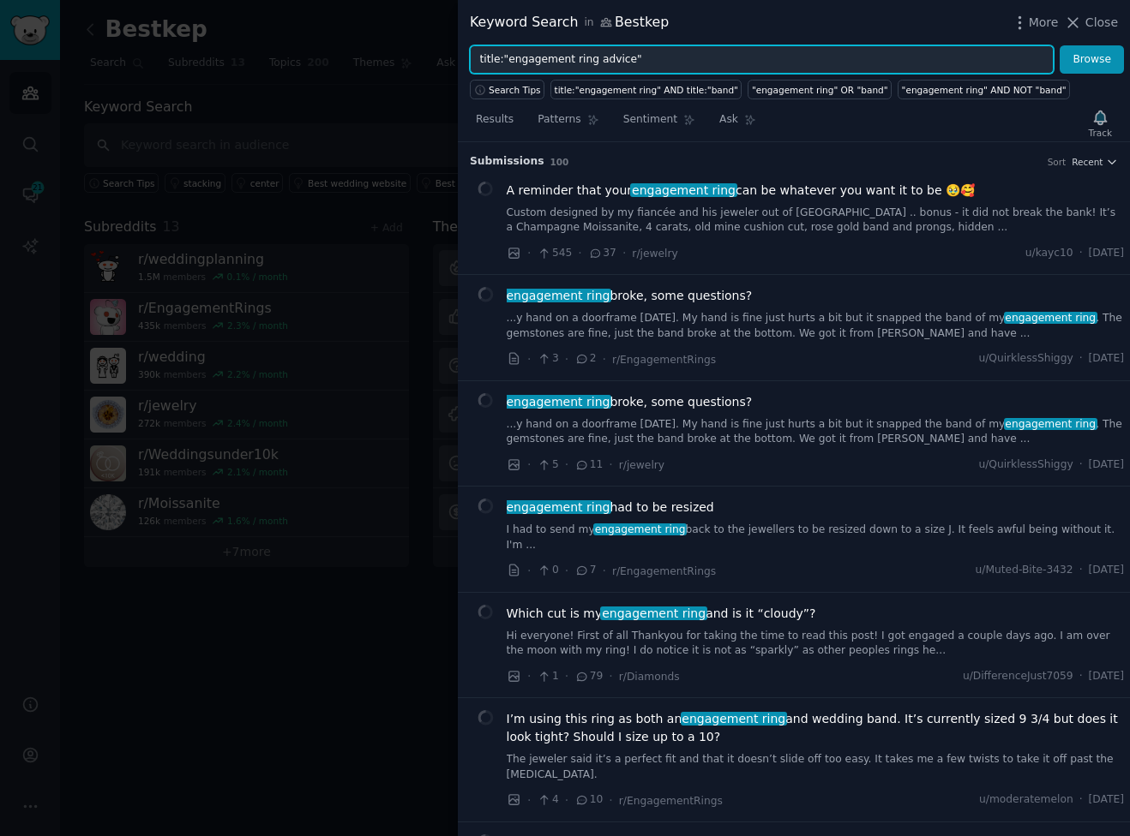
type input "title:"engagement ring advice""
click at [1059, 45] on button "Browse" at bounding box center [1091, 59] width 64 height 29
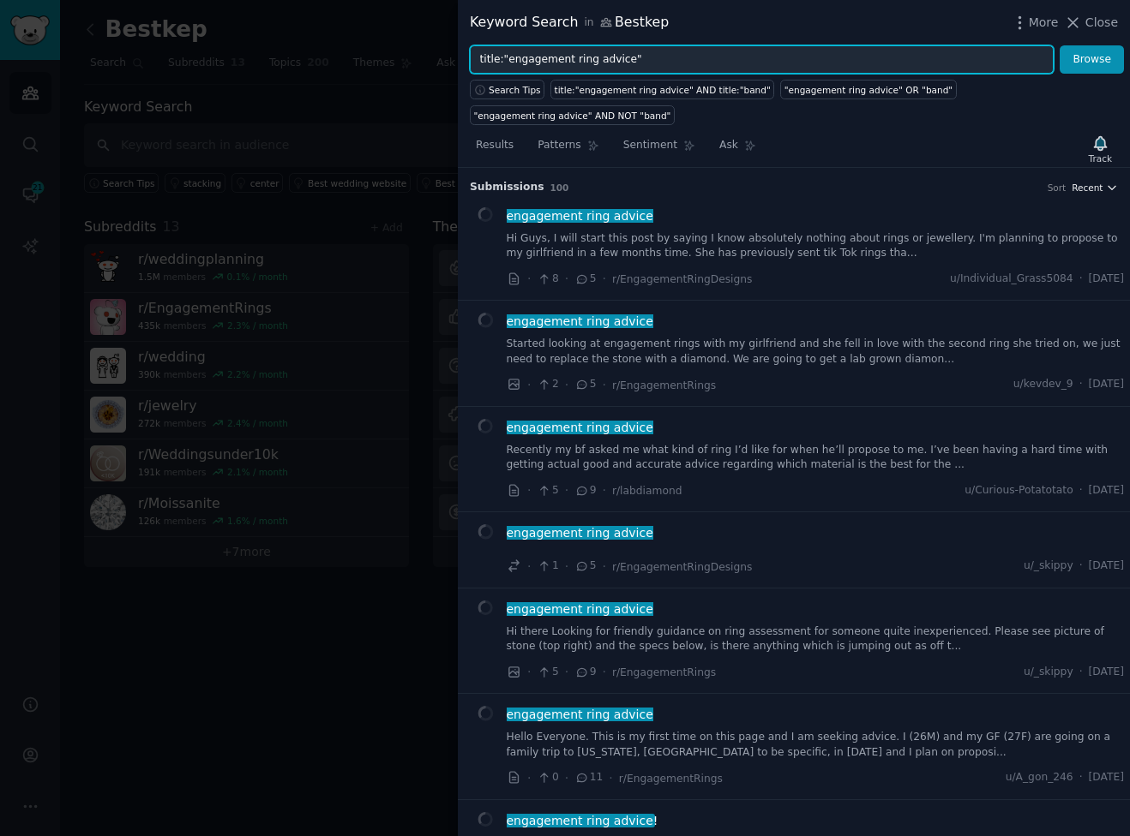
click at [1088, 186] on span "Recent" at bounding box center [1086, 188] width 31 height 12
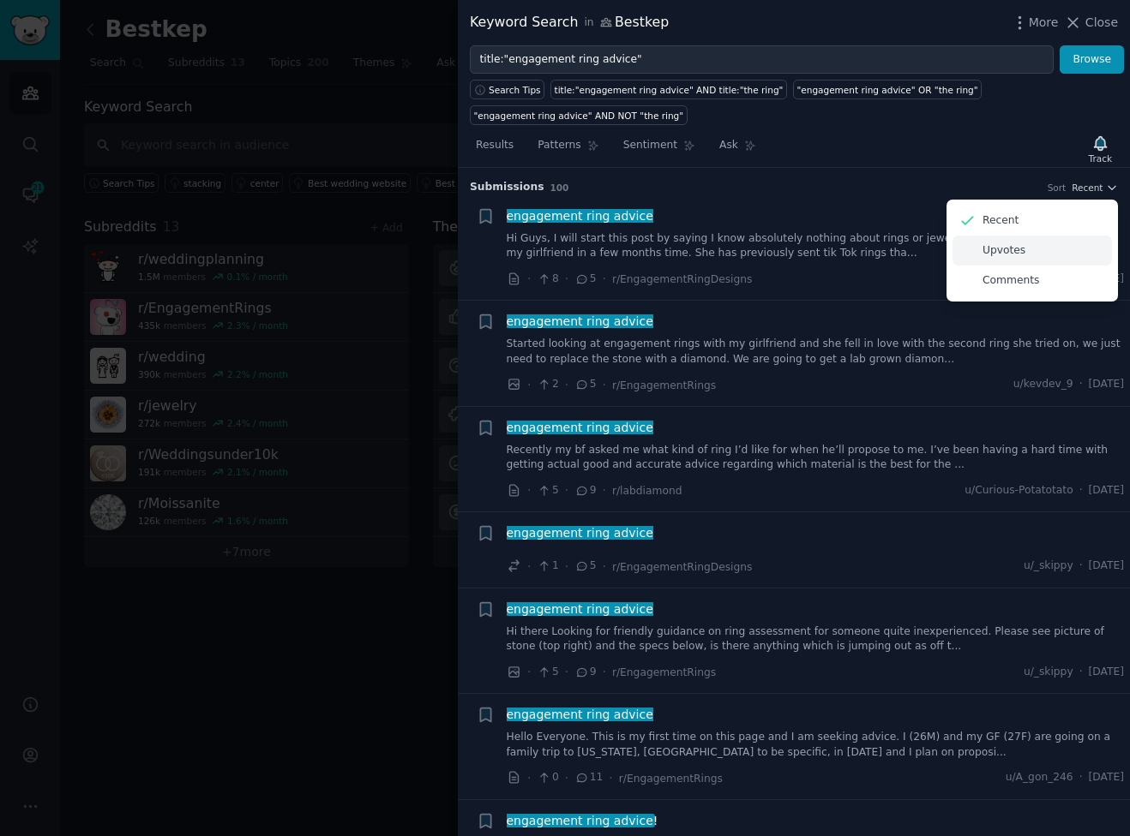
click at [1011, 257] on p "Upvotes" at bounding box center [1003, 250] width 43 height 15
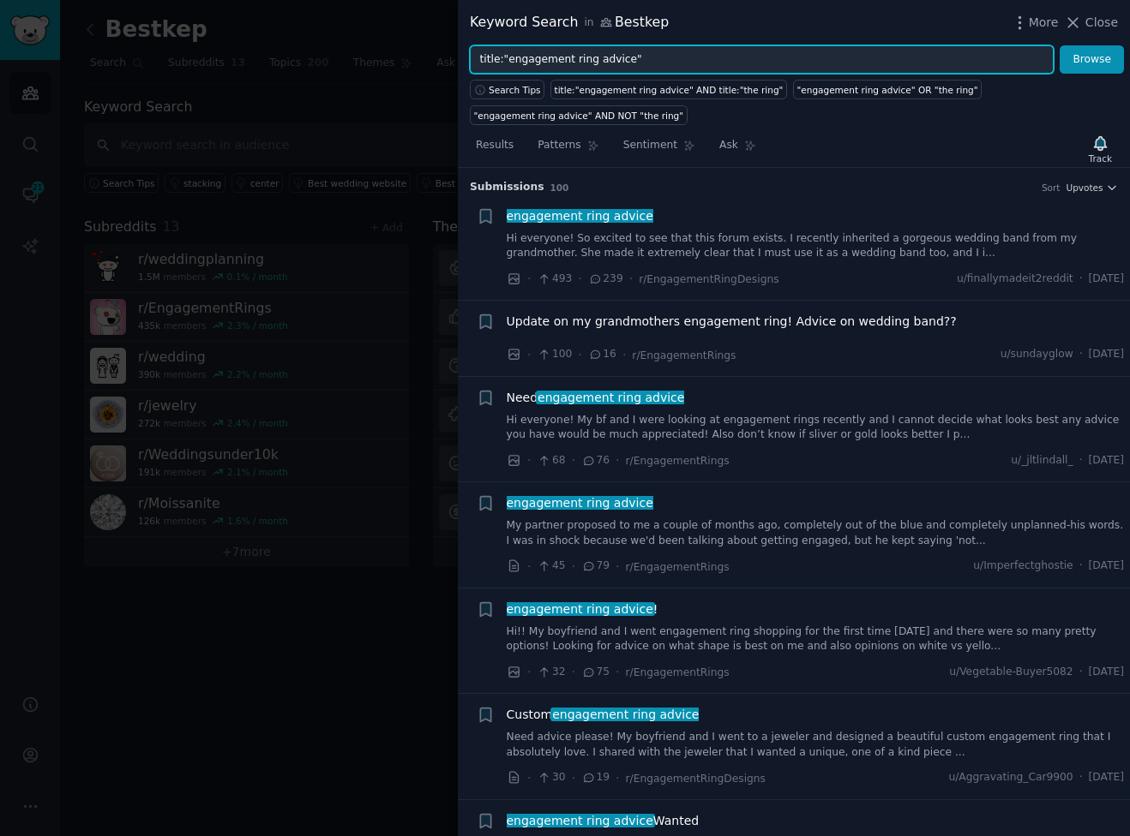
click at [570, 63] on input "title:"engagement ring advice"" at bounding box center [762, 59] width 584 height 29
click at [602, 55] on input "title:"engagement ring advice"" at bounding box center [762, 59] width 584 height 29
drag, startPoint x: 626, startPoint y: 62, endPoint x: 506, endPoint y: 65, distance: 119.2
click at [506, 65] on input "title:"engagement ring advice"" at bounding box center [762, 59] width 584 height 29
click at [1059, 45] on button "Browse" at bounding box center [1091, 59] width 64 height 29
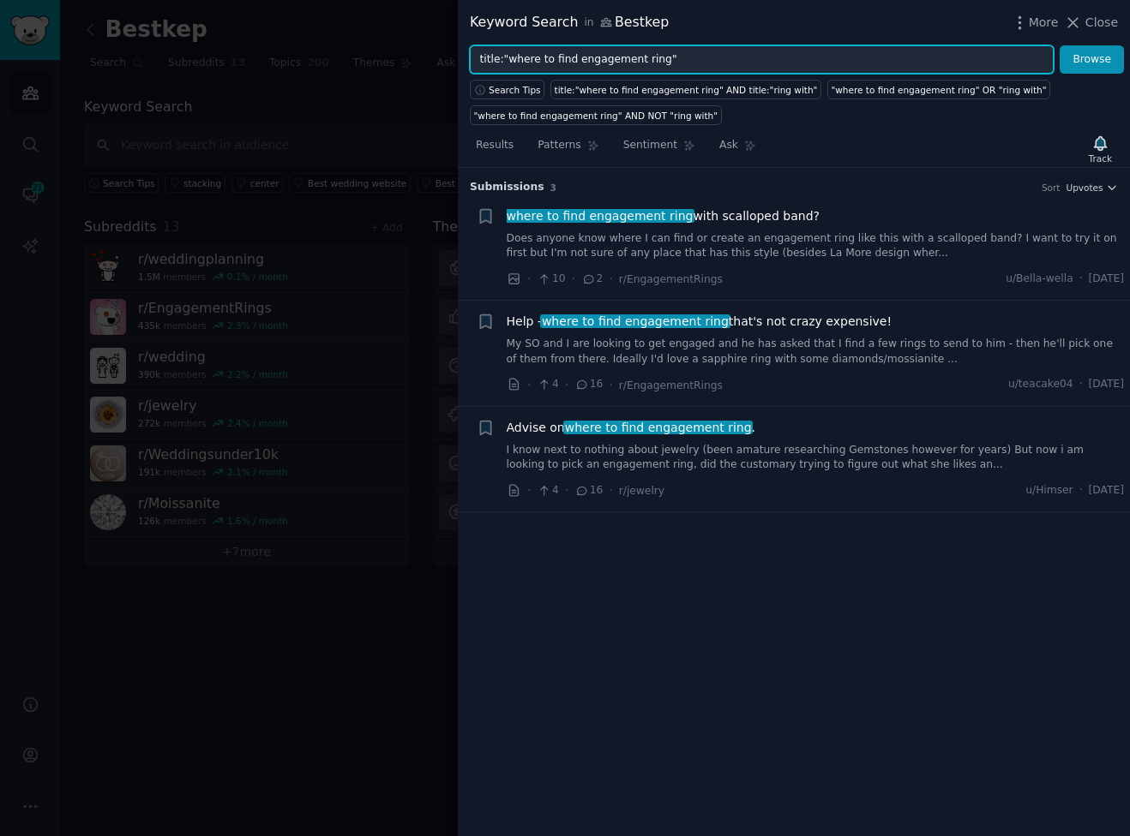
drag, startPoint x: 657, startPoint y: 60, endPoint x: 508, endPoint y: 64, distance: 149.2
click at [508, 64] on input "title:"where to find engagement ring"" at bounding box center [762, 59] width 584 height 29
type input "title:"ring size""
click at [1059, 45] on button "Browse" at bounding box center [1091, 59] width 64 height 29
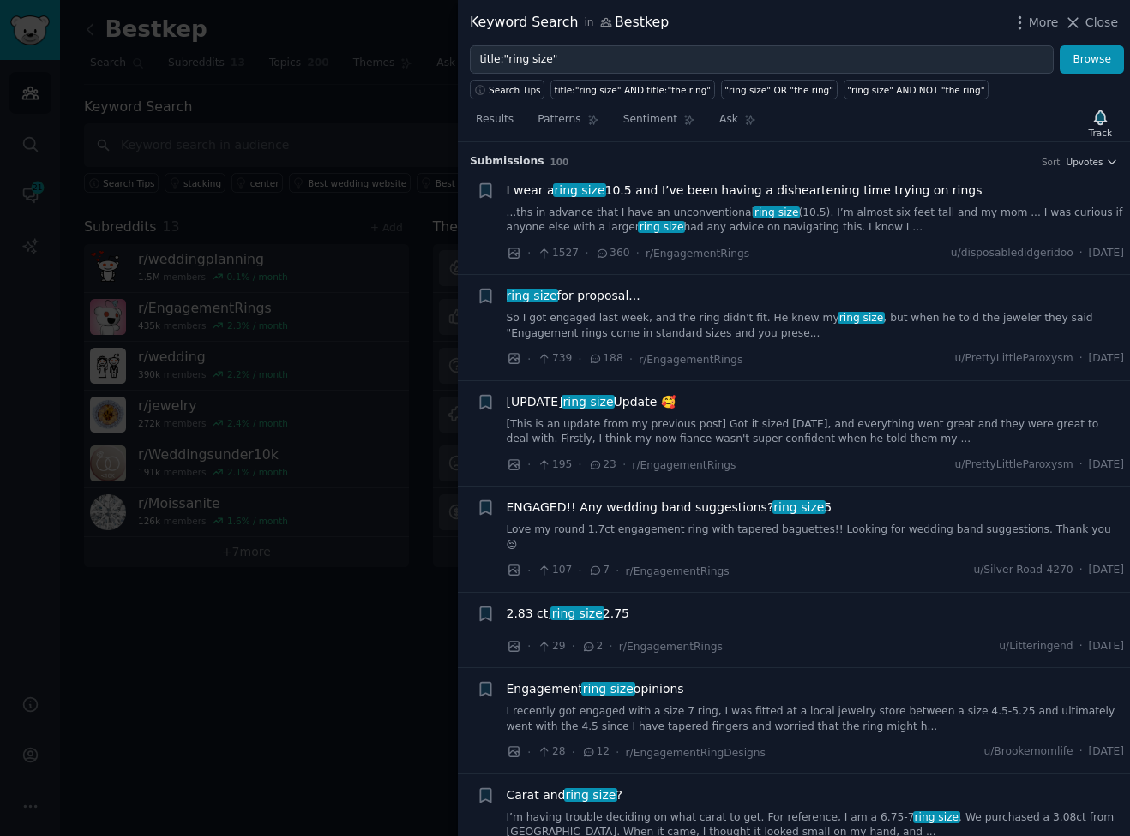
click at [344, 85] on div at bounding box center [565, 418] width 1130 height 836
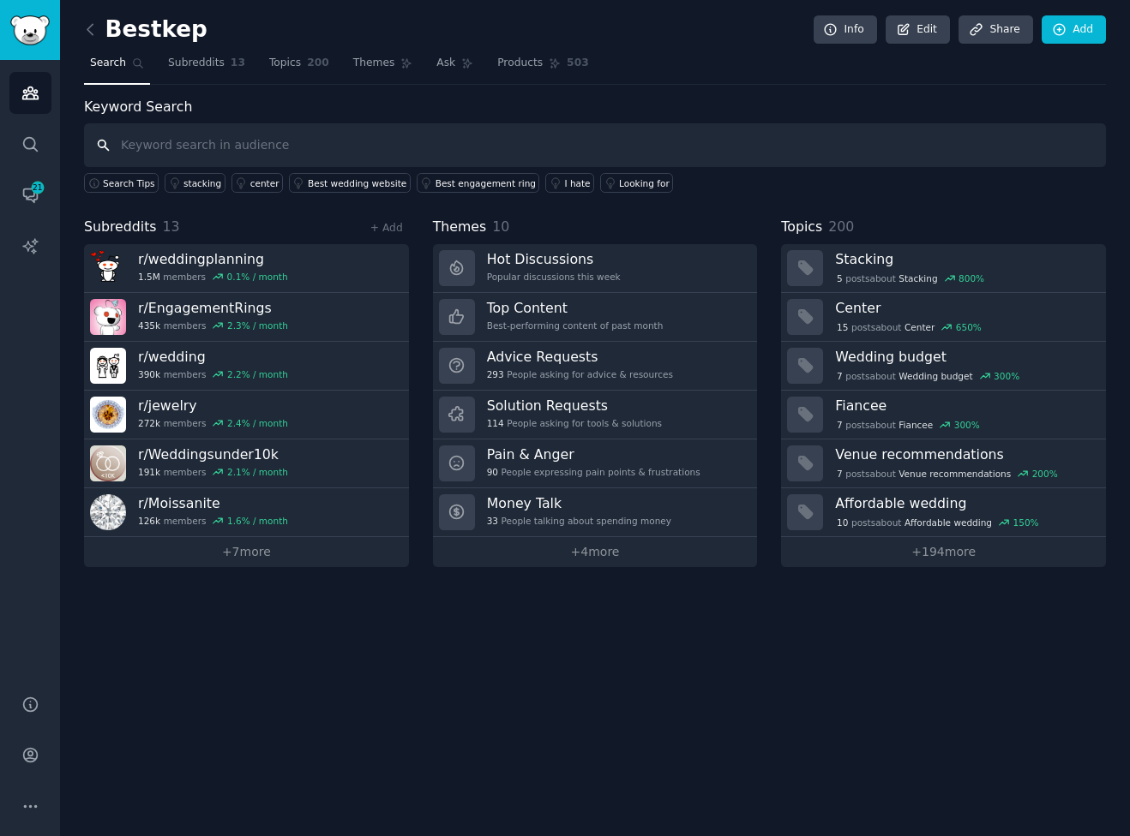
click at [186, 157] on input "text" at bounding box center [595, 145] width 1022 height 44
click at [447, 71] on link "Ask" at bounding box center [454, 67] width 49 height 35
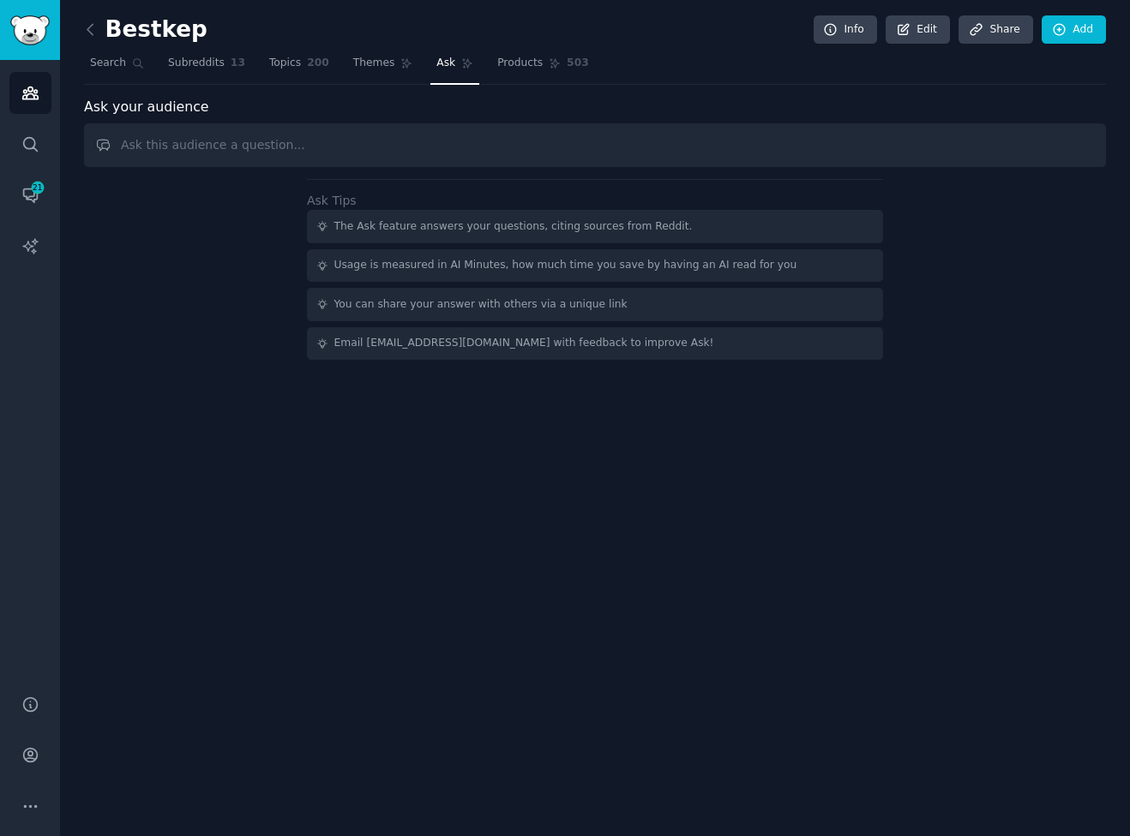
click at [226, 144] on input "text" at bounding box center [595, 145] width 1022 height 44
type input "with clarity alternatives"
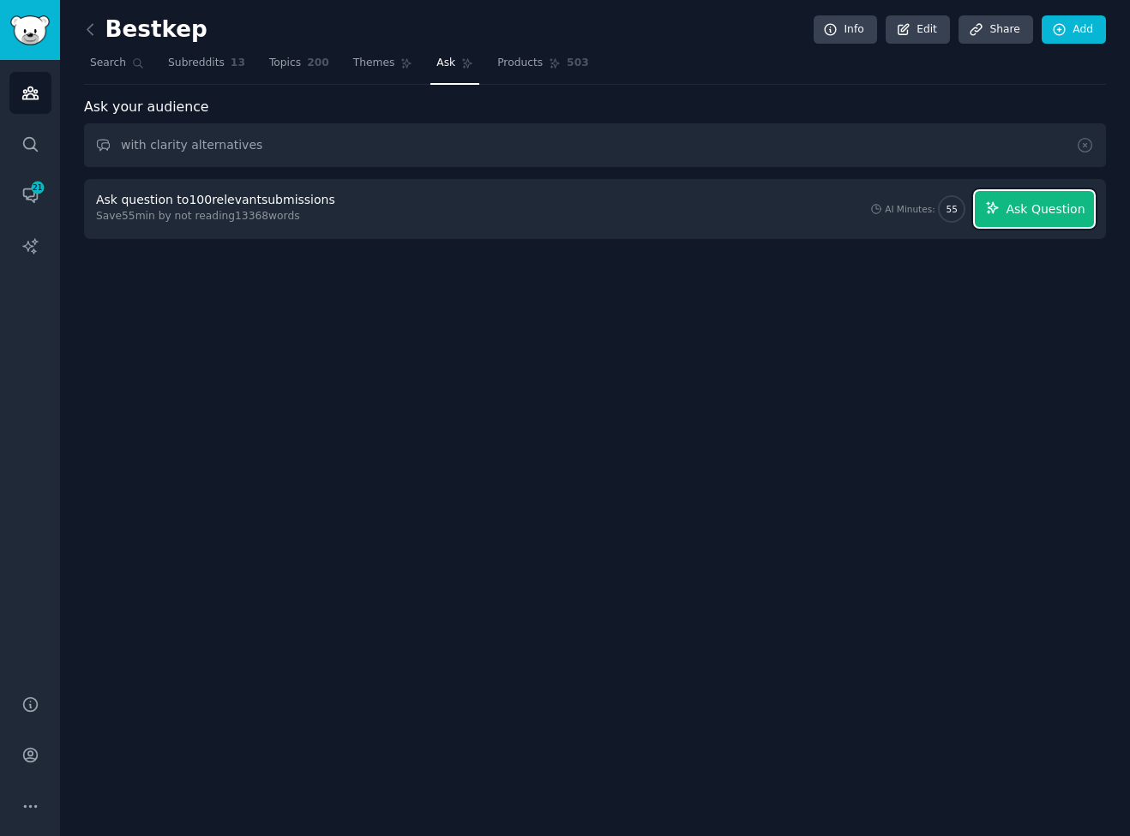
click at [1046, 219] on button "Ask Question" at bounding box center [1033, 209] width 119 height 36
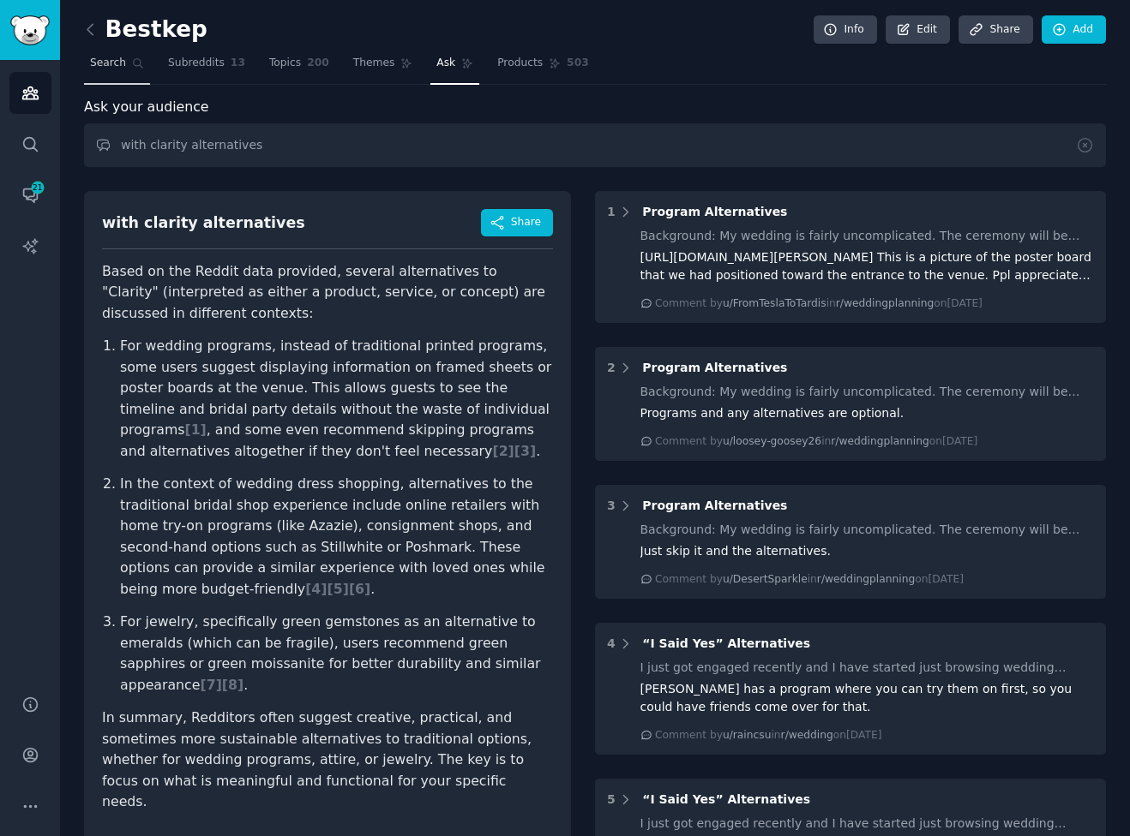
click at [123, 69] on span "Search" at bounding box center [108, 63] width 36 height 15
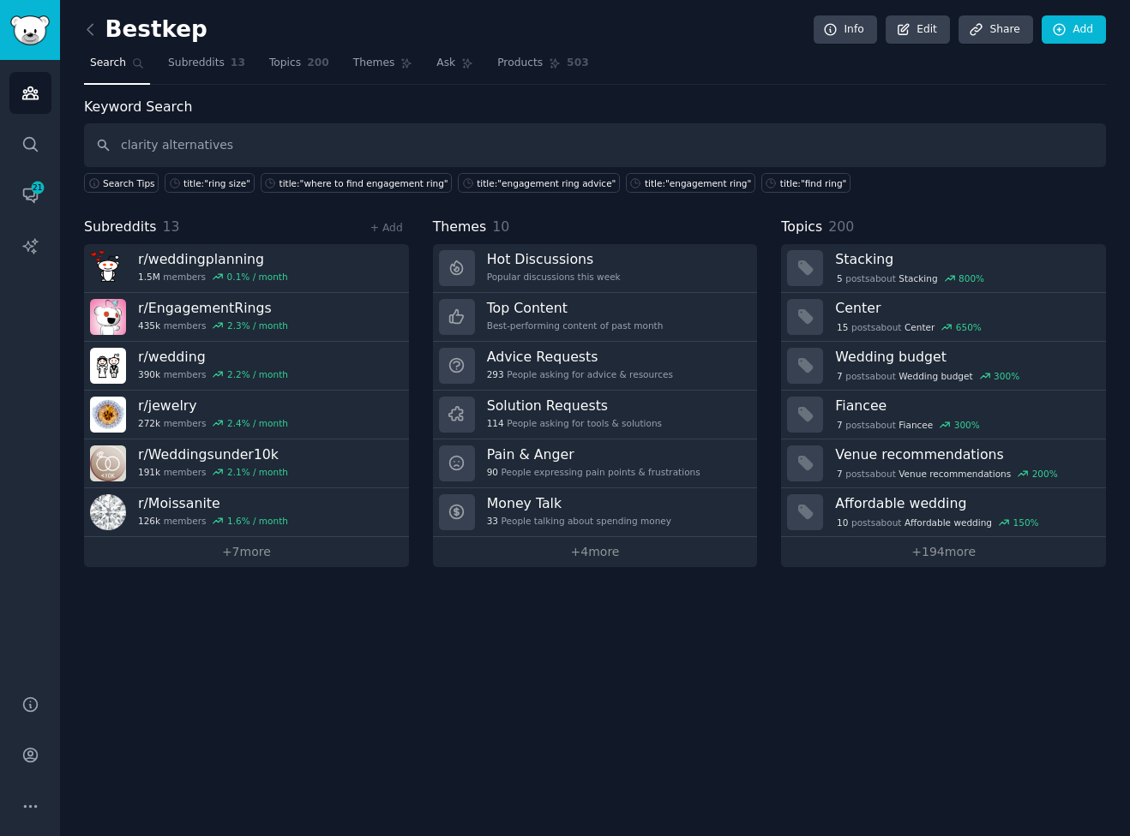
type input "clarity alternatives"
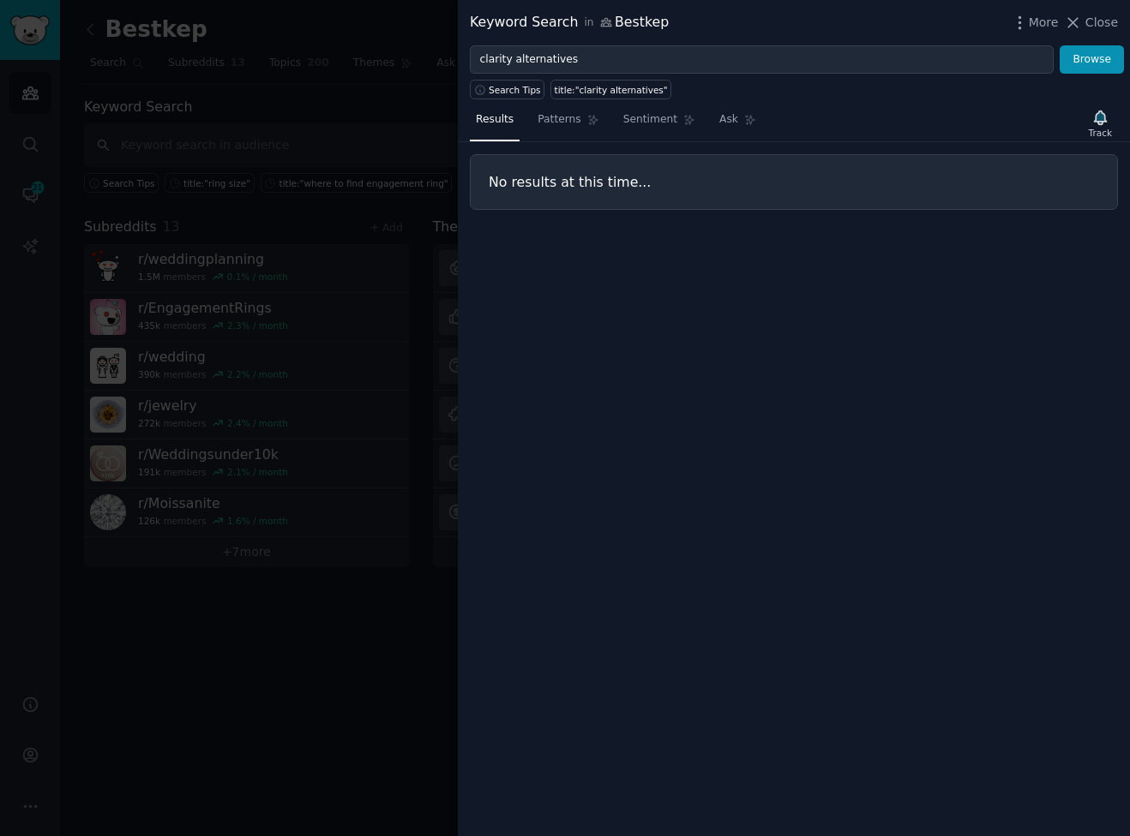
click at [357, 140] on div at bounding box center [565, 418] width 1130 height 836
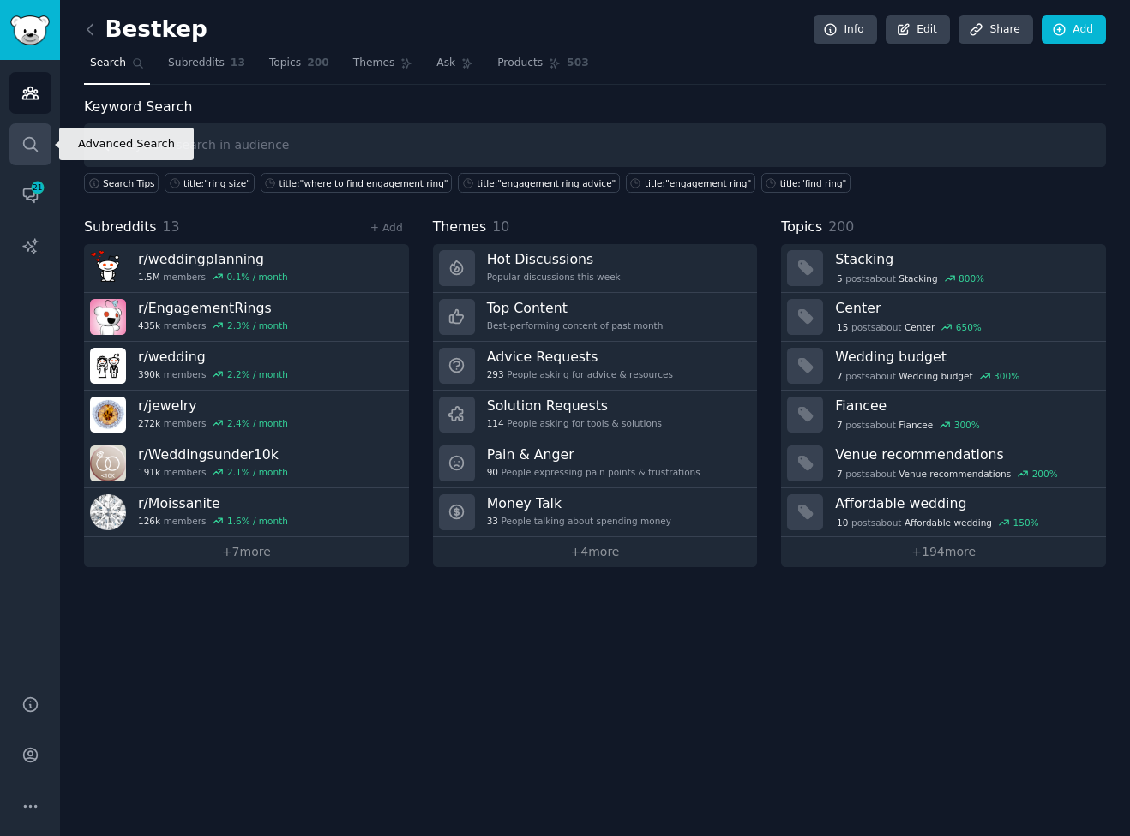
click at [28, 146] on icon "Sidebar" at bounding box center [30, 144] width 18 height 18
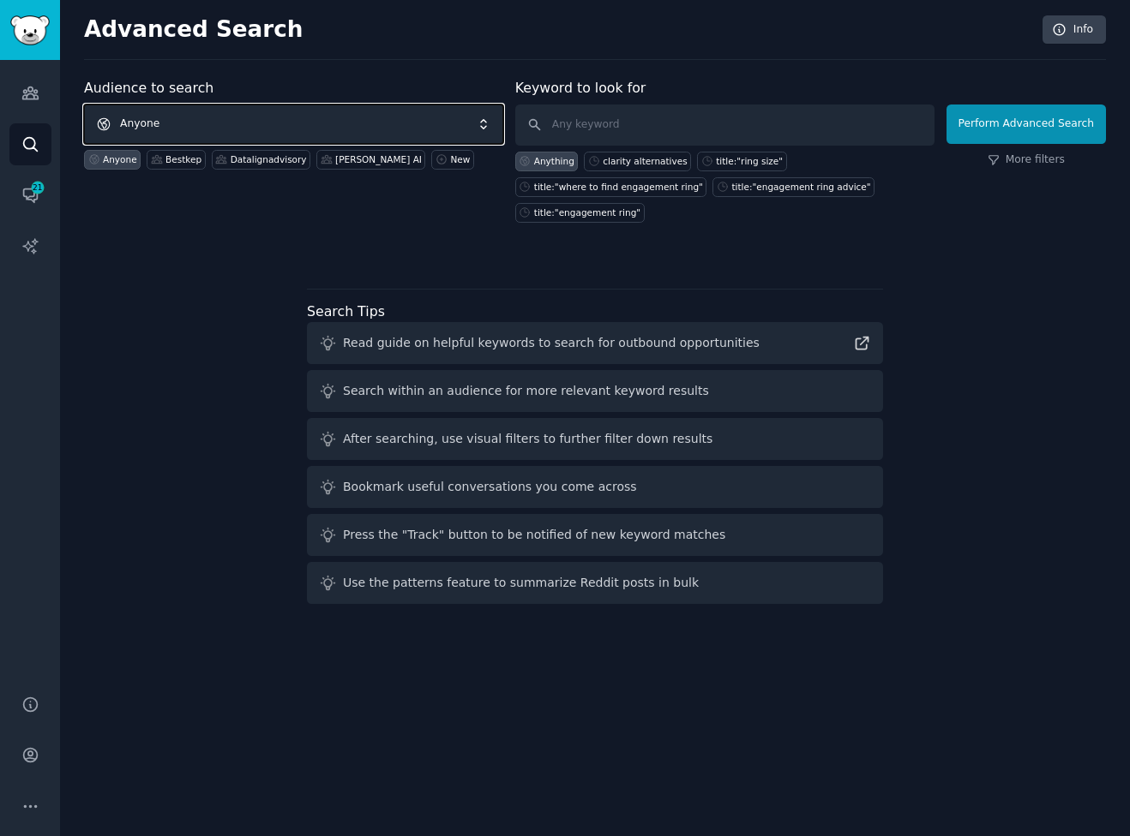
click at [192, 108] on span "Anyone" at bounding box center [293, 124] width 419 height 39
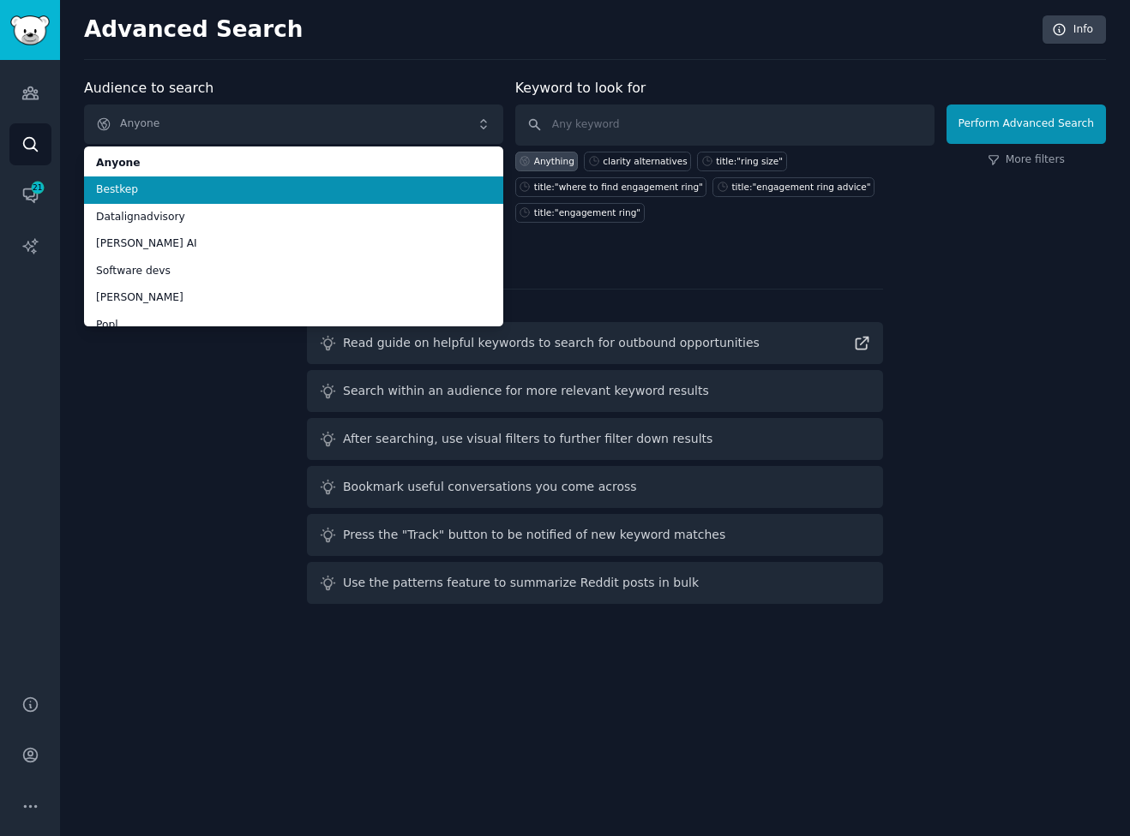
click at [140, 186] on span "Bestkep" at bounding box center [293, 190] width 395 height 15
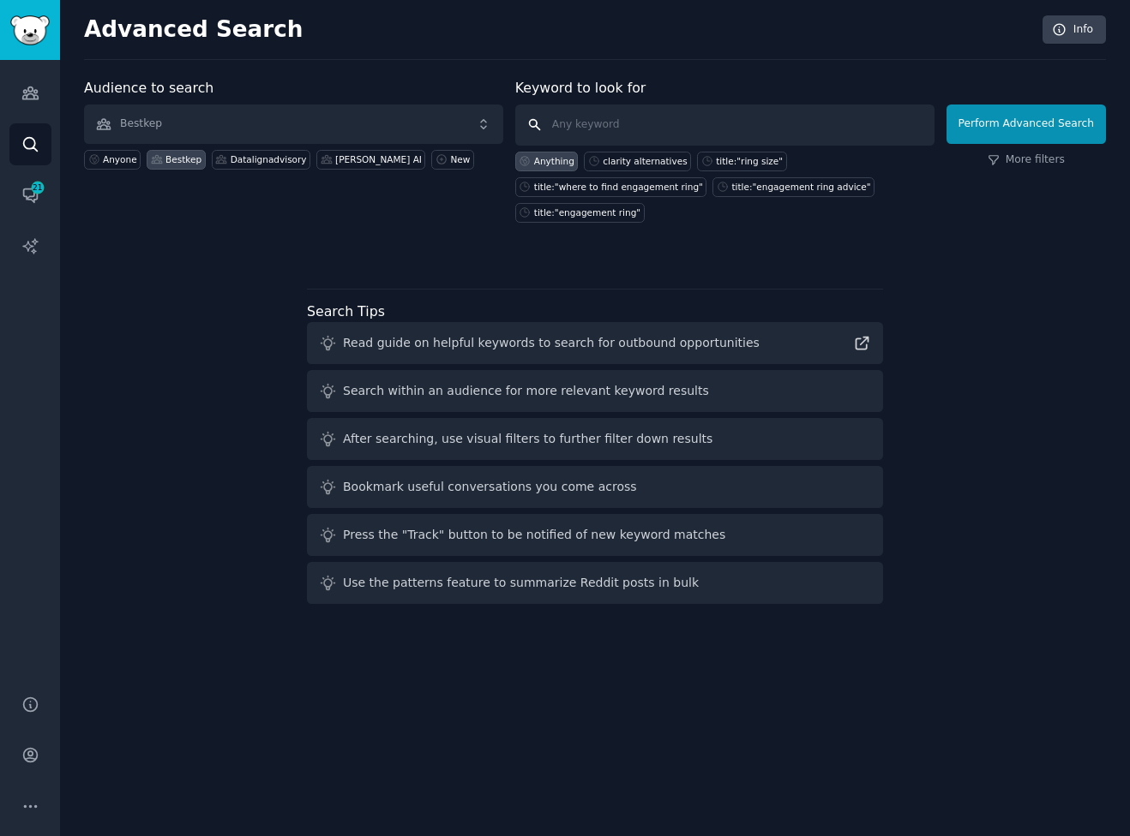
click at [614, 116] on input "text" at bounding box center [724, 125] width 419 height 41
click at [628, 166] on div "clarity alternatives" at bounding box center [644, 161] width 84 height 12
type input "clarity alternatives"
click at [1051, 113] on button "Perform Advanced Search" at bounding box center [1025, 124] width 159 height 39
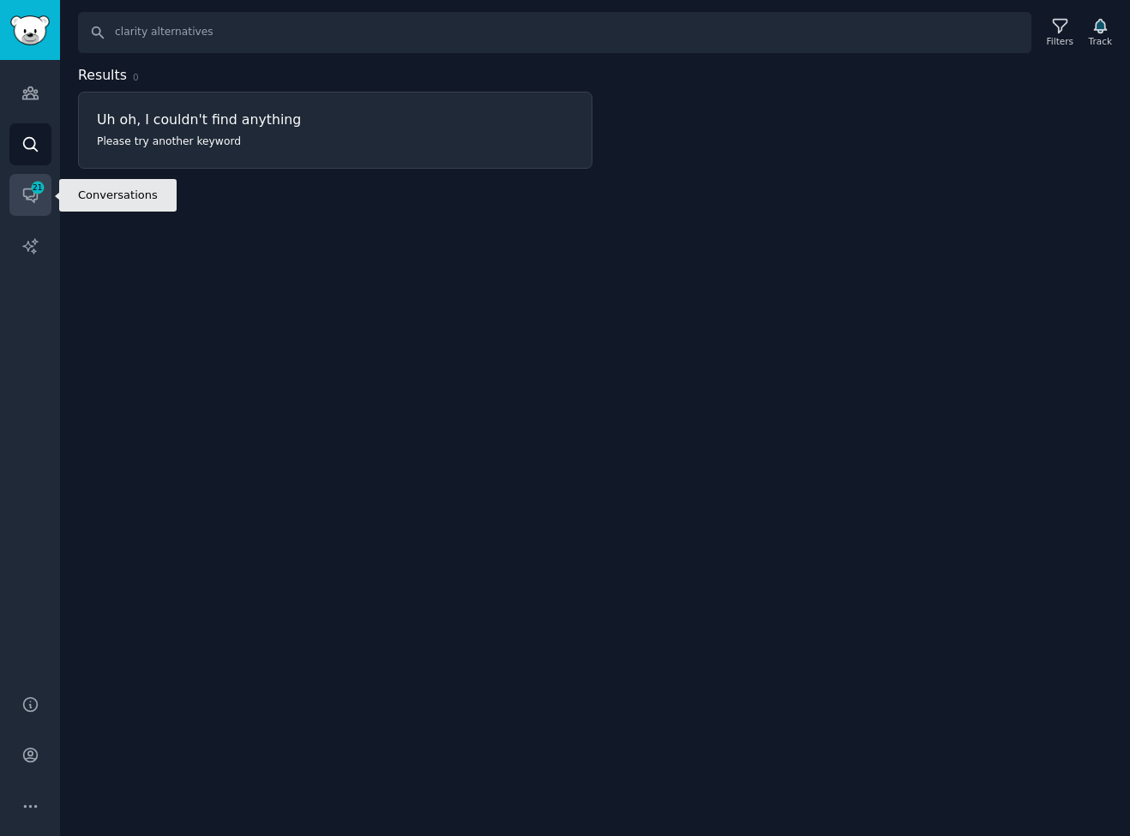
click at [39, 190] on span "21" at bounding box center [37, 188] width 15 height 12
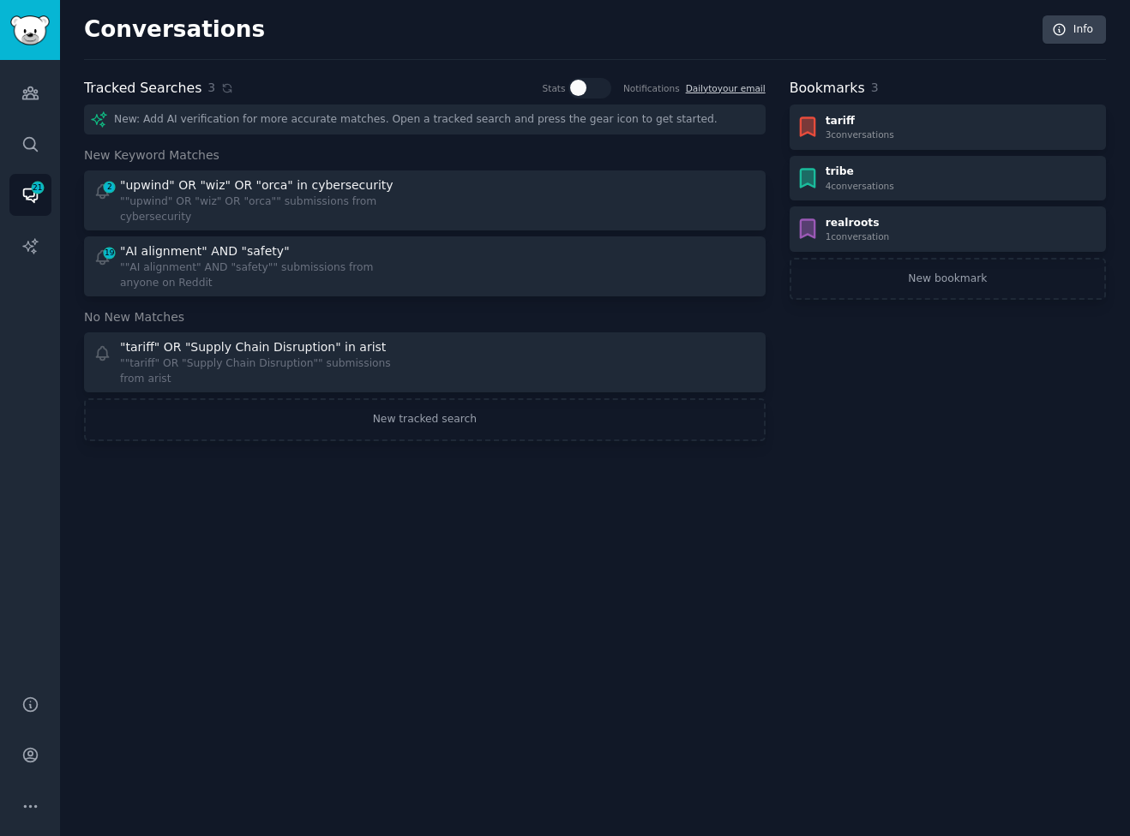
click at [171, 46] on div "Conversations Info" at bounding box center [595, 37] width 1022 height 45
click at [35, 195] on icon "Sidebar" at bounding box center [37, 187] width 15 height 15
click at [32, 110] on link "Audiences" at bounding box center [30, 93] width 42 height 42
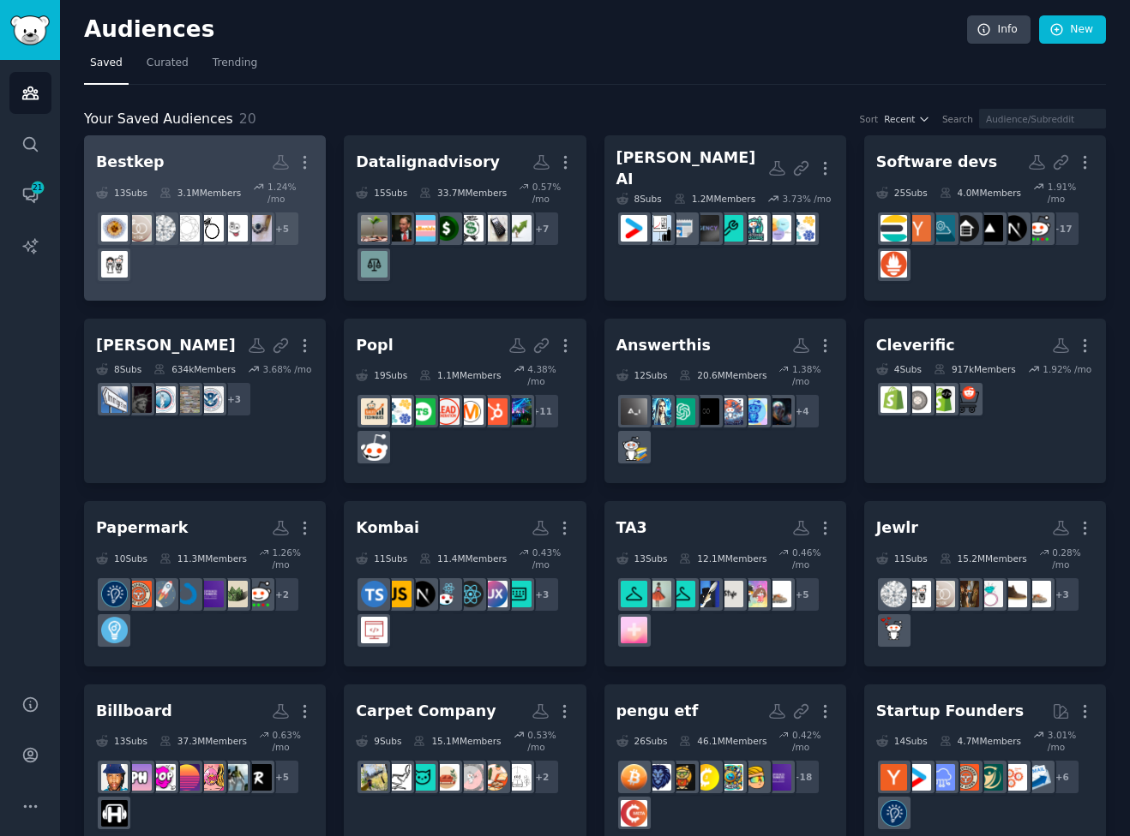
click at [172, 195] on div "3.1M Members" at bounding box center [199, 193] width 81 height 24
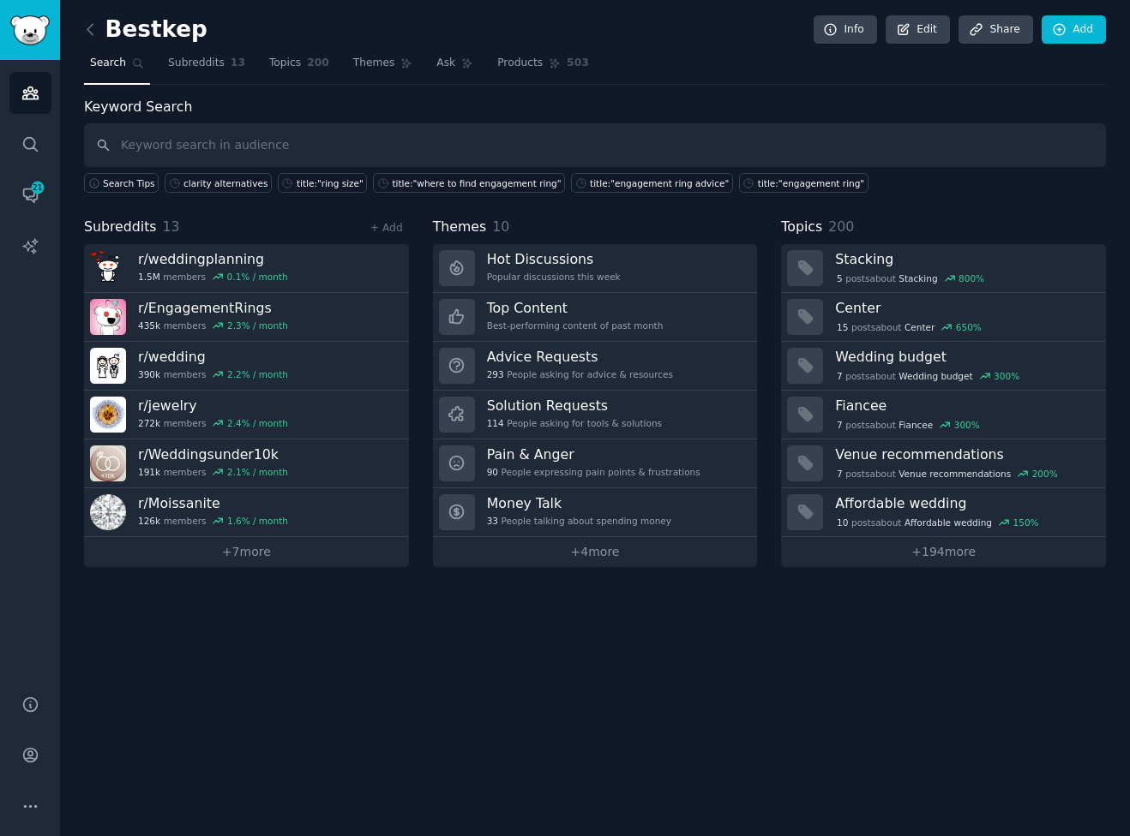
click at [351, 134] on input "text" at bounding box center [595, 145] width 1022 height 44
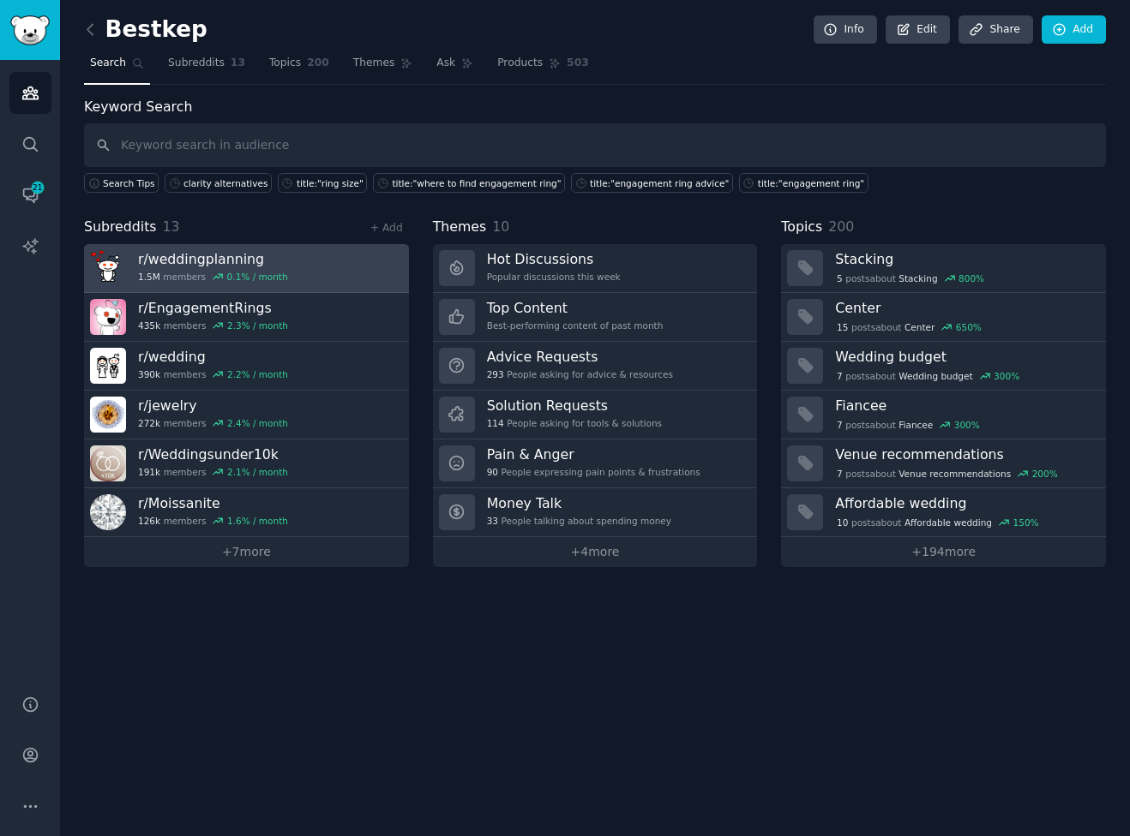
click at [216, 252] on h3 "r/ weddingplanning" at bounding box center [213, 259] width 150 height 18
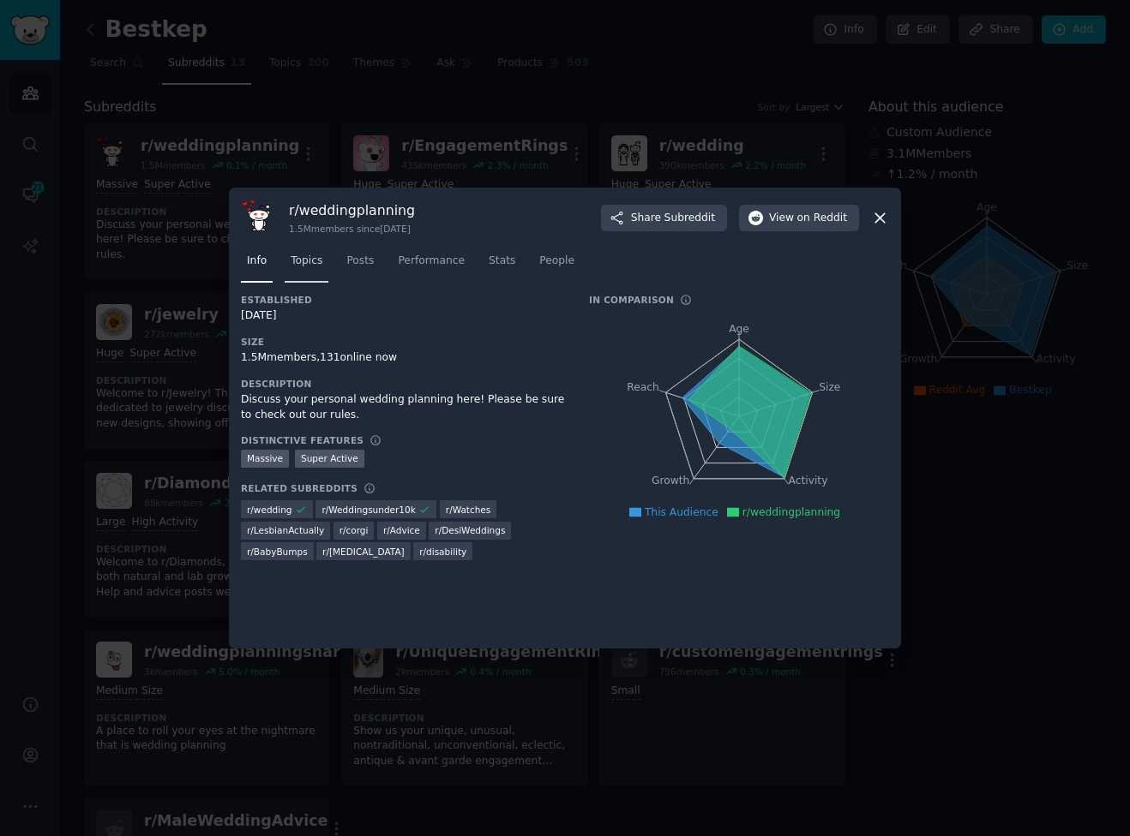
click at [322, 255] on span "Topics" at bounding box center [307, 261] width 32 height 15
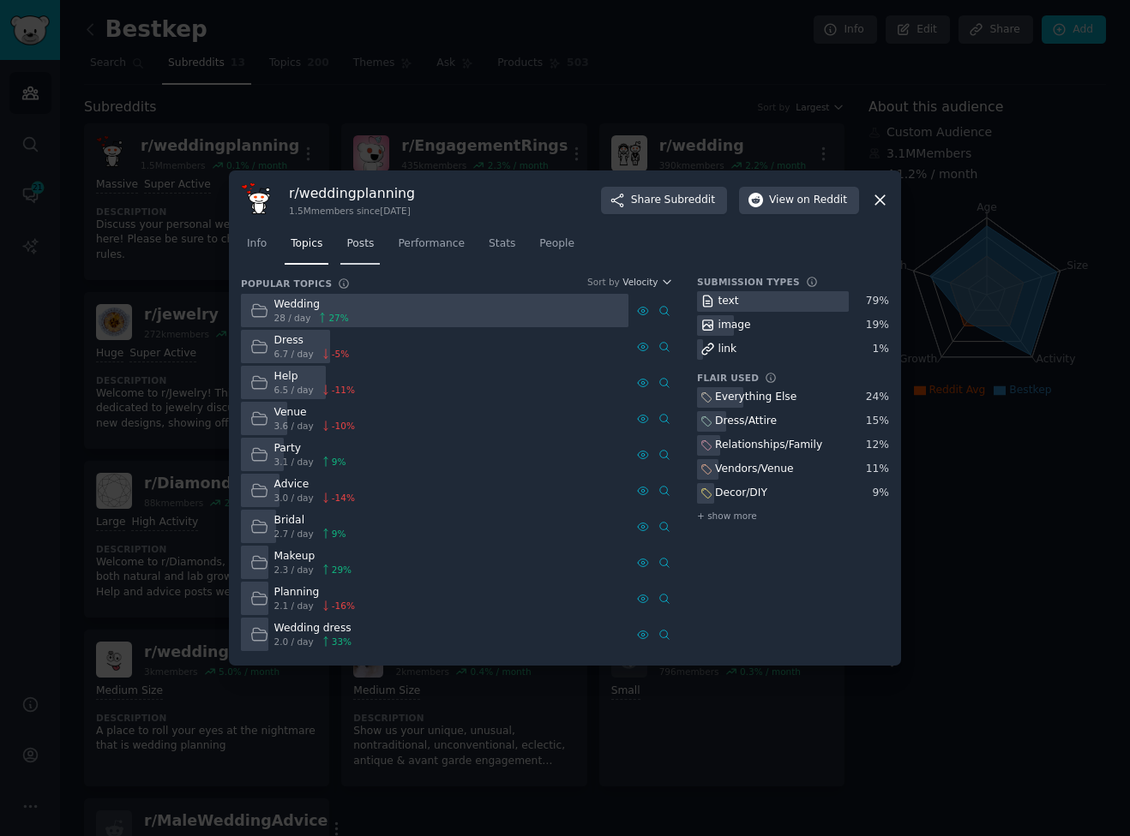
click at [365, 243] on span "Posts" at bounding box center [359, 244] width 27 height 15
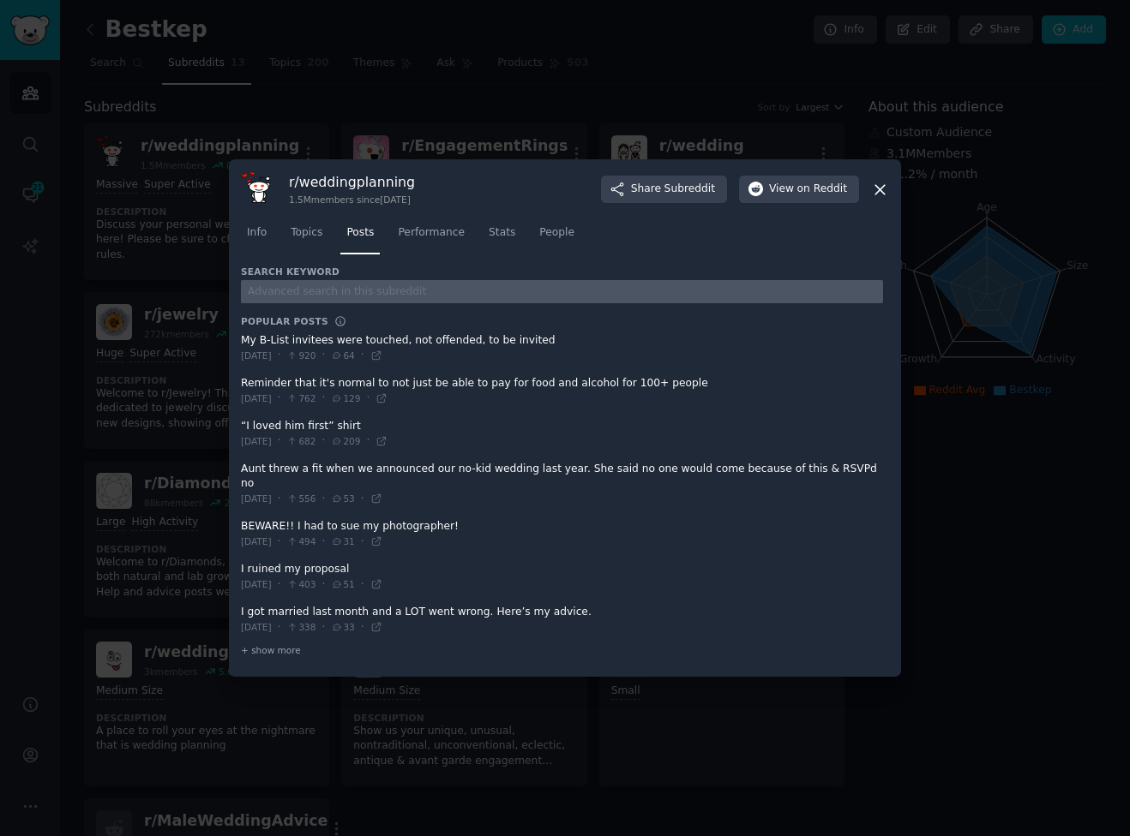
click at [339, 300] on input "text" at bounding box center [562, 291] width 642 height 23
type input "clarity"
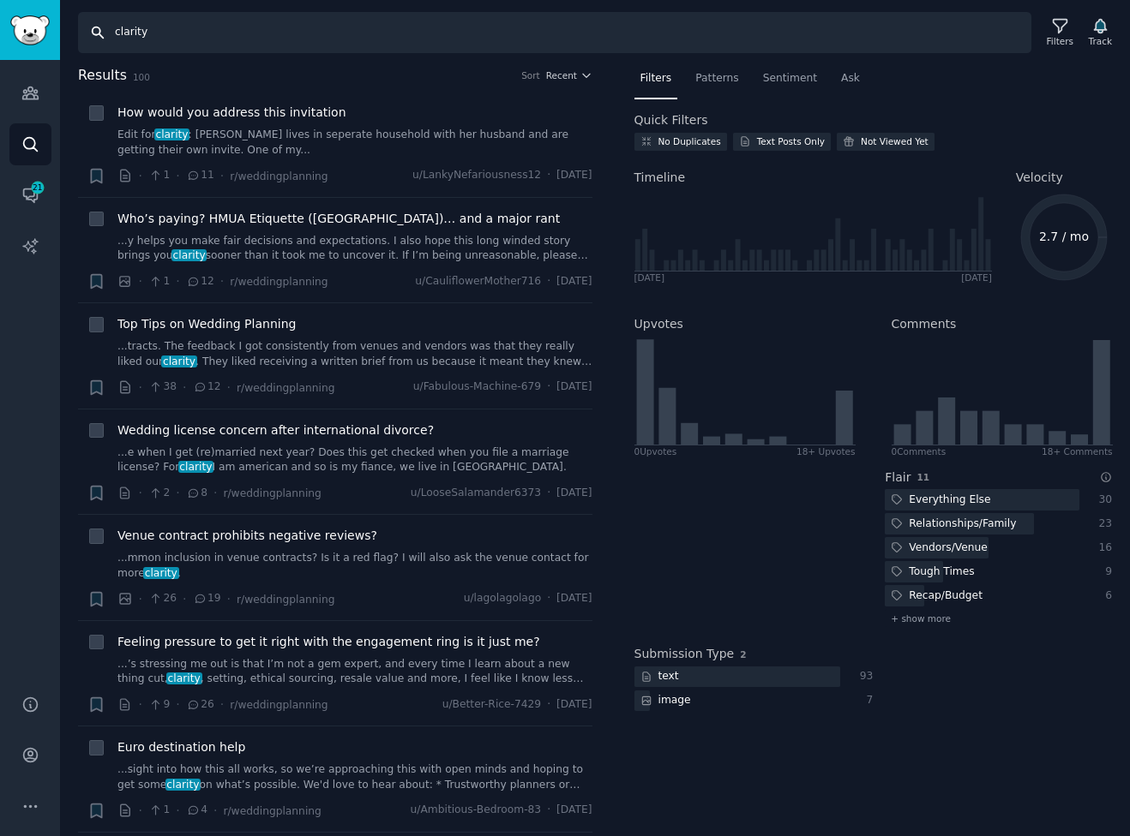
click at [214, 33] on input "clarity" at bounding box center [554, 32] width 953 height 41
paste input "Eternate"
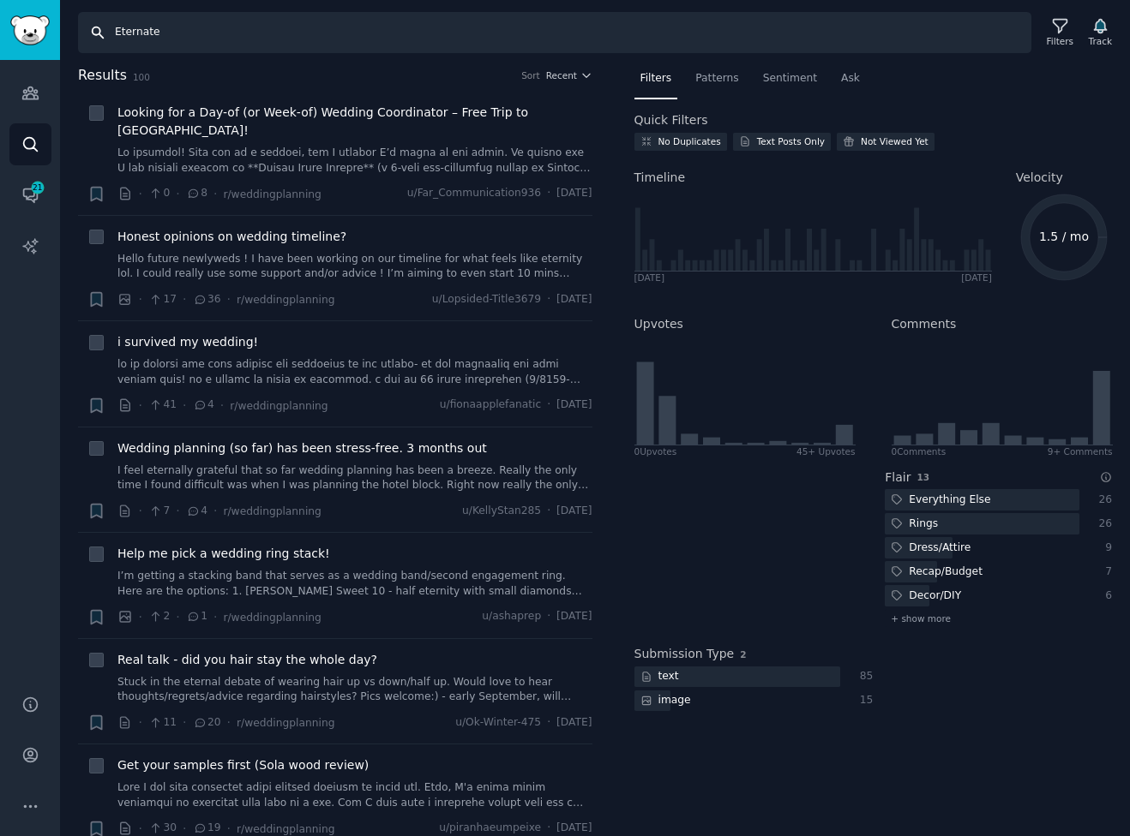
click at [138, 37] on input "Eternate" at bounding box center [554, 32] width 953 height 41
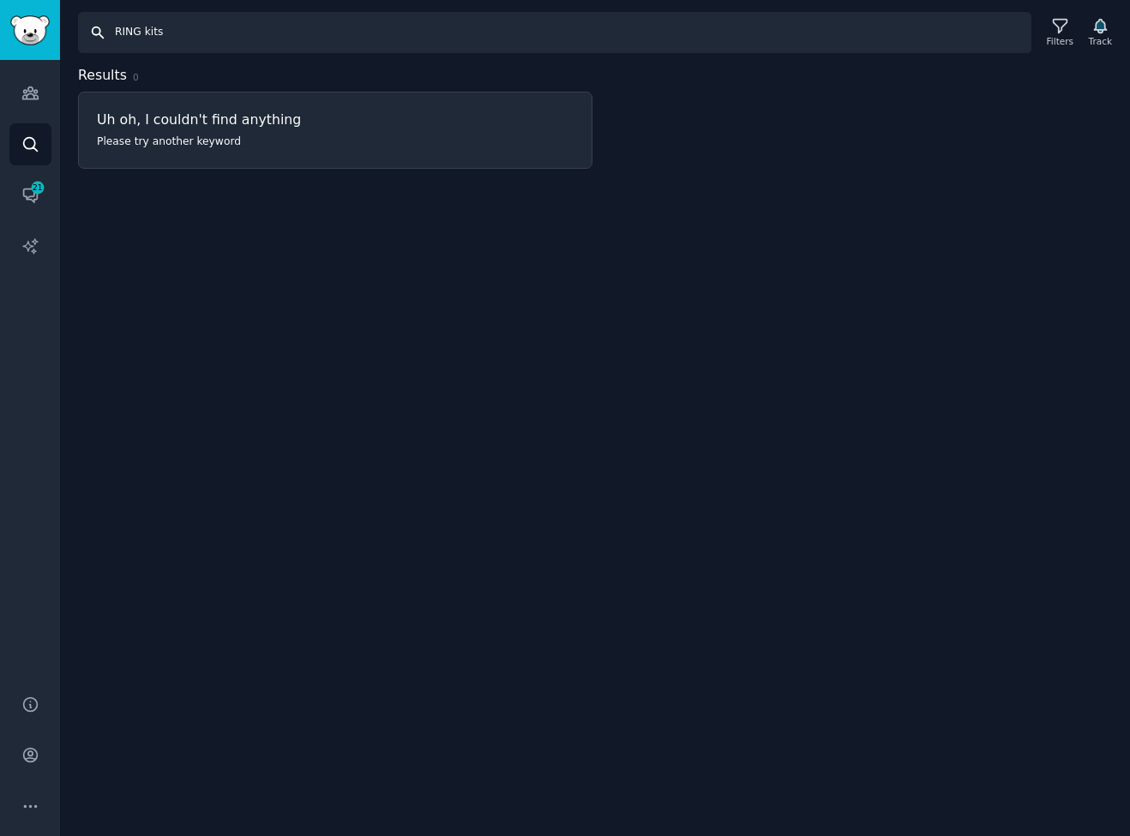
click at [138, 37] on input "RING kits" at bounding box center [554, 32] width 953 height 41
click at [155, 39] on input "RING kits" at bounding box center [554, 32] width 953 height 41
click at [155, 31] on input "RING kits" at bounding box center [554, 32] width 953 height 41
click at [179, 42] on input "RING kits" at bounding box center [554, 32] width 953 height 41
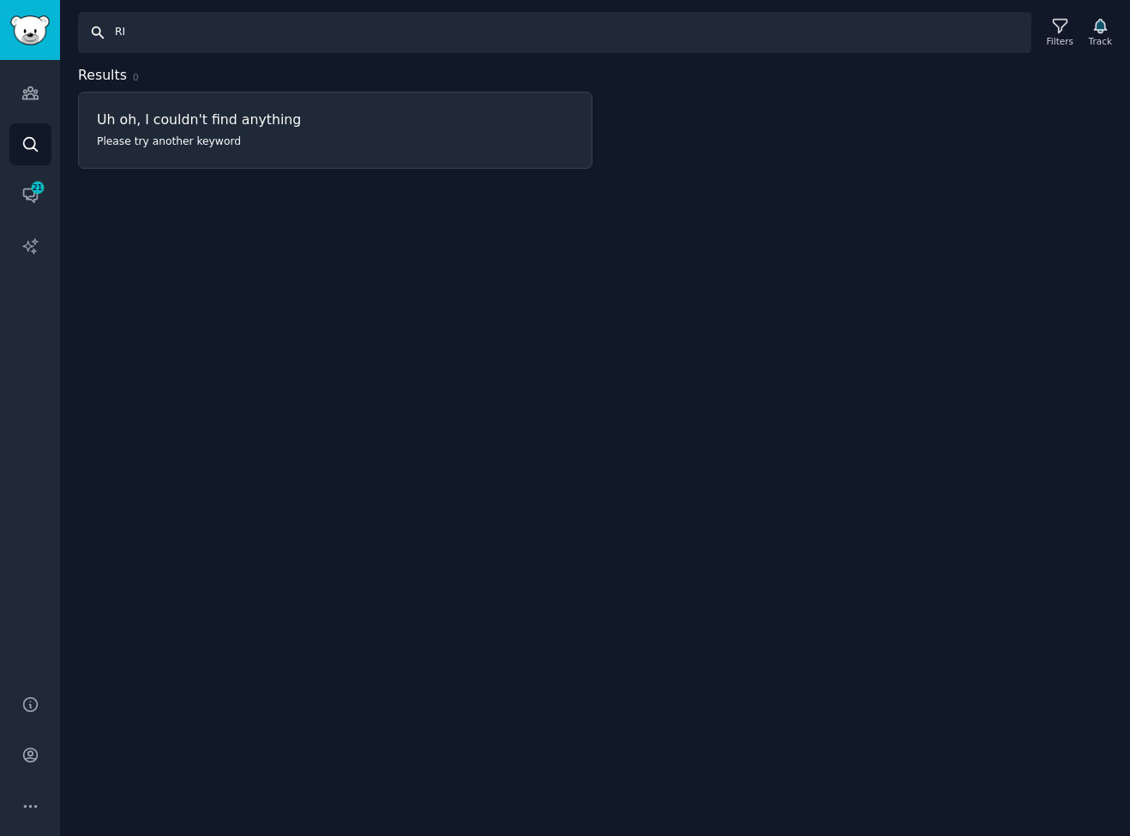
type input "R"
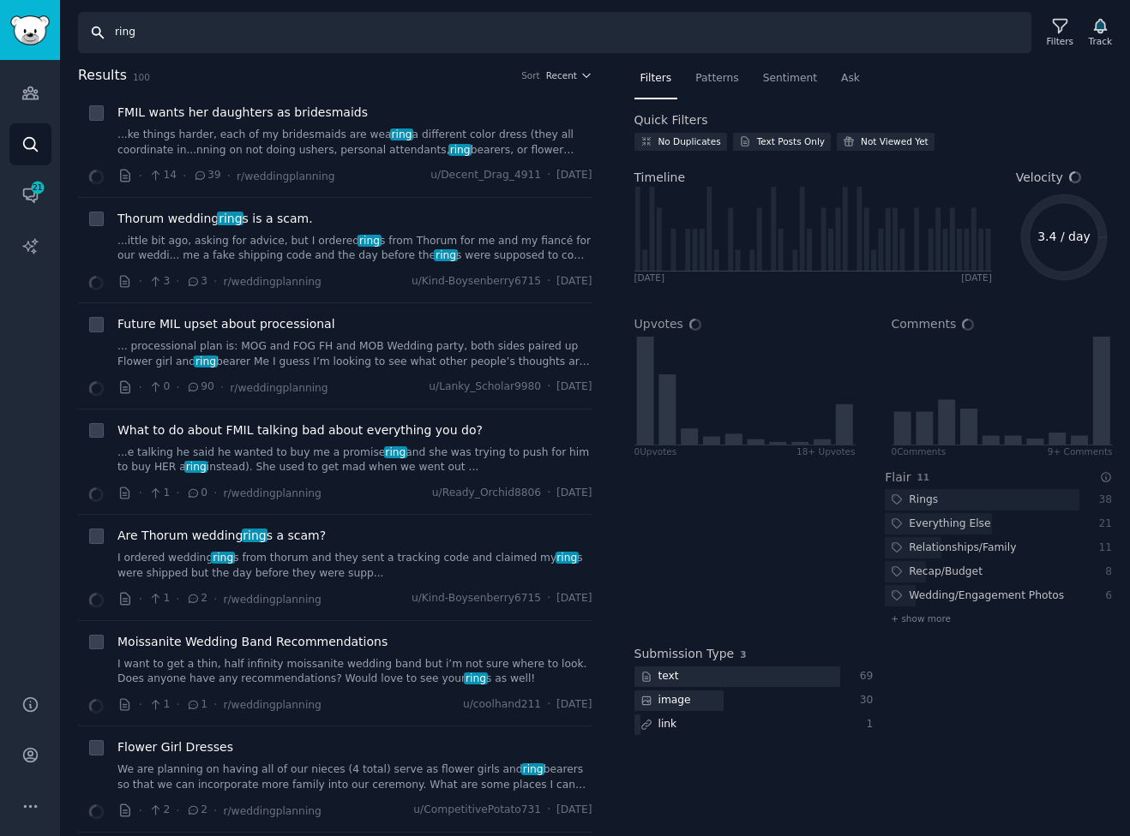
click at [195, 39] on input "ring" at bounding box center [554, 32] width 953 height 41
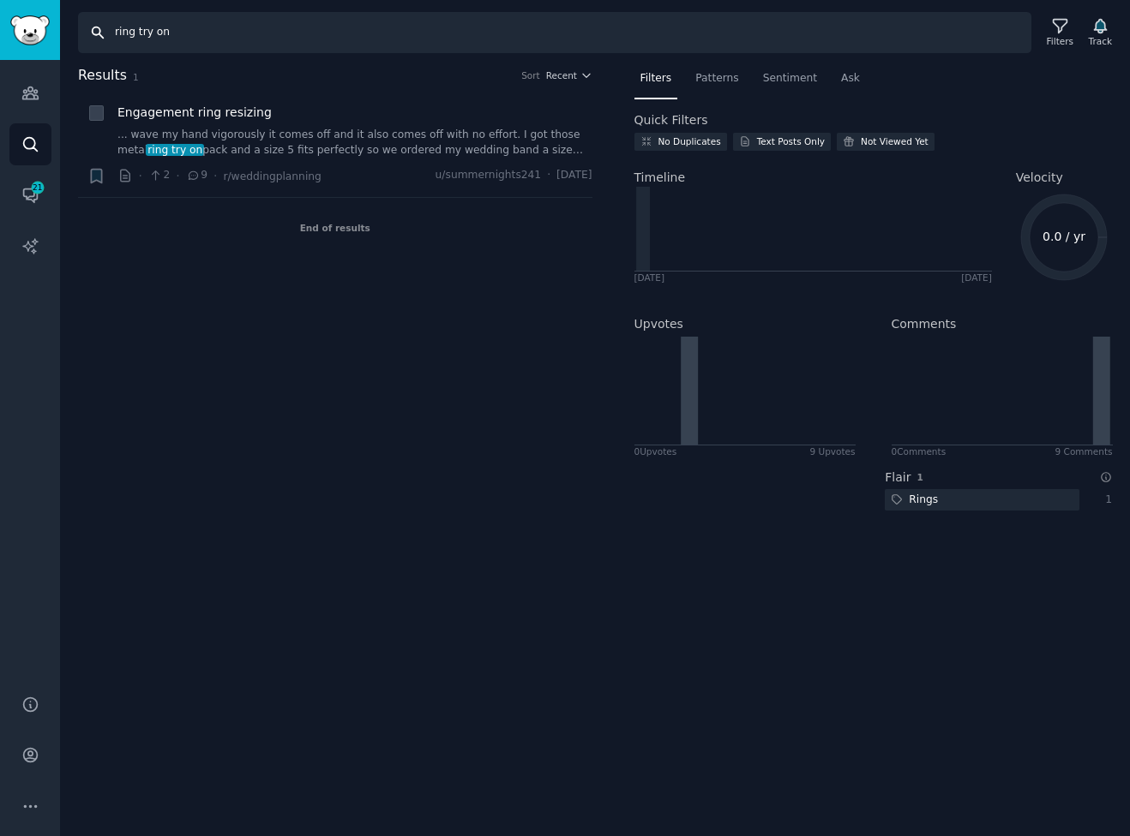
drag, startPoint x: 138, startPoint y: 38, endPoint x: 95, endPoint y: 35, distance: 42.9
click at [95, 35] on input "ring try on" at bounding box center [554, 32] width 953 height 41
type input "try on"
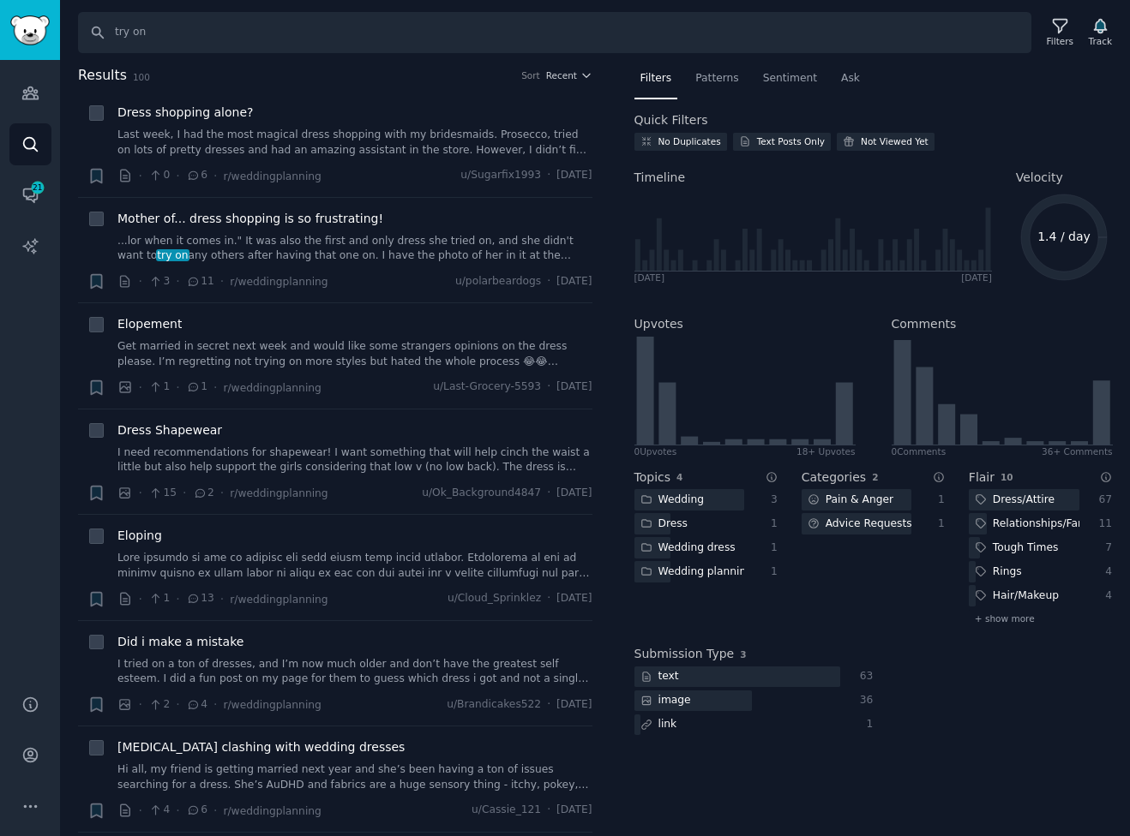
click at [60, 35] on div "Search try on Filters Track" at bounding box center [595, 26] width 1070 height 53
click at [22, 33] on img "Sidebar" at bounding box center [29, 30] width 39 height 30
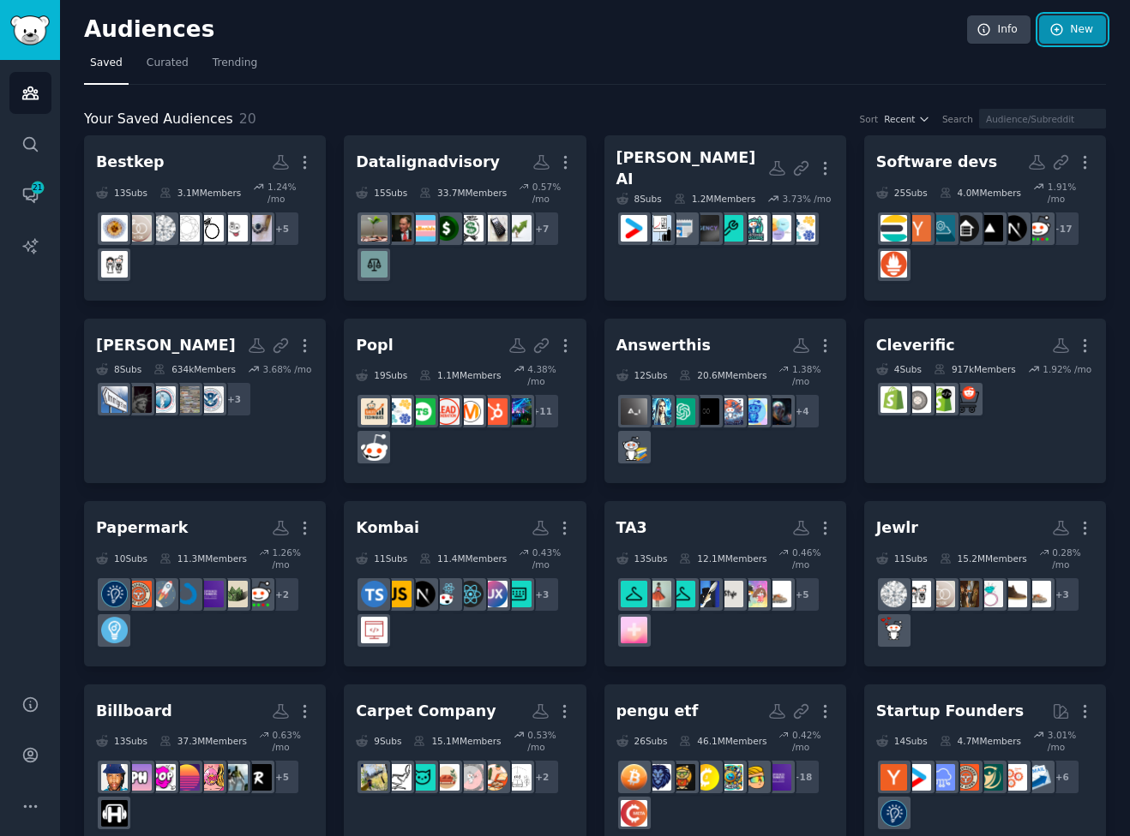
click at [1078, 38] on link "New" at bounding box center [1072, 29] width 67 height 29
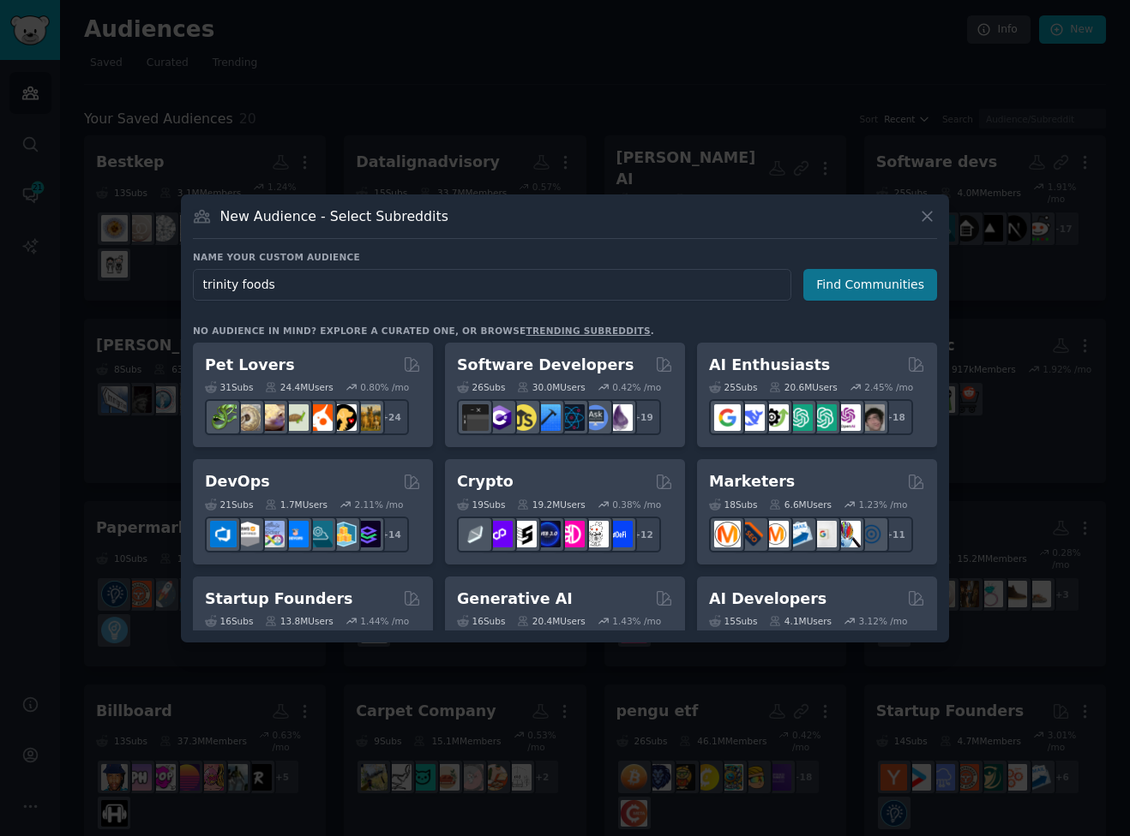
type input "trinity foods"
click at [904, 279] on button "Find Communities" at bounding box center [870, 285] width 134 height 32
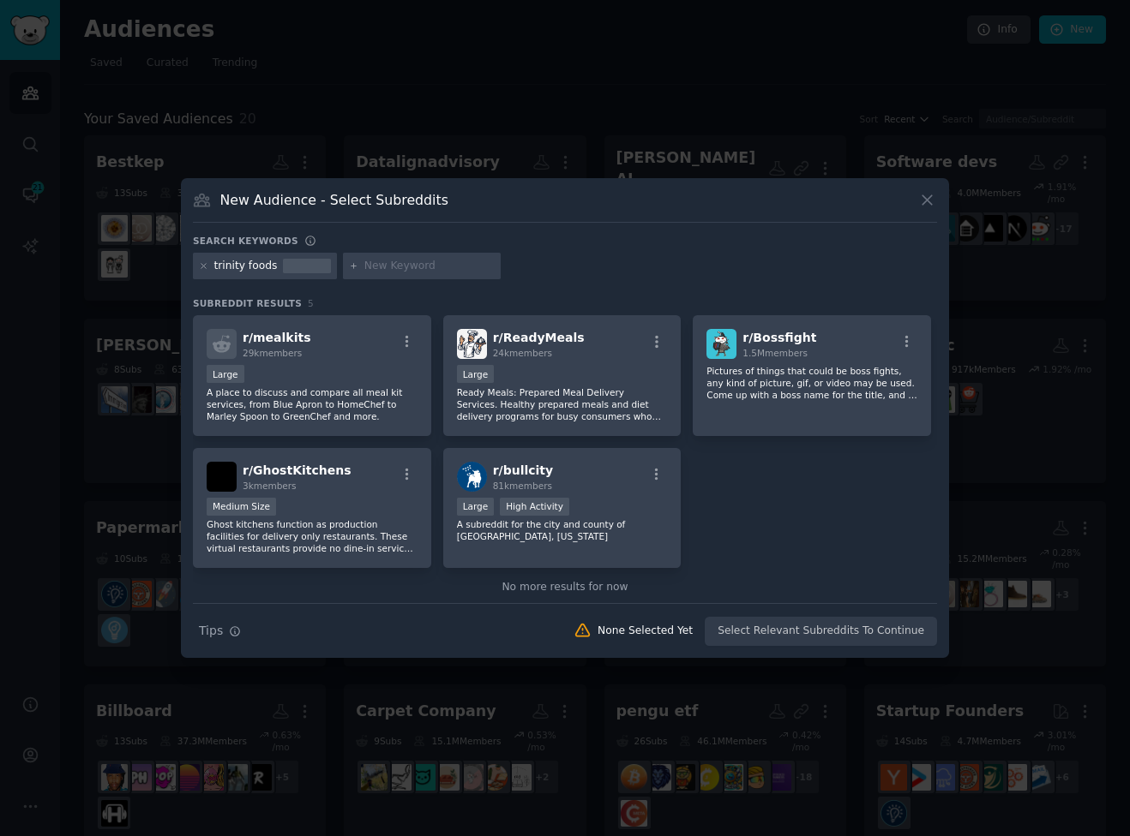
click at [410, 265] on input "text" at bounding box center [429, 266] width 130 height 15
paste input "r/HealthyFood"
type input "r/HealthyFood"
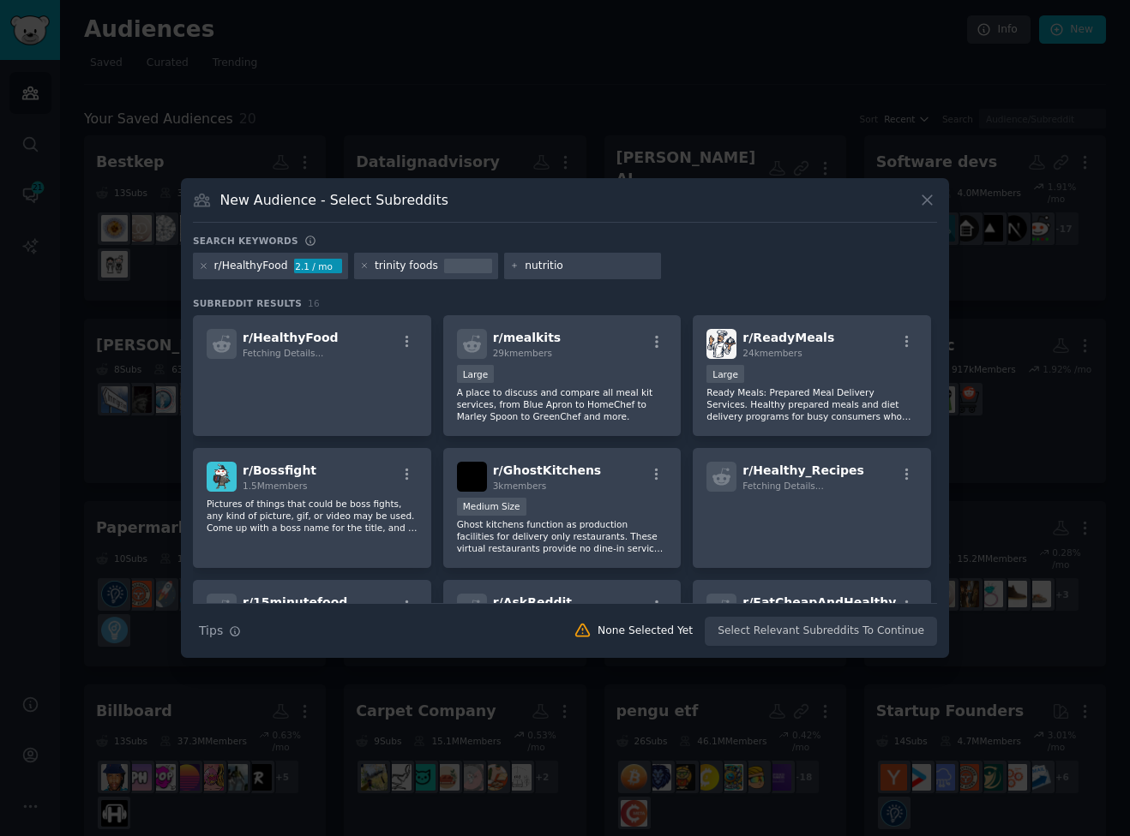
type input "nutrition"
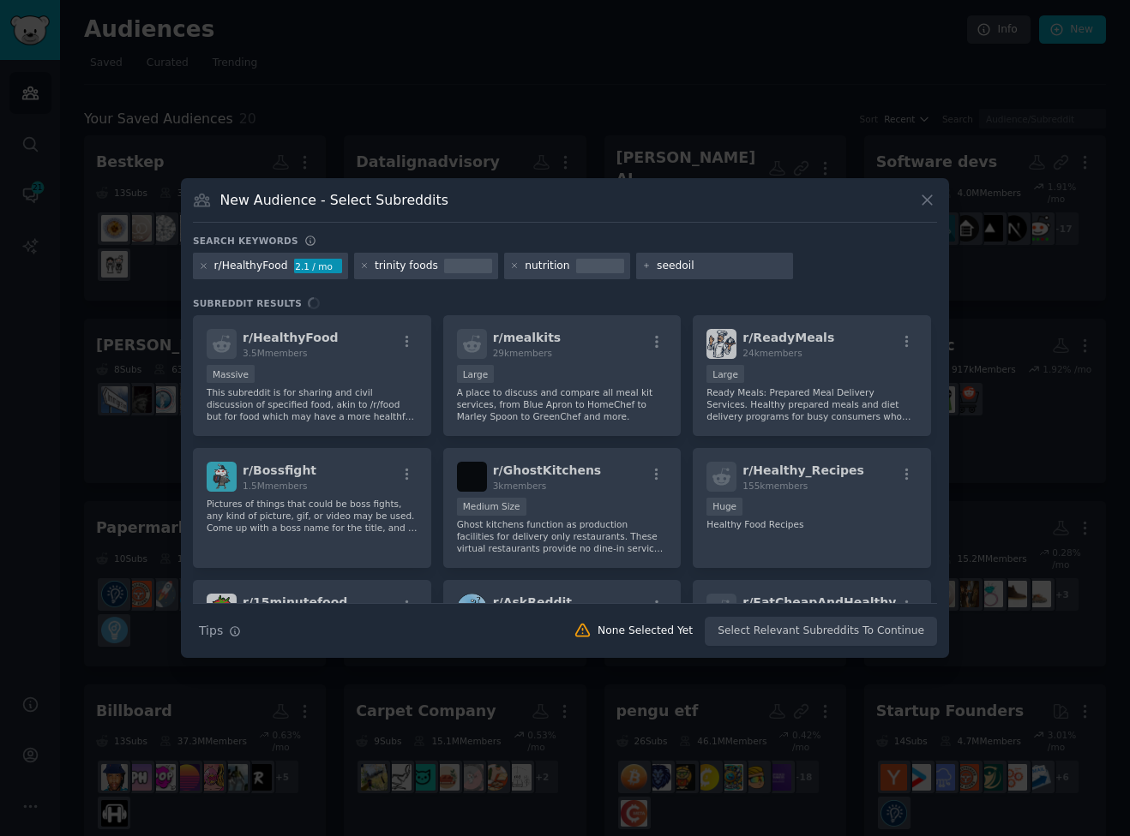
type input "seedoils"
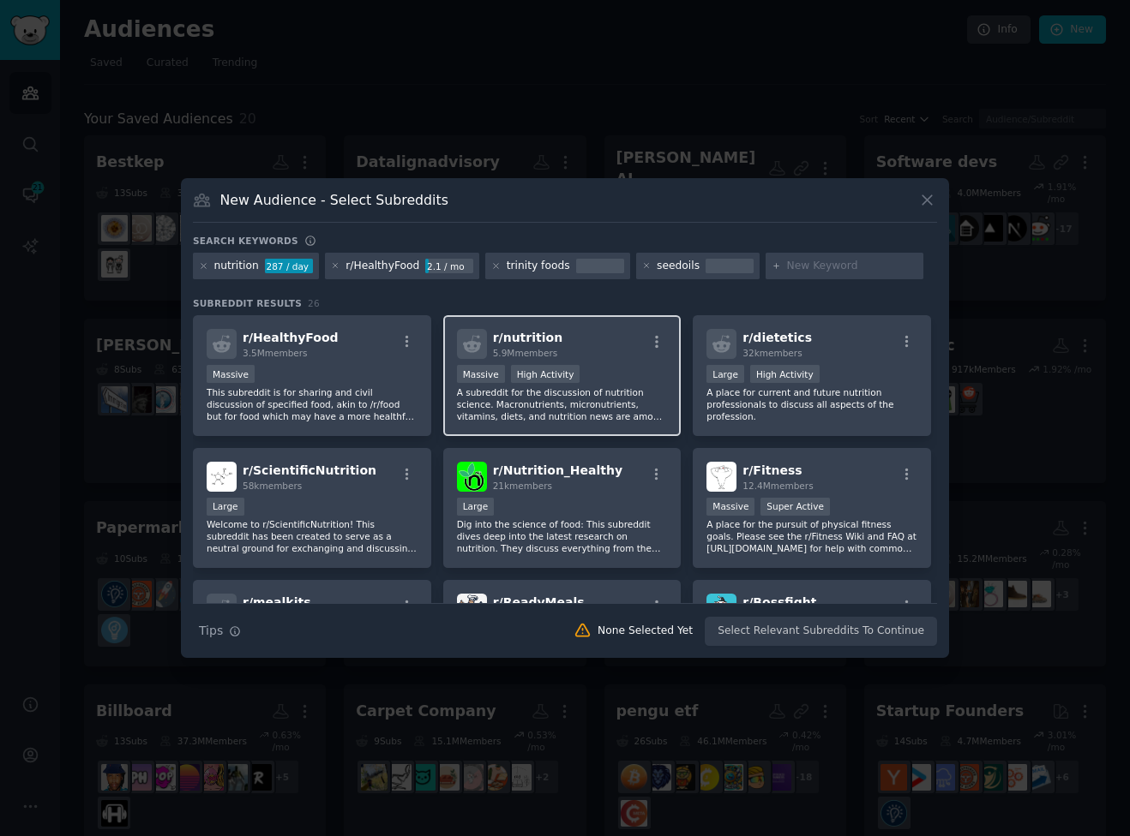
click at [643, 405] on p "A subreddit for the discussion of nutrition science. Macronutrients, micronutri…" at bounding box center [562, 405] width 211 height 36
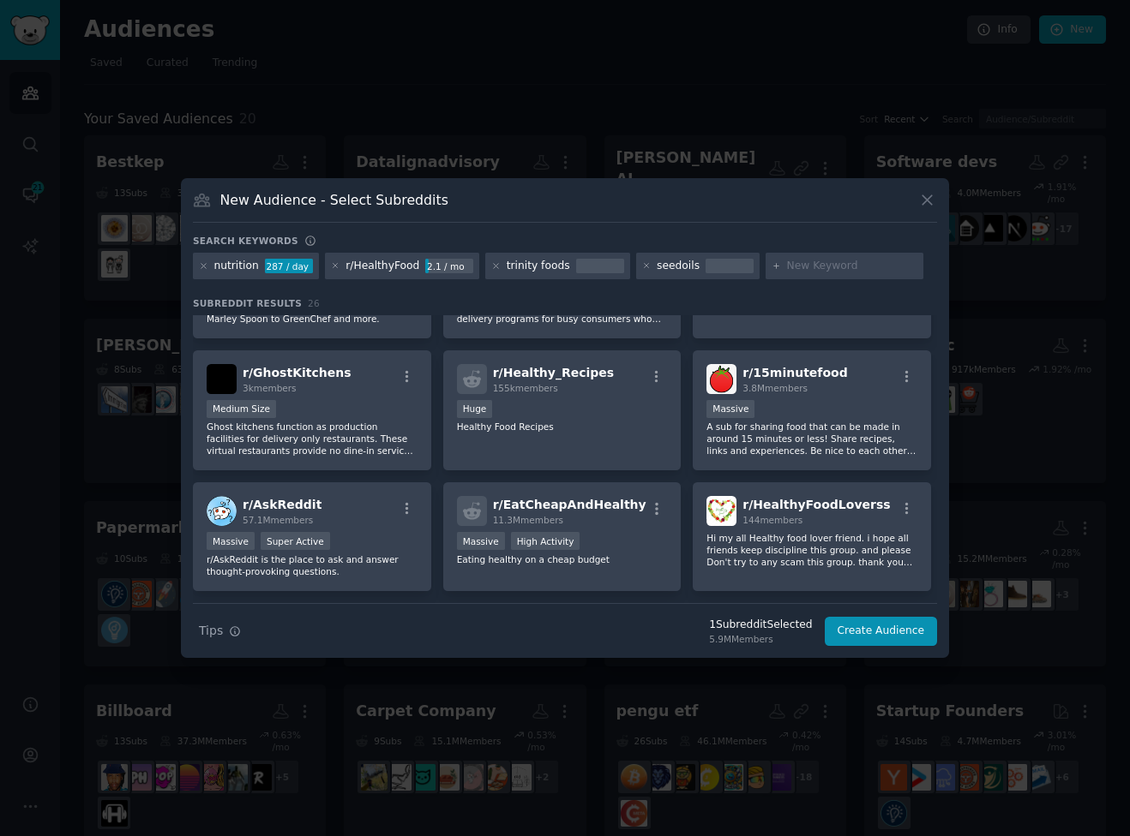
scroll to position [369, 0]
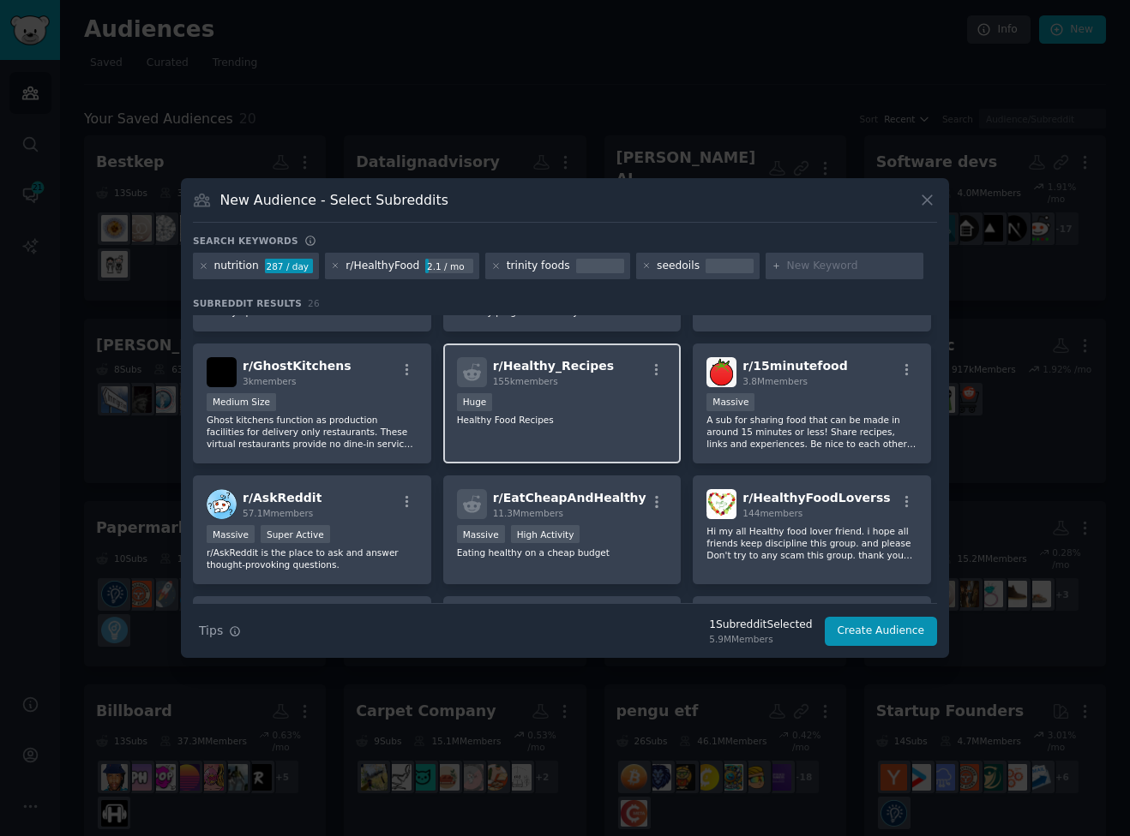
click at [615, 416] on p "Healthy Food Recipes" at bounding box center [562, 420] width 211 height 12
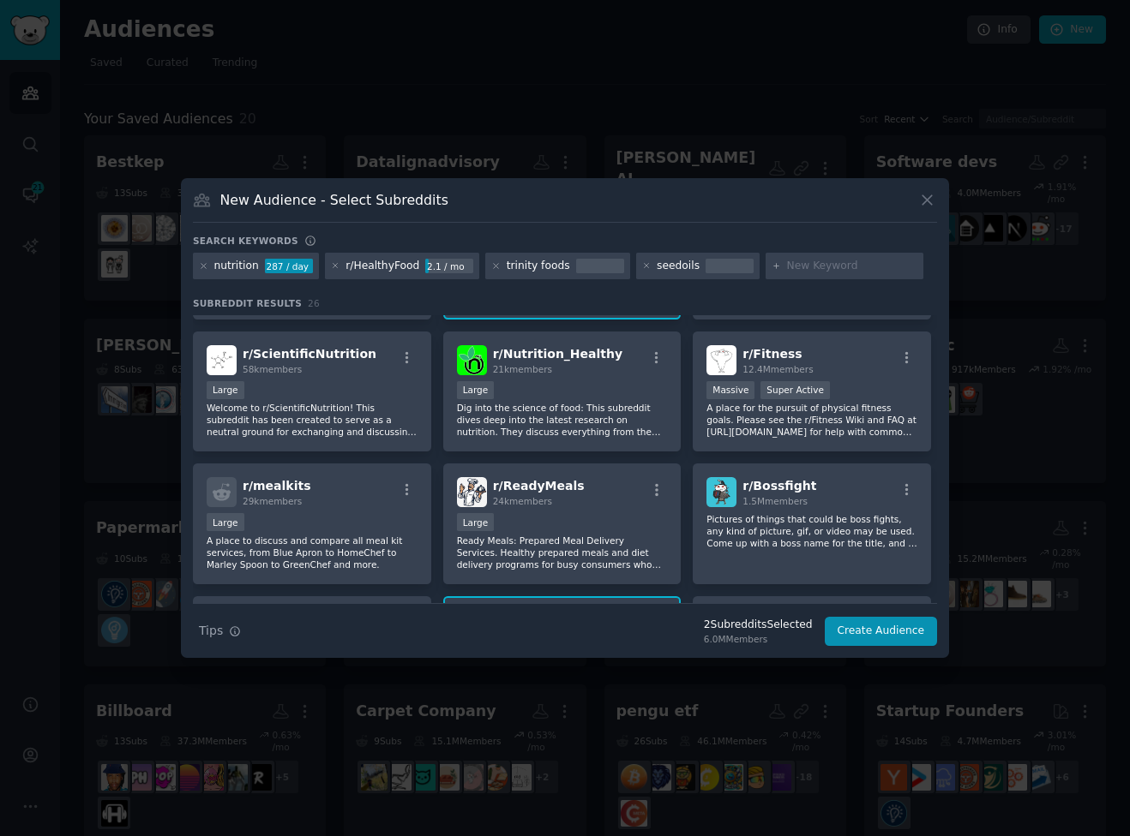
scroll to position [0, 0]
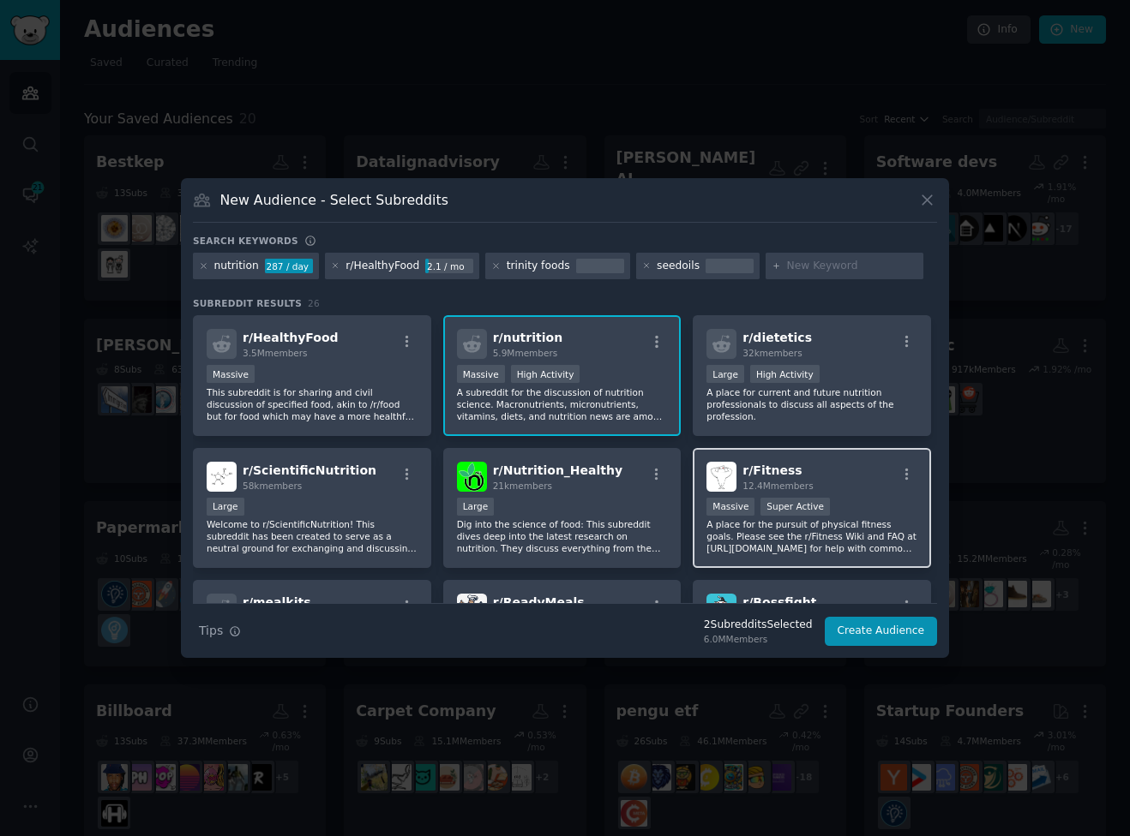
click at [882, 494] on div "r/ Fitness 12.4M members Massive Super Active A place for the pursuit of physic…" at bounding box center [811, 508] width 238 height 121
click at [812, 270] on input "text" at bounding box center [852, 266] width 130 height 15
paste input "r/MealPrepSunday"
type input "r/MealPrepSunday"
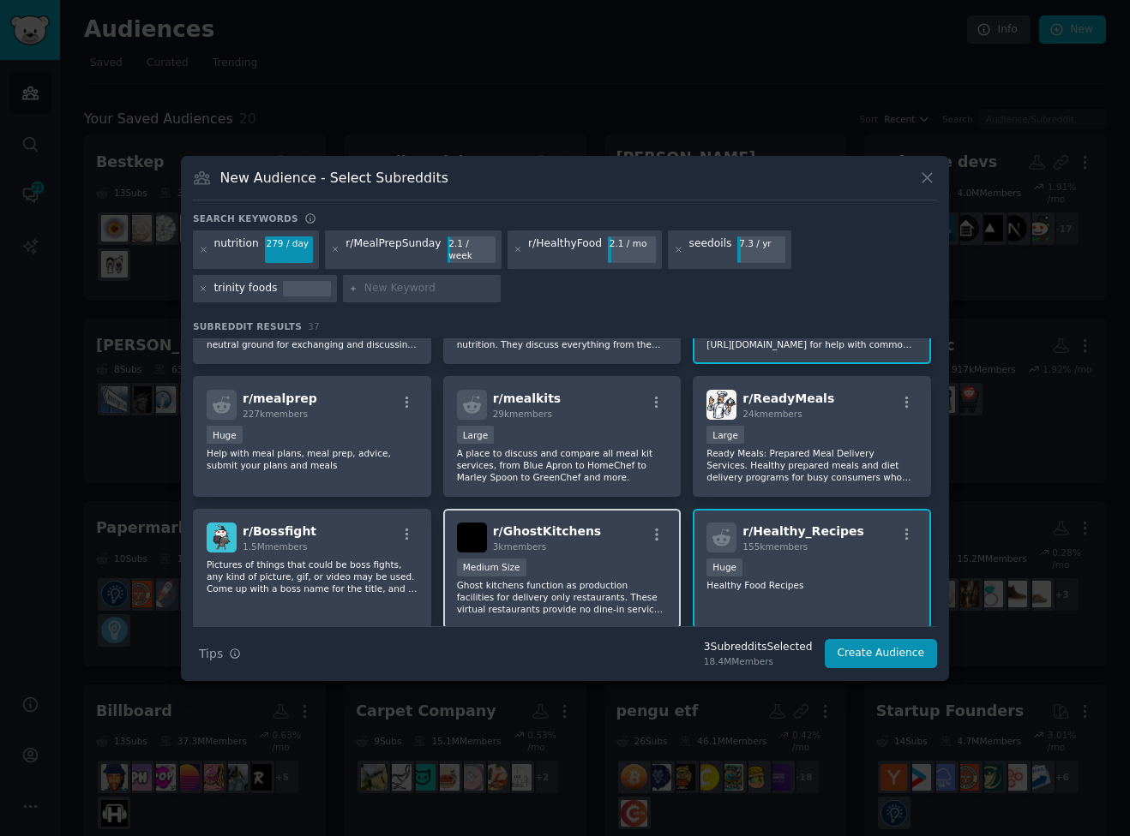
scroll to position [363, 0]
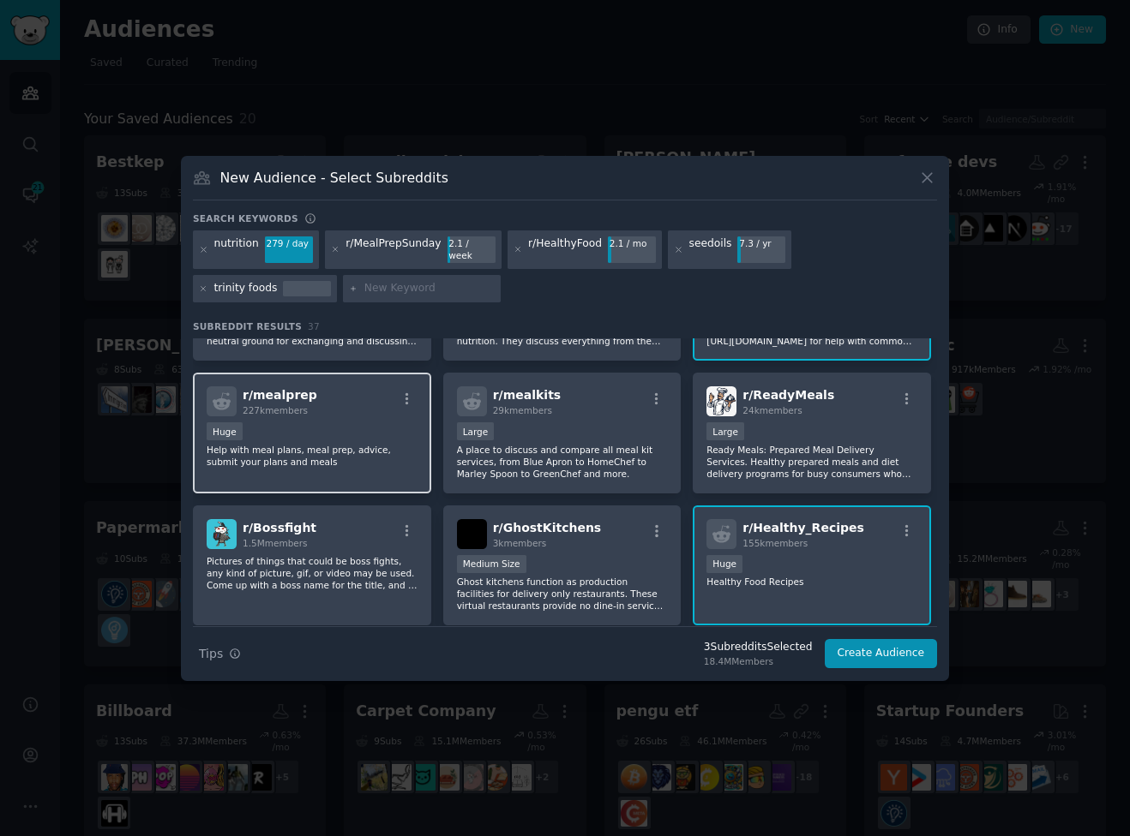
click at [355, 424] on div "Huge" at bounding box center [312, 432] width 211 height 21
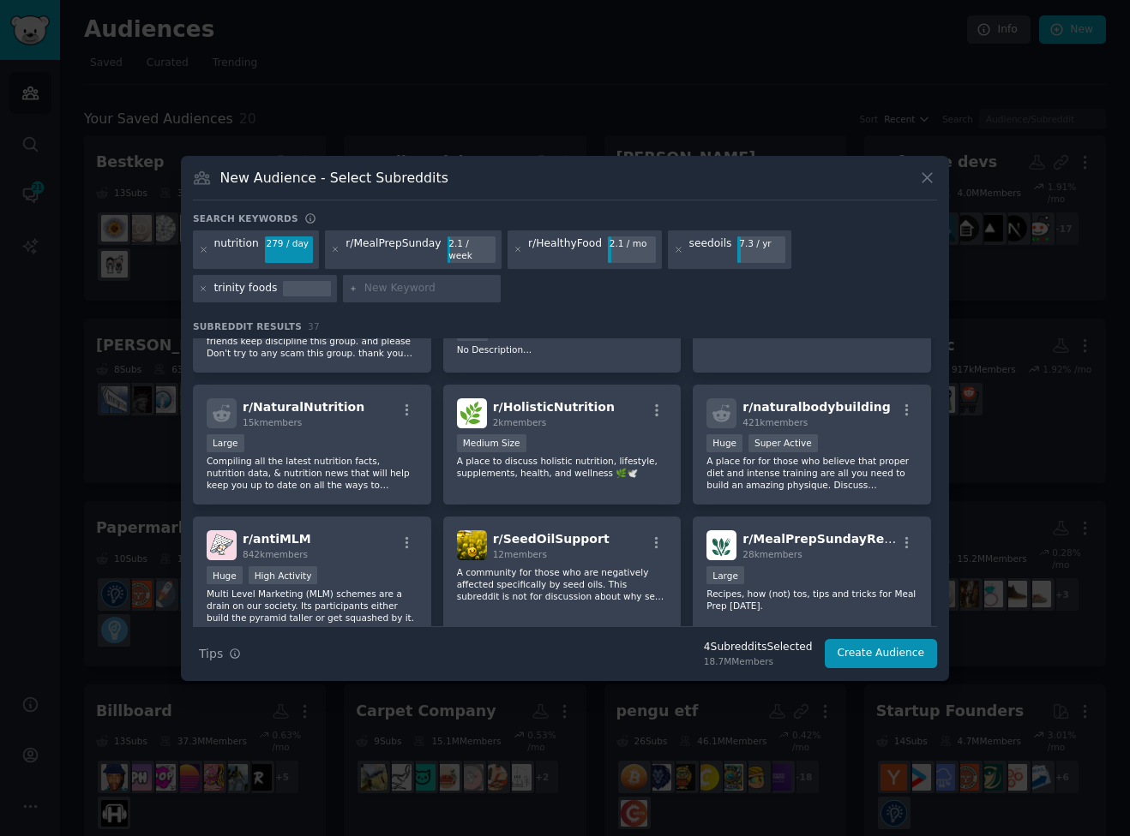
scroll to position [860, 0]
click at [560, 460] on p "A place to discuss holistic nutrition, lifestyle, supplements, health, and well…" at bounding box center [562, 466] width 211 height 24
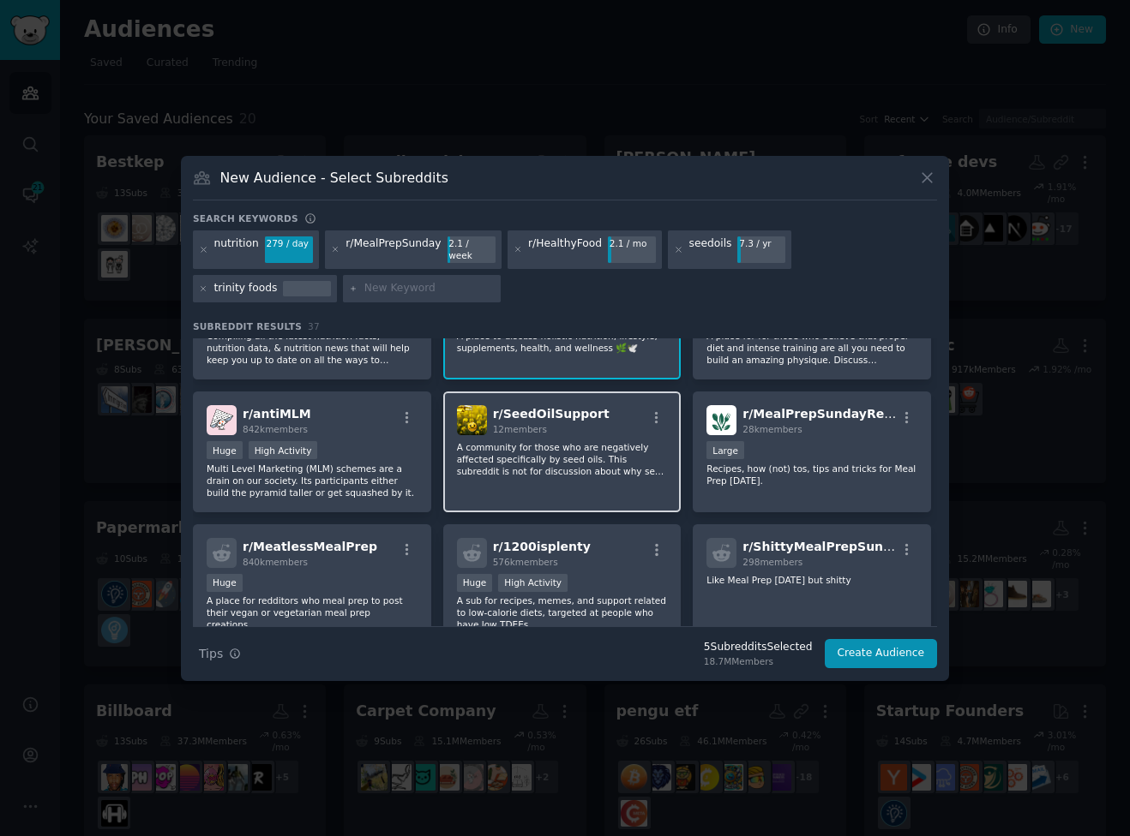
scroll to position [992, 0]
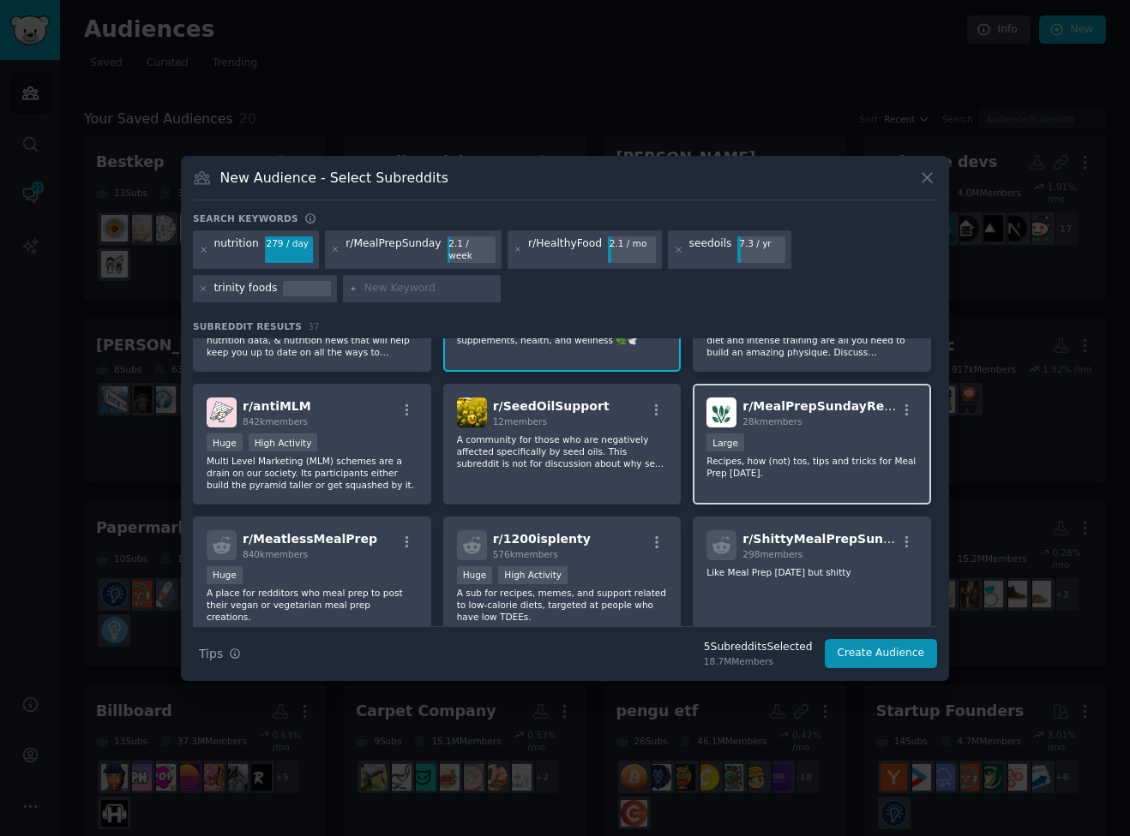
click at [841, 456] on p "Recipes, how (not) tos, tips and tricks for Meal Prep Sunday." at bounding box center [811, 467] width 211 height 24
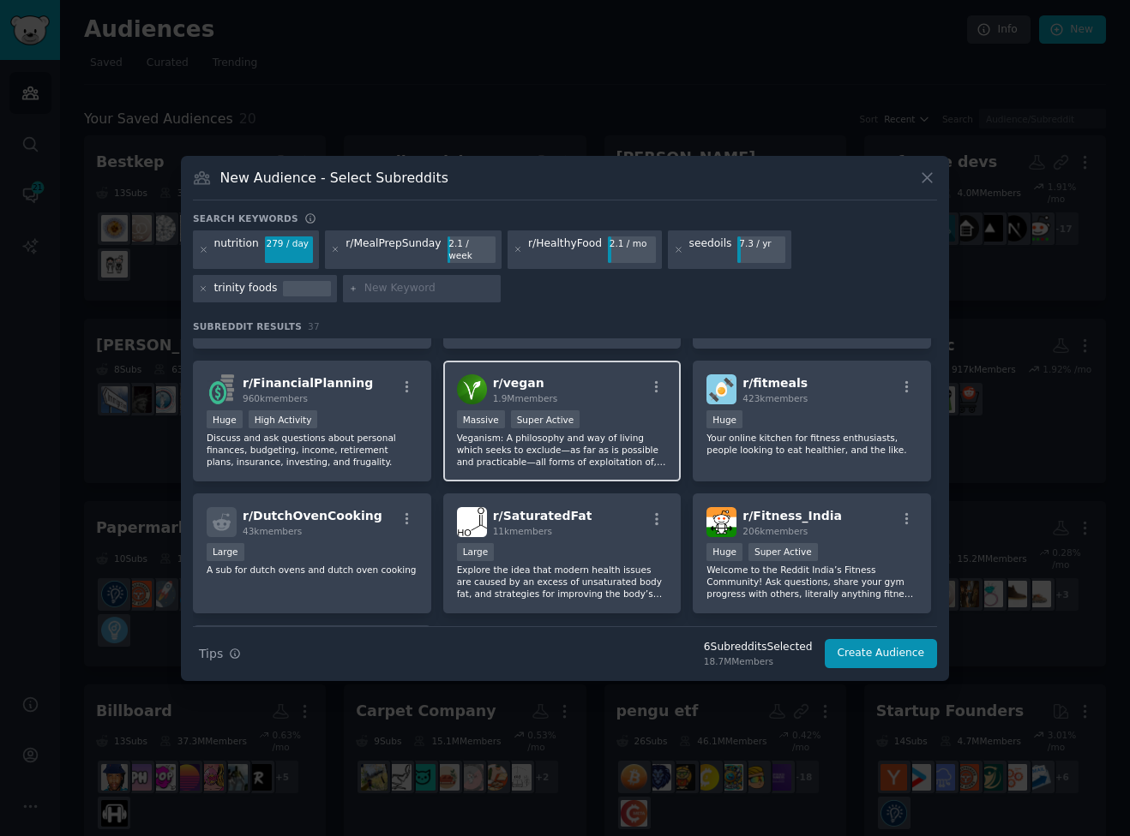
scroll to position [1279, 0]
click at [364, 282] on input "text" at bounding box center [429, 288] width 130 height 15
paste input "r/whole30"
type input "r/whole30"
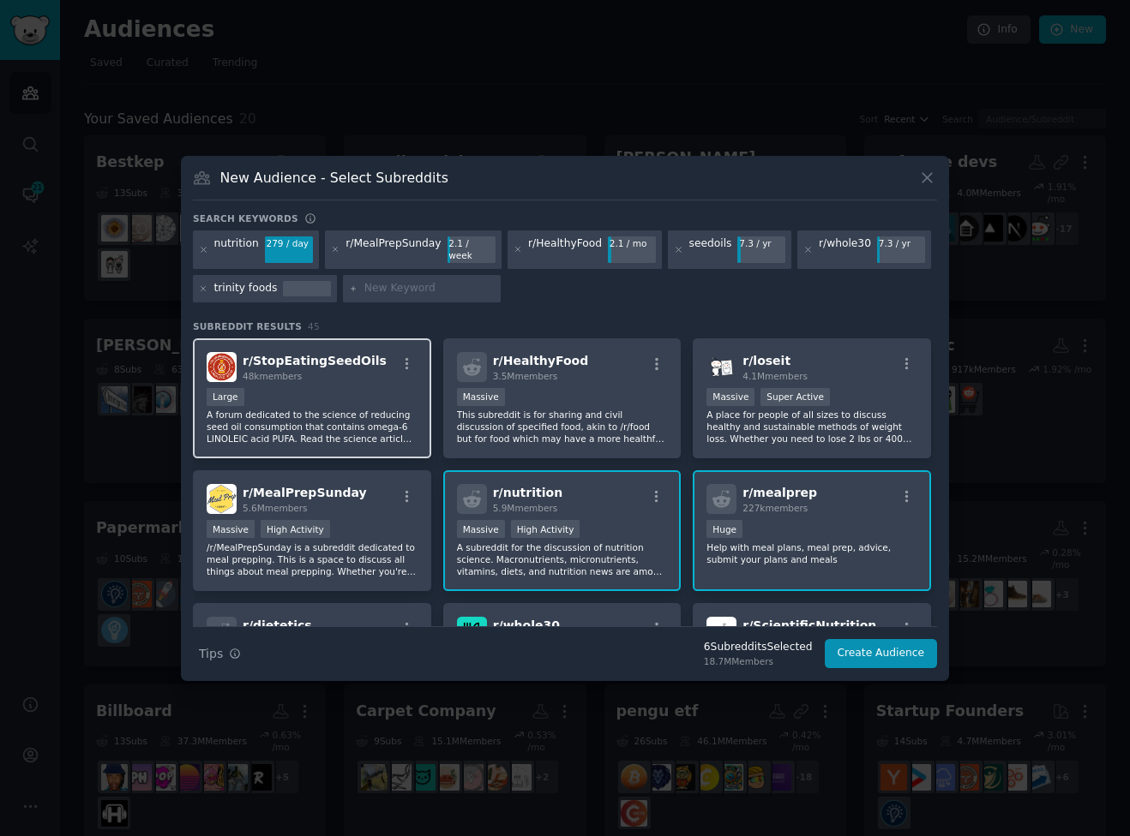
click at [346, 409] on p "A forum dedicated to the science of reducing seed oil consumption that contains…" at bounding box center [312, 427] width 211 height 36
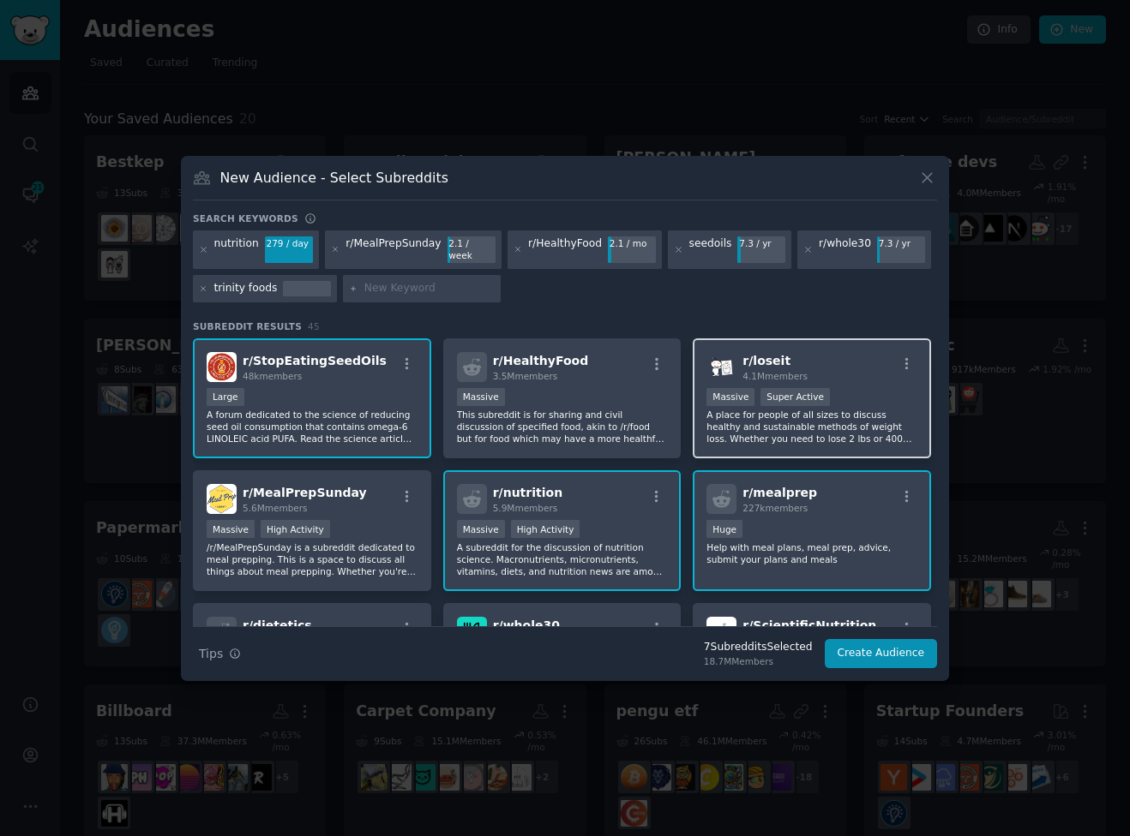
click at [903, 409] on p "A place for people of all sizes to discuss healthy and sustainable methods of w…" at bounding box center [811, 427] width 211 height 36
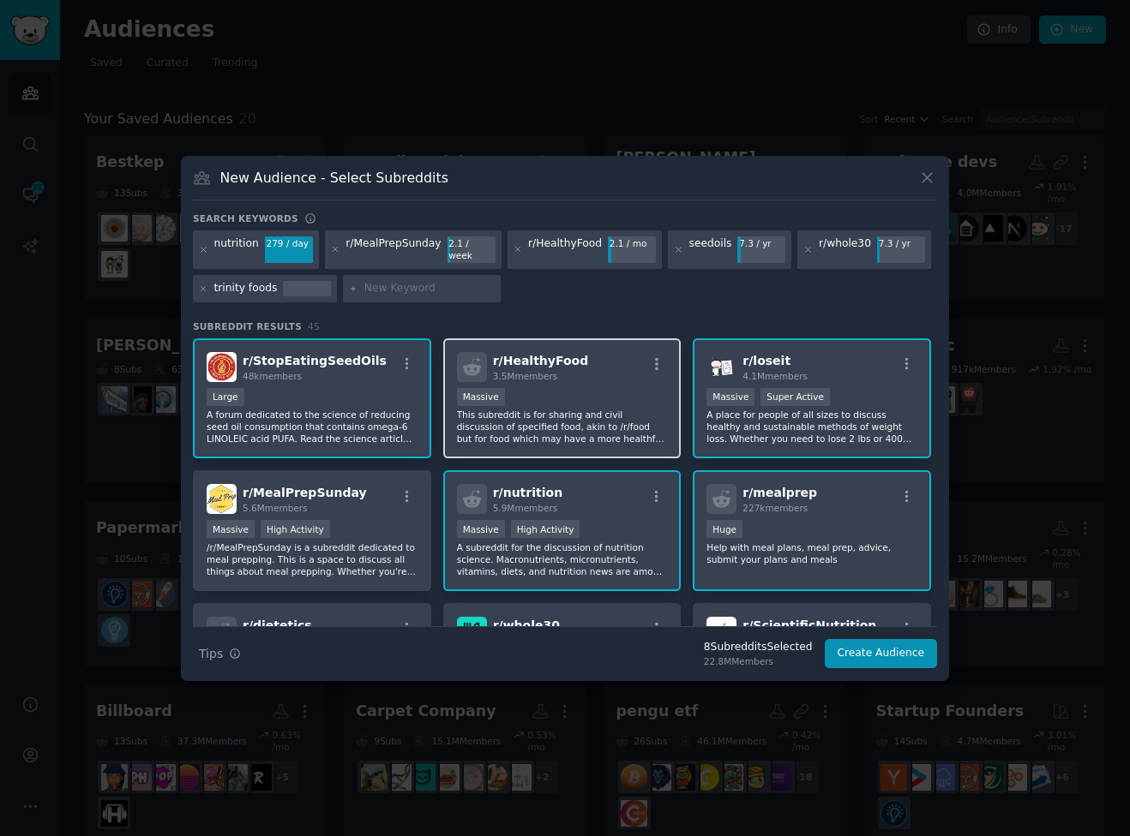
click at [550, 409] on p "This subreddit is for sharing and civil discussion of specified food, akin to /…" at bounding box center [562, 427] width 211 height 36
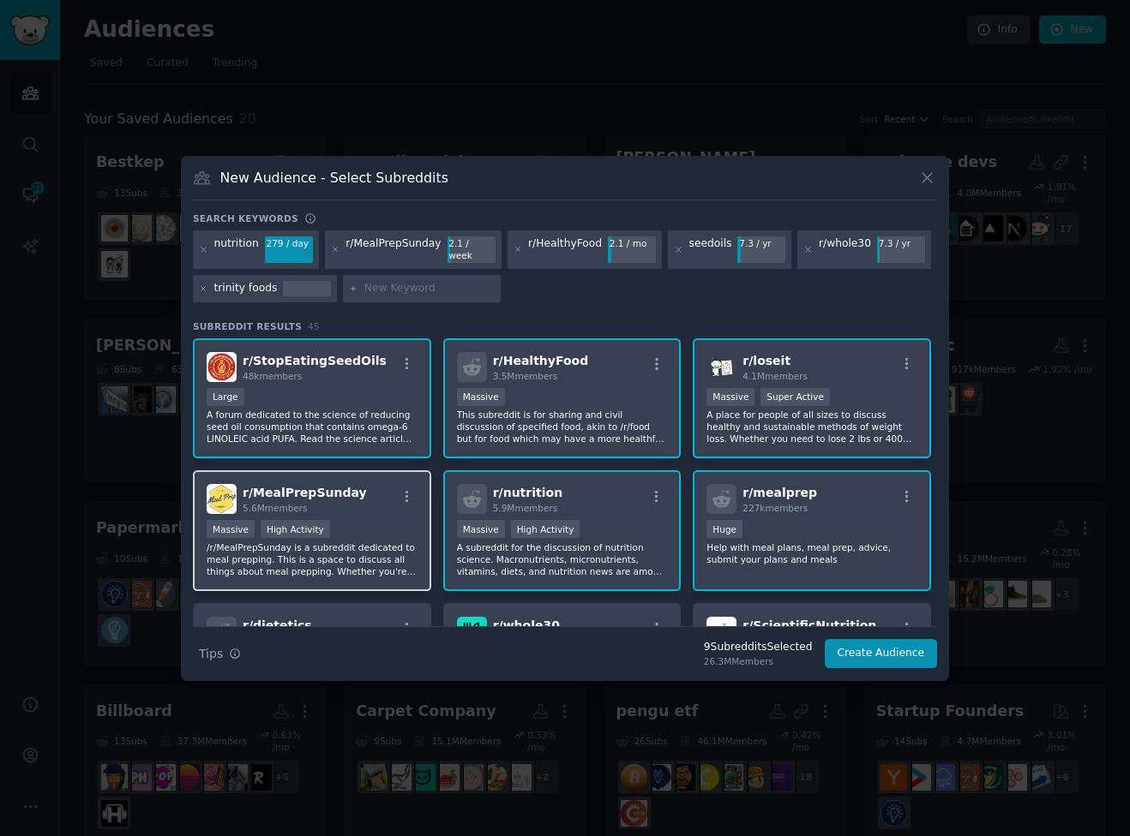
click at [332, 527] on div "Massive High Activity" at bounding box center [312, 530] width 211 height 21
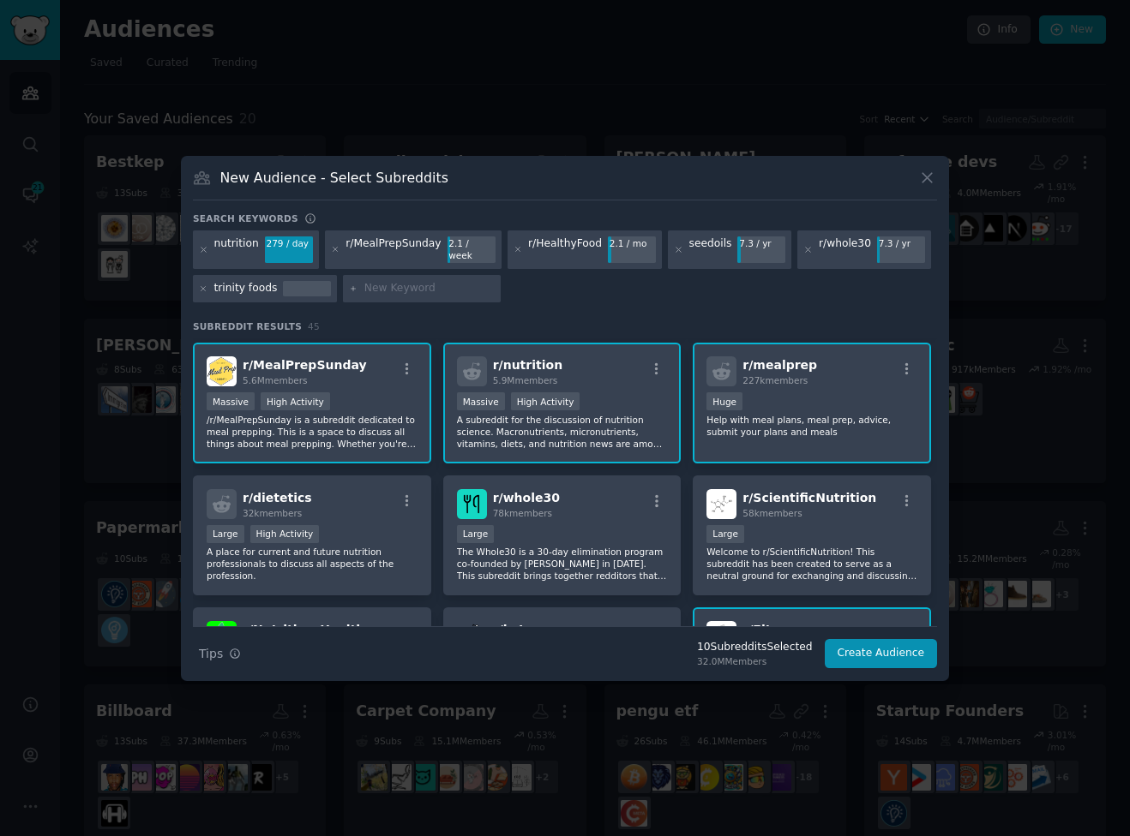
scroll to position [129, 0]
click at [334, 529] on div "Large High Activity" at bounding box center [312, 534] width 211 height 21
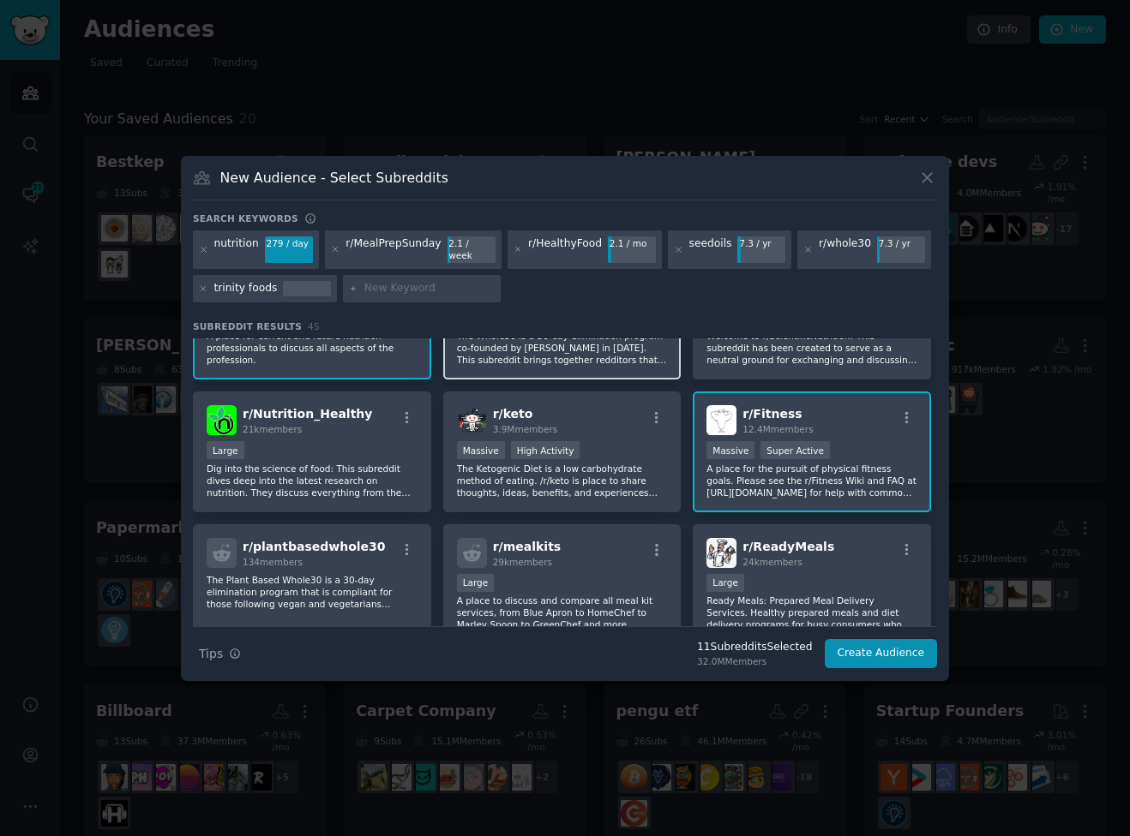
scroll to position [347, 0]
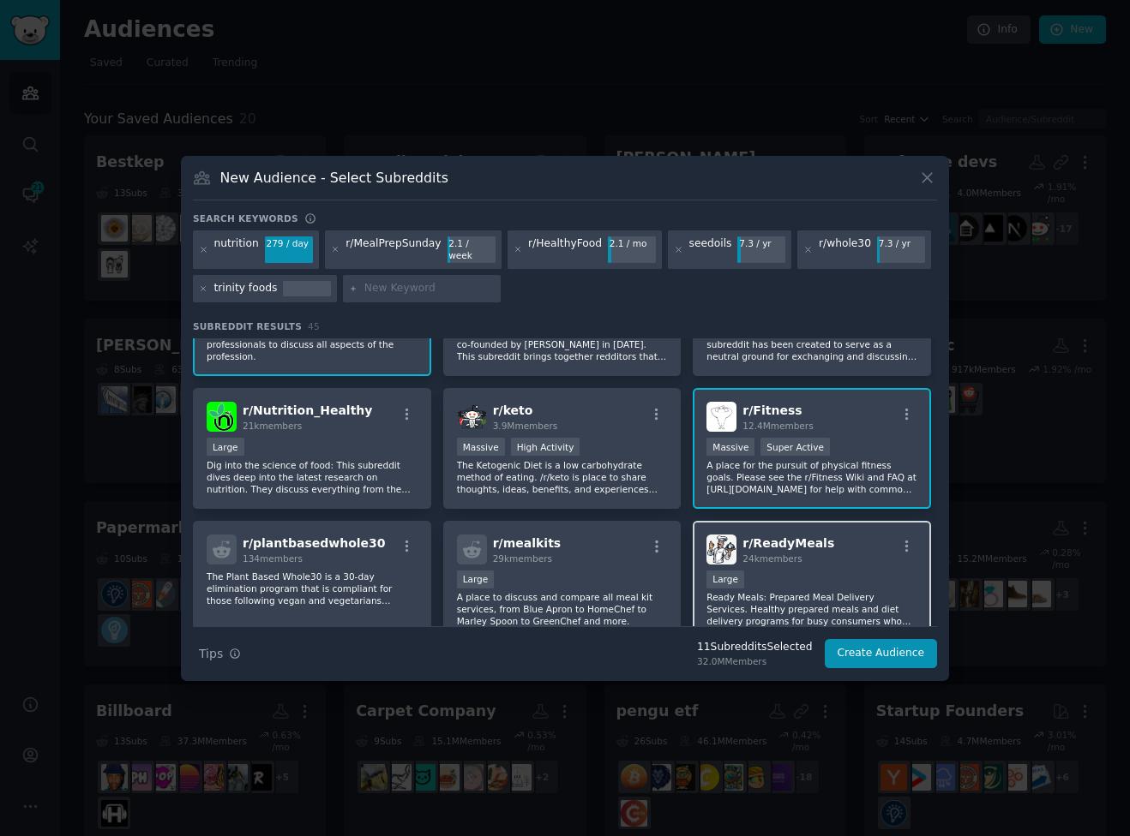
click at [794, 578] on div "Large" at bounding box center [811, 581] width 211 height 21
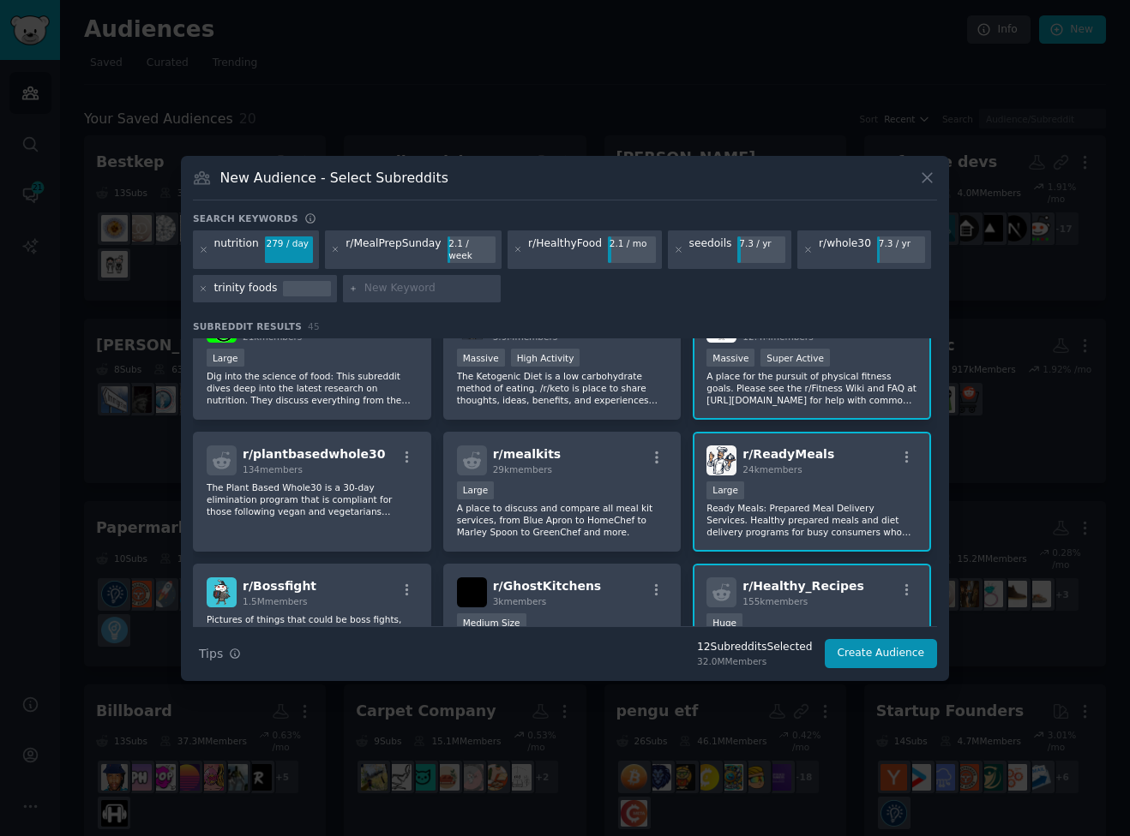
scroll to position [440, 0]
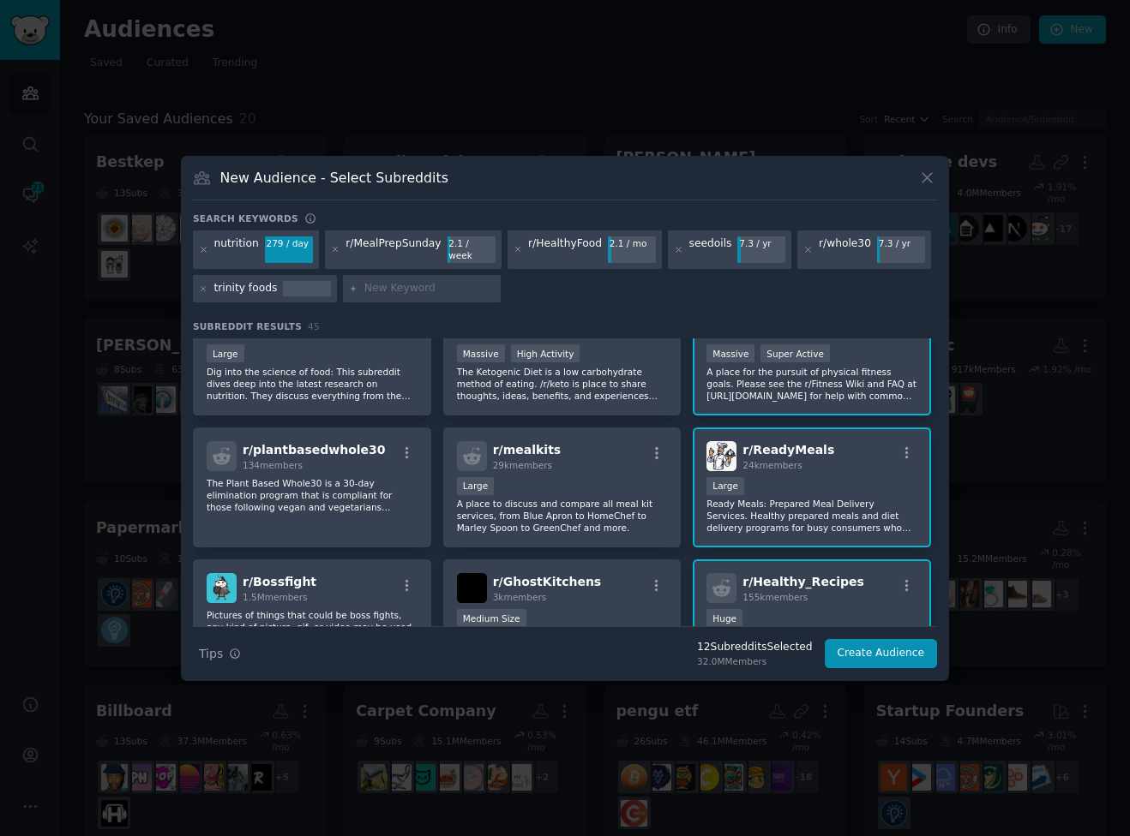
click at [799, 504] on p "Ready Meals: Prepared Meal Delivery Services. Healthy prepared meals and diet d…" at bounding box center [811, 516] width 211 height 36
click at [874, 656] on button "Create Audience" at bounding box center [880, 653] width 113 height 29
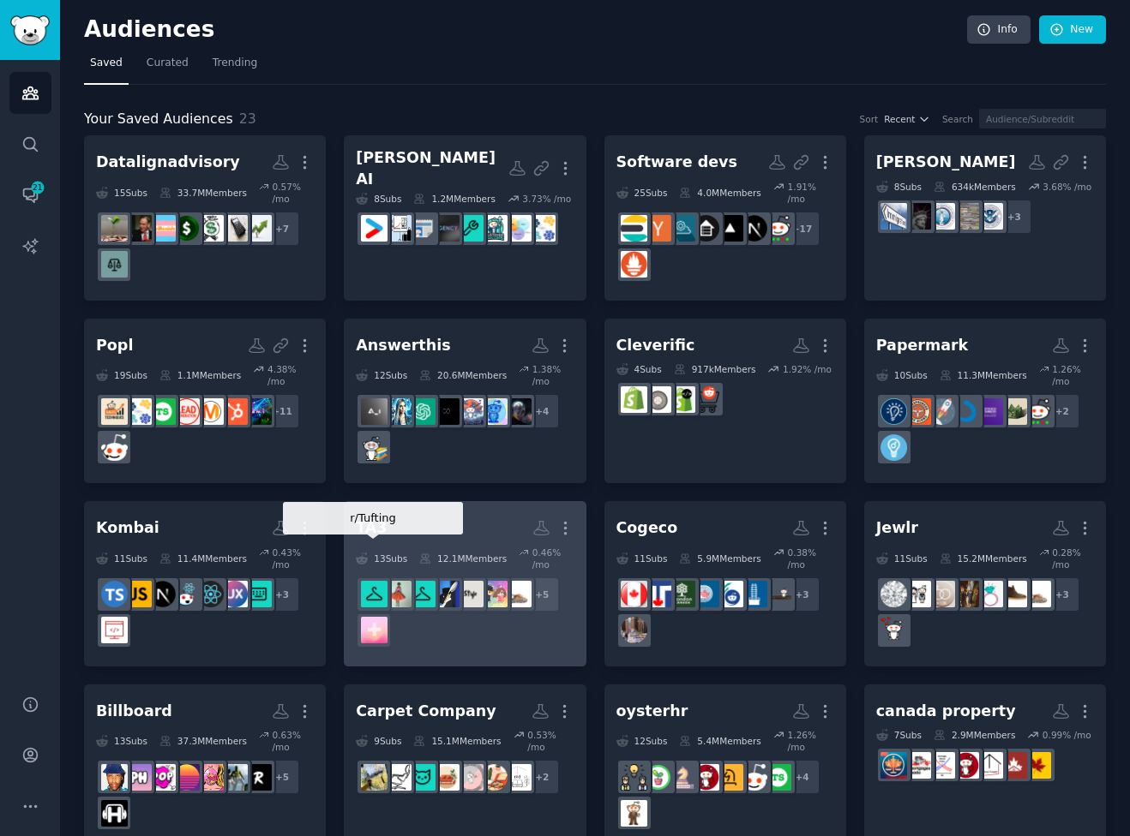
scroll to position [403, 0]
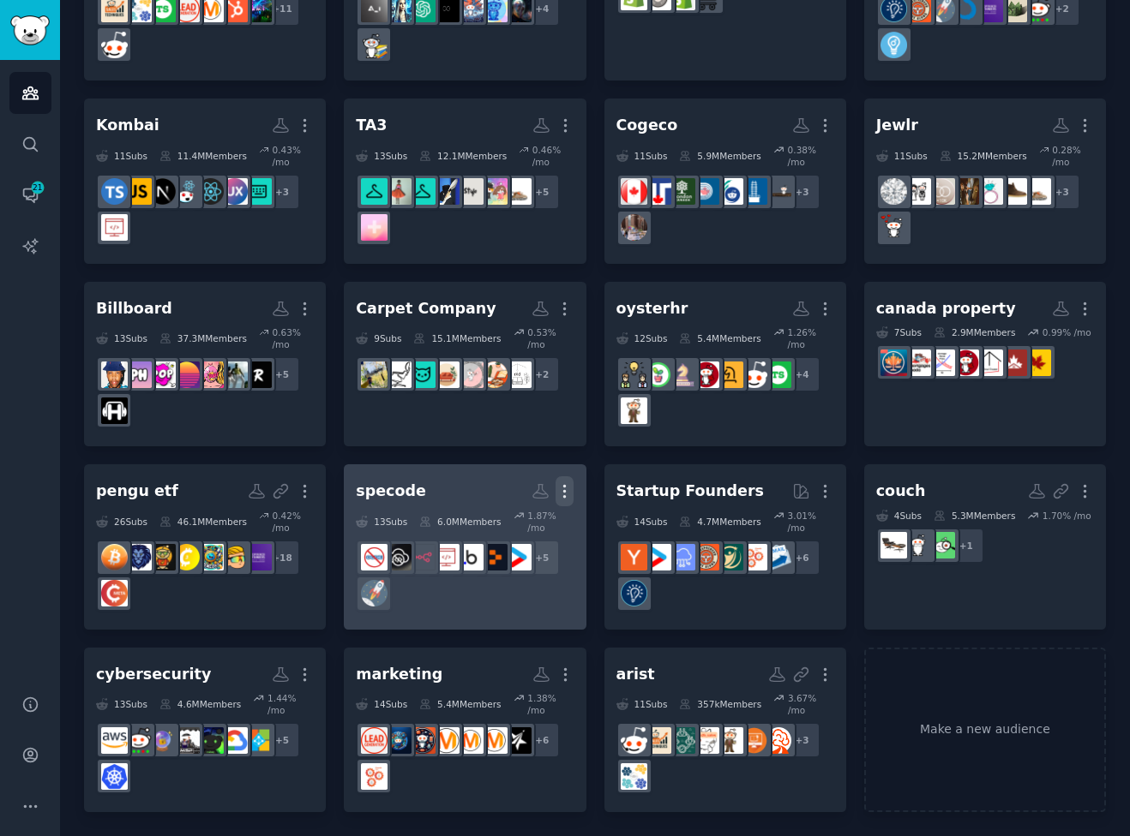
click at [564, 487] on icon "button" at bounding box center [565, 492] width 2 height 12
click at [522, 527] on p "Delete" at bounding box center [517, 527] width 39 height 18
click at [501, 531] on p "Delete" at bounding box center [517, 527] width 39 height 18
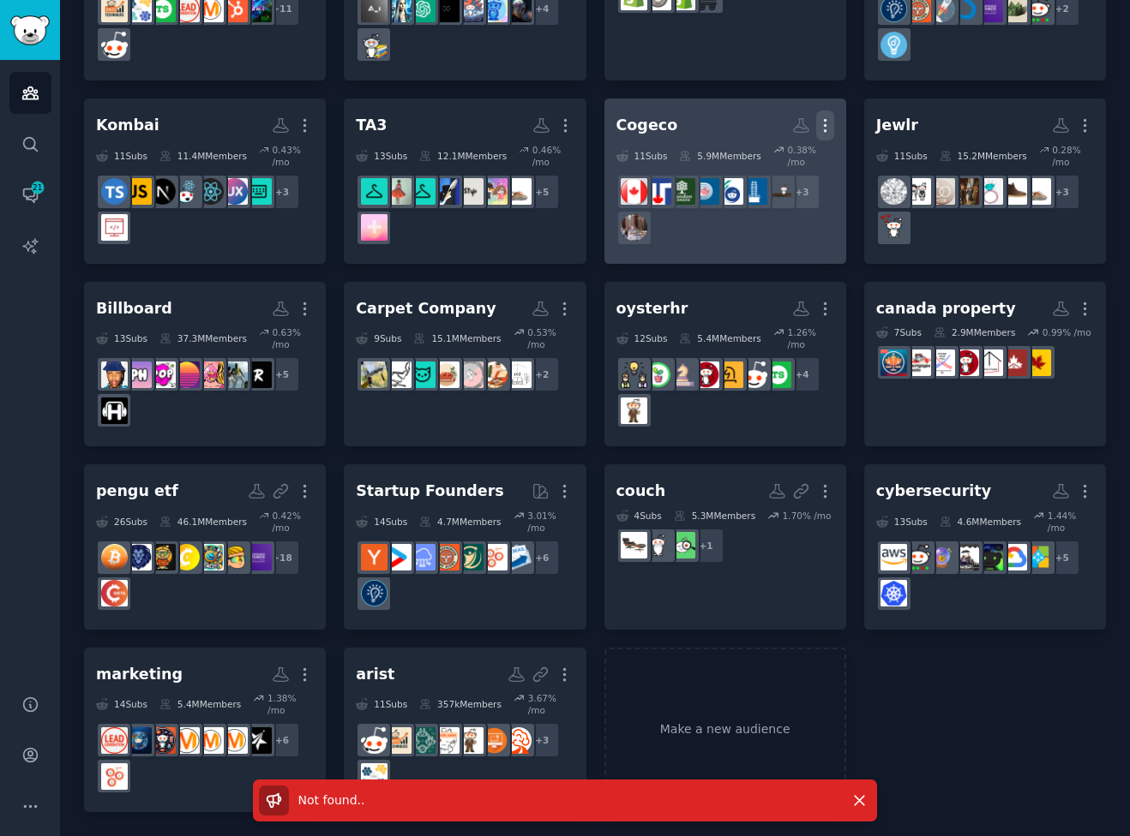
click at [823, 130] on icon "button" at bounding box center [825, 126] width 18 height 18
click at [766, 171] on div "Delete" at bounding box center [765, 162] width 81 height 36
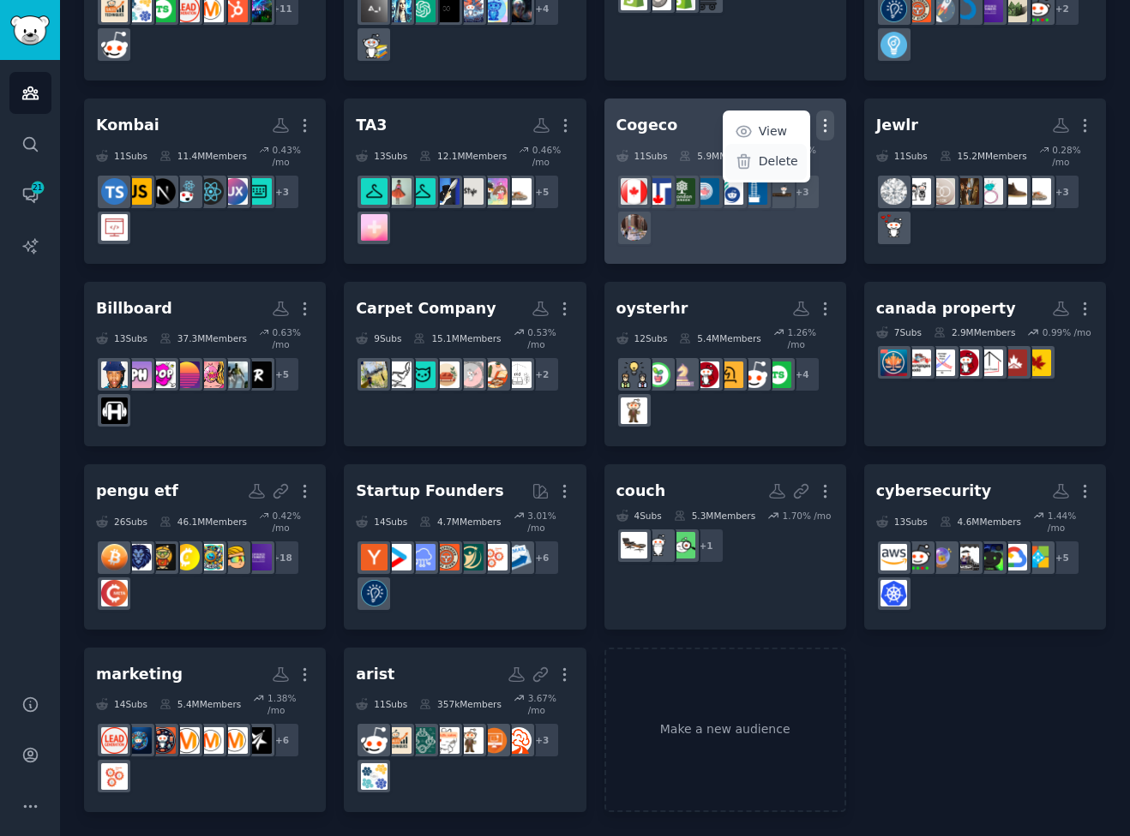
click at [759, 171] on div "Delete" at bounding box center [765, 162] width 81 height 36
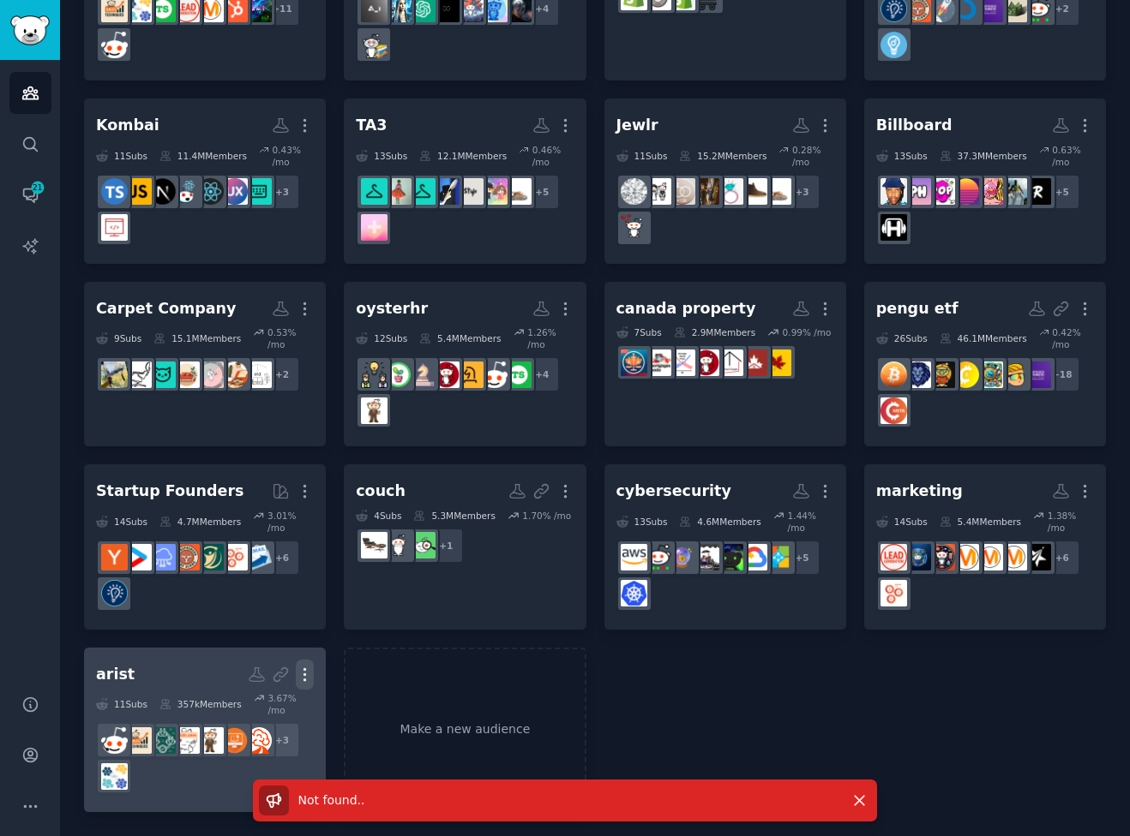
scroll to position [0, 0]
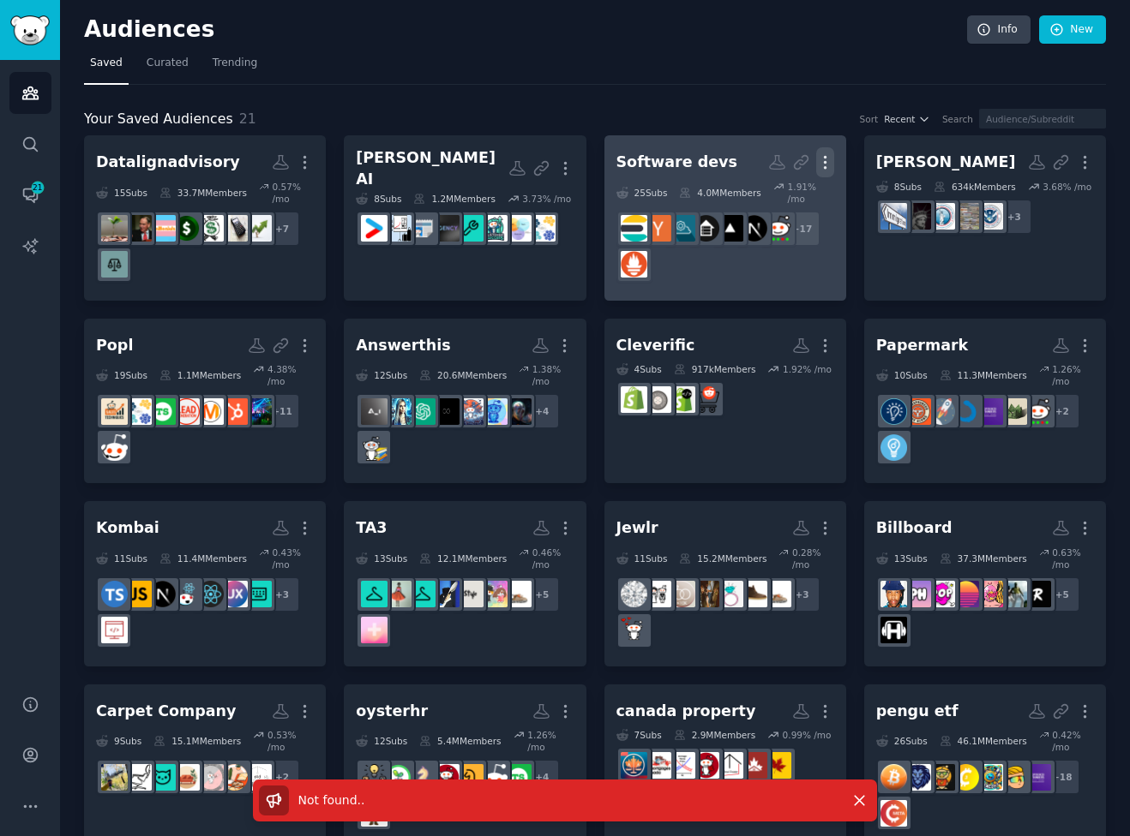
click at [819, 157] on icon "button" at bounding box center [825, 162] width 18 height 18
click at [776, 201] on p "Delete" at bounding box center [777, 198] width 39 height 18
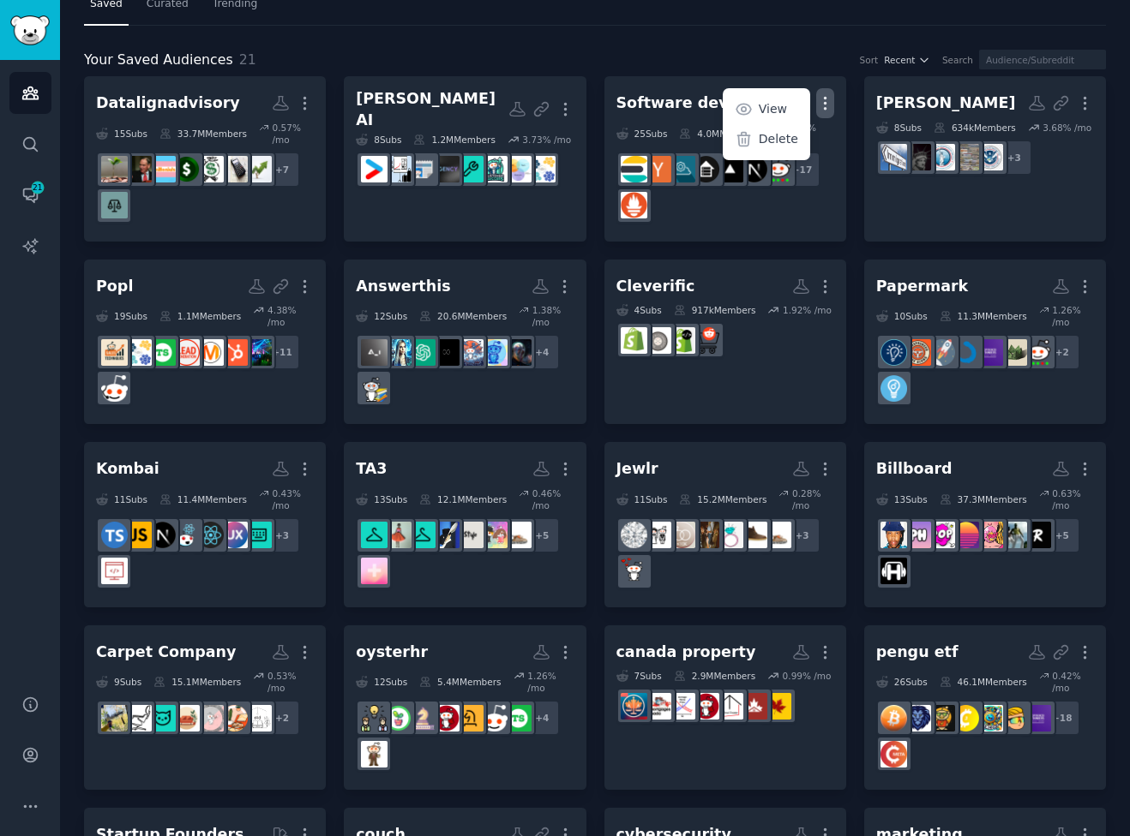
scroll to position [62, 0]
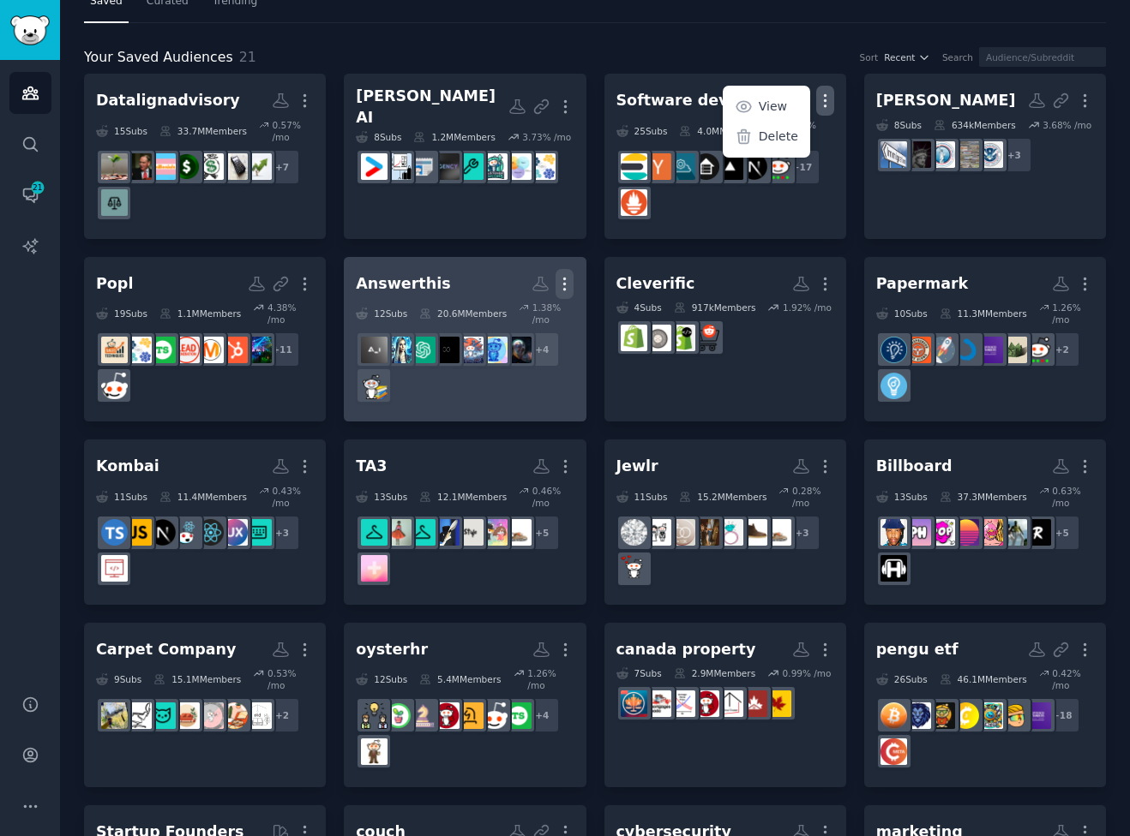
click at [565, 282] on icon "button" at bounding box center [564, 284] width 18 height 18
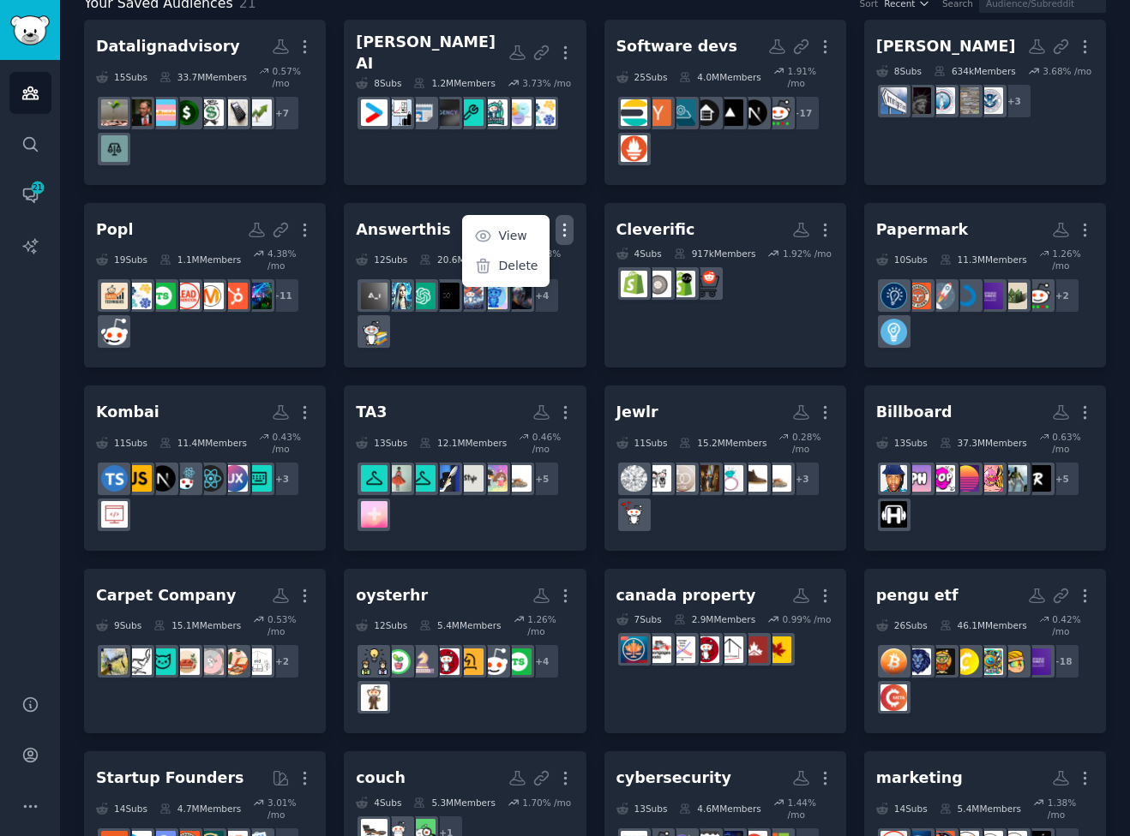
scroll to position [122, 0]
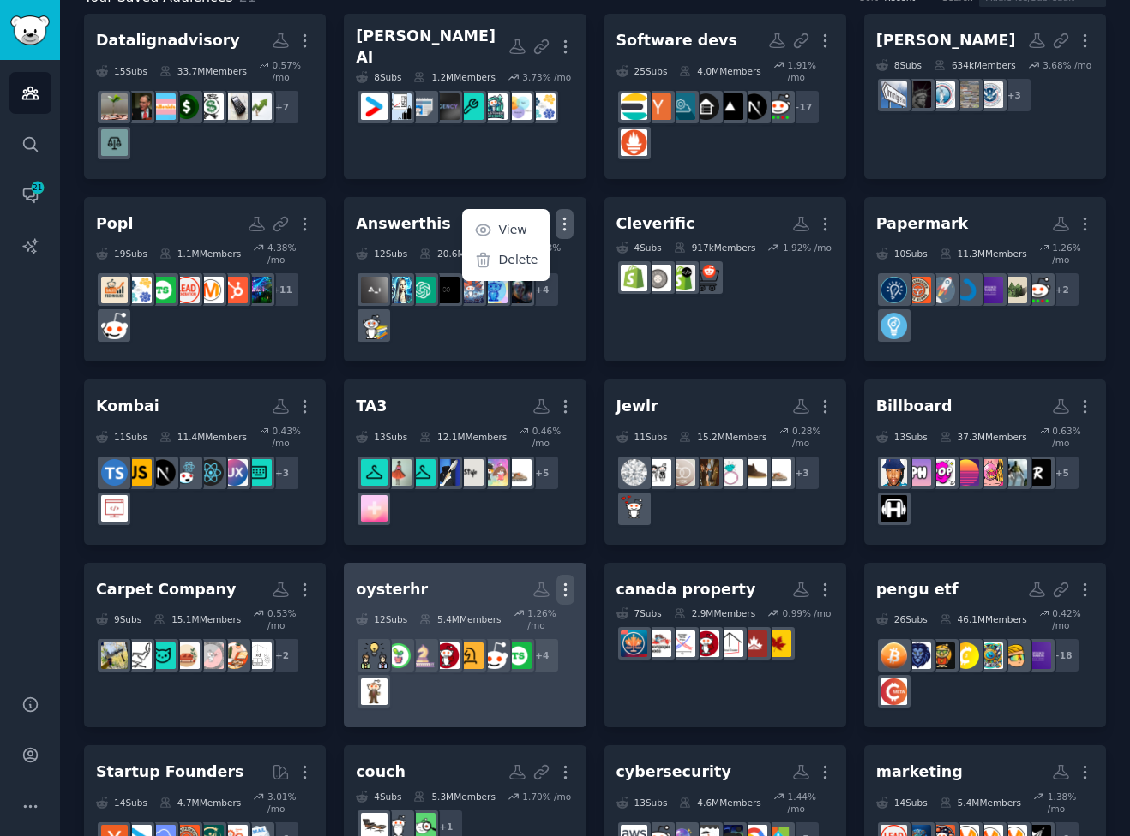
click at [563, 586] on icon "button" at bounding box center [565, 590] width 18 height 18
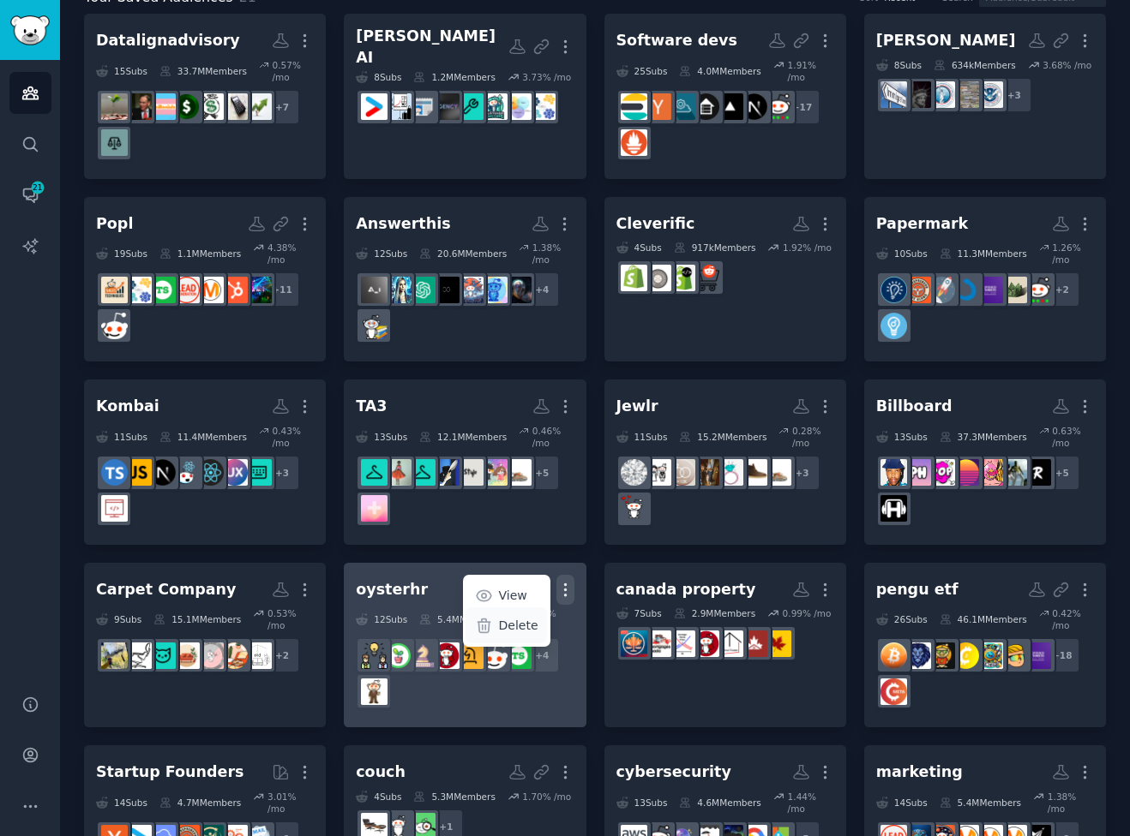
click at [511, 629] on p "Delete" at bounding box center [518, 626] width 39 height 18
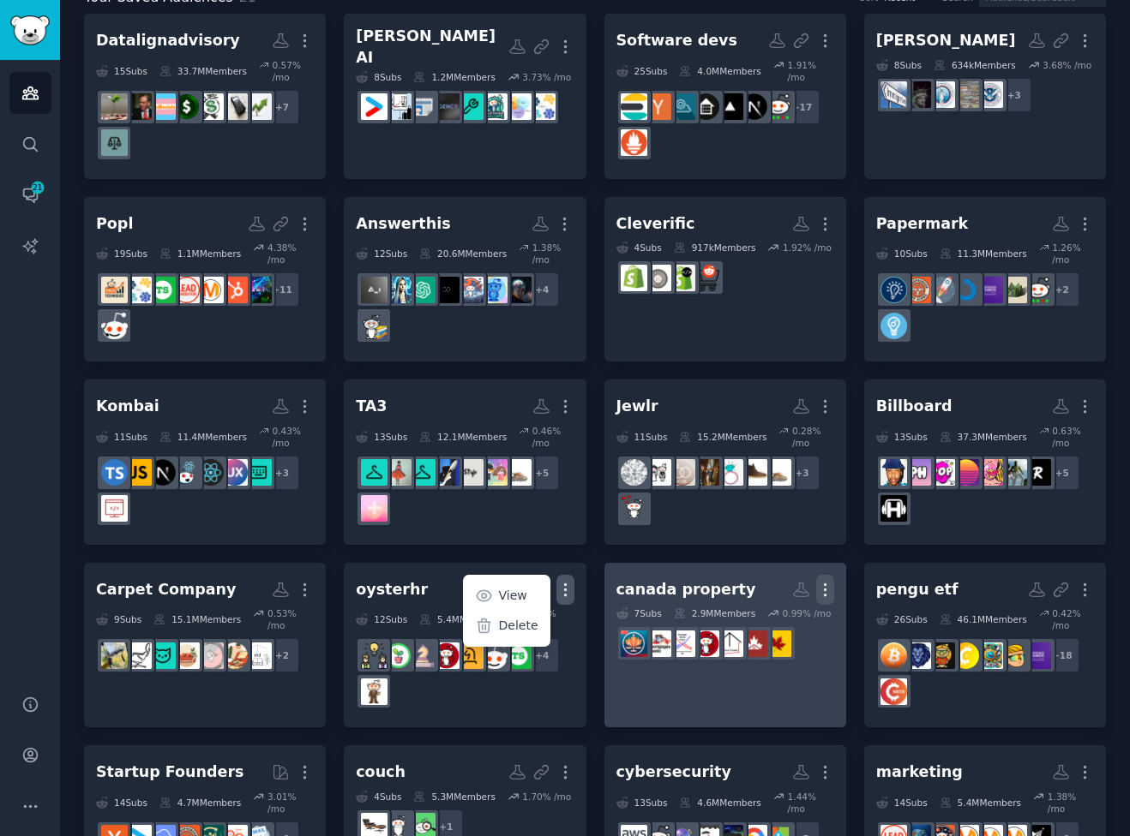
click at [826, 594] on icon "button" at bounding box center [825, 590] width 18 height 18
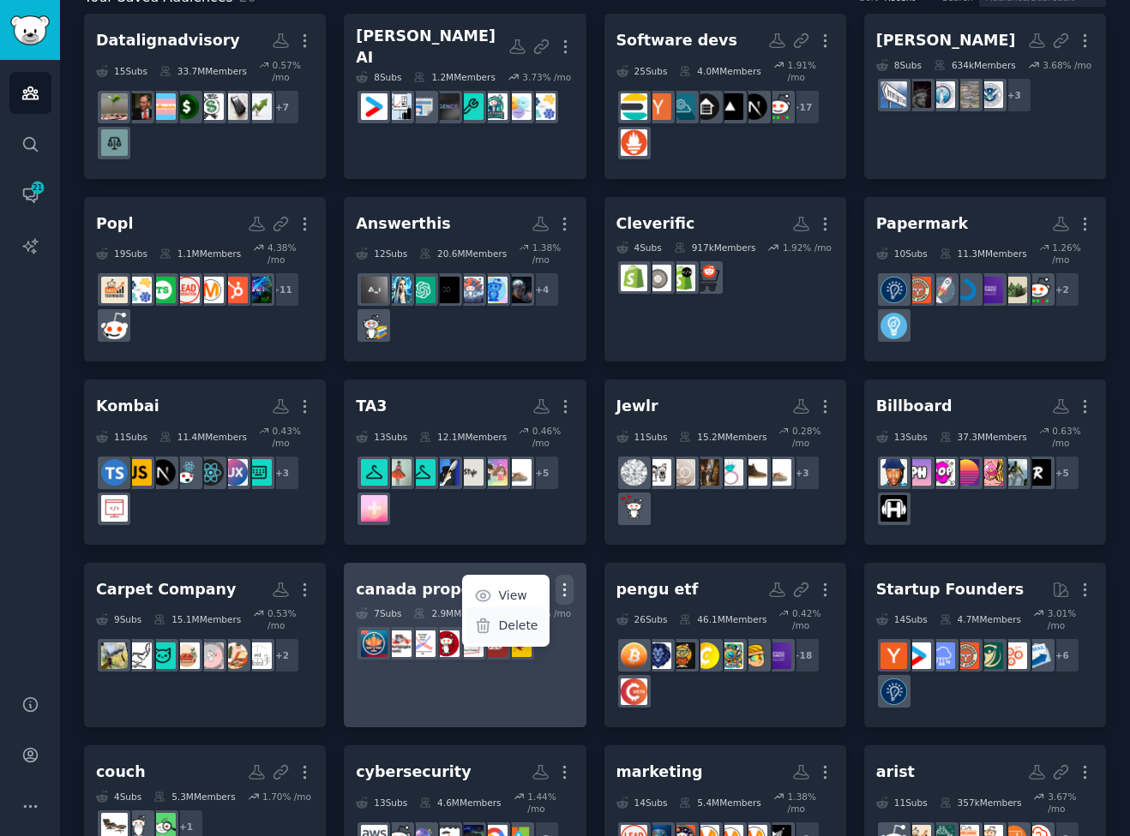
click at [520, 625] on p "Delete" at bounding box center [517, 626] width 39 height 18
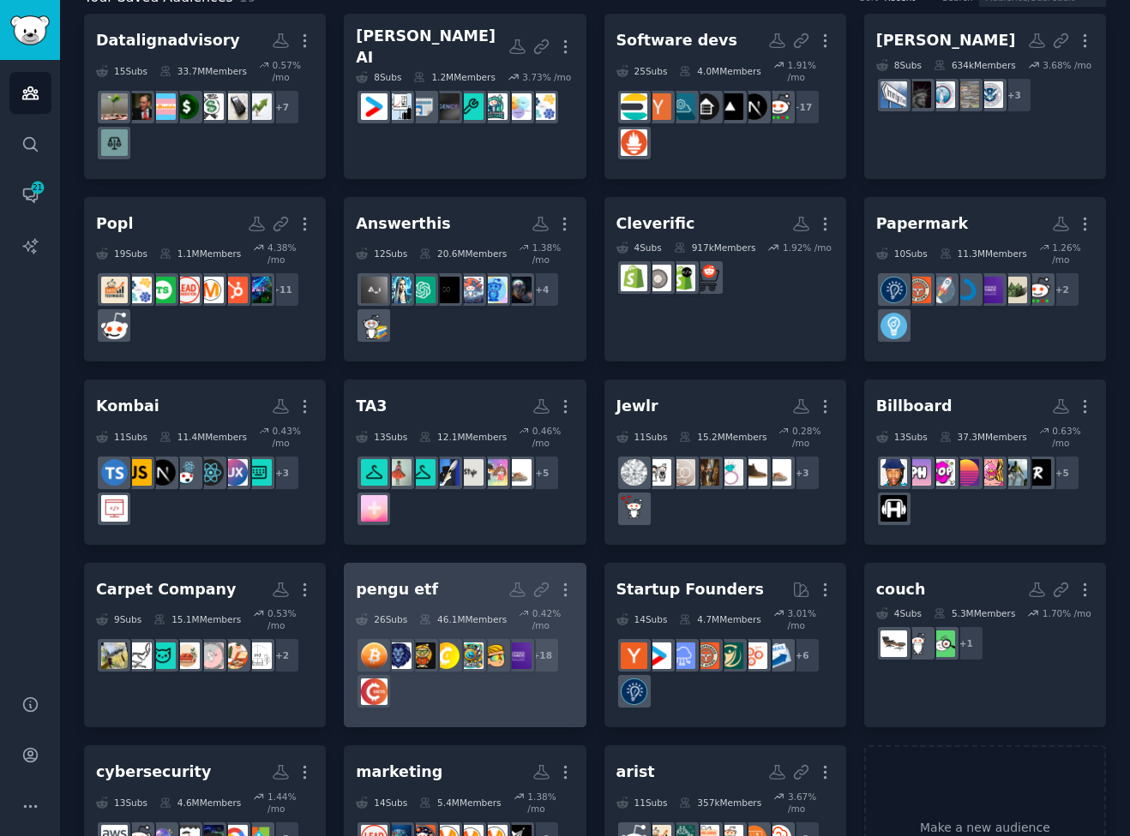
scroll to position [0, 0]
